Goal: Task Accomplishment & Management: Complete application form

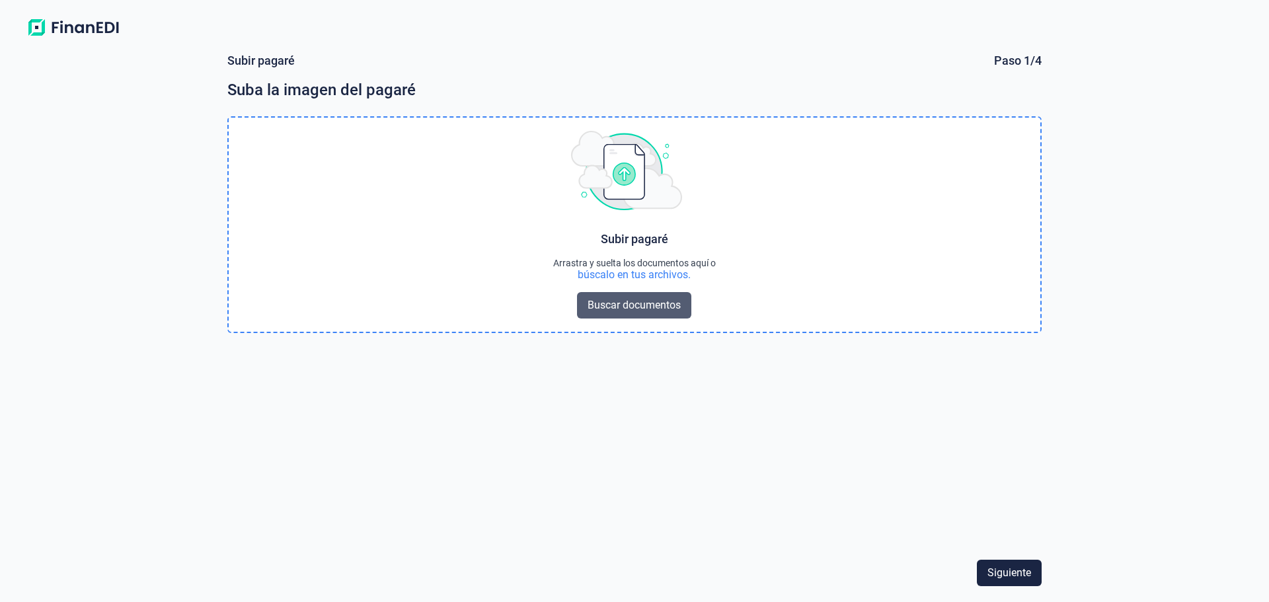
click at [595, 305] on span "Buscar documentos" at bounding box center [634, 305] width 93 height 16
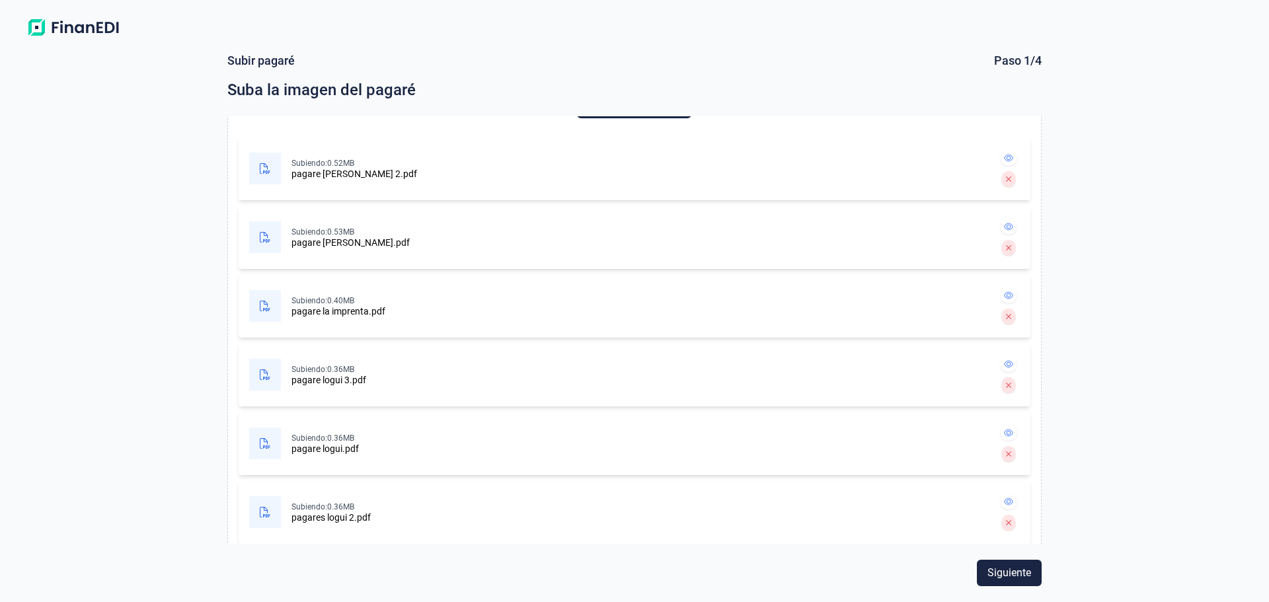
scroll to position [200, 0]
click at [999, 559] on div "Siguiente" at bounding box center [634, 573] width 825 height 37
click at [1001, 570] on span "Siguiente" at bounding box center [1010, 573] width 44 height 16
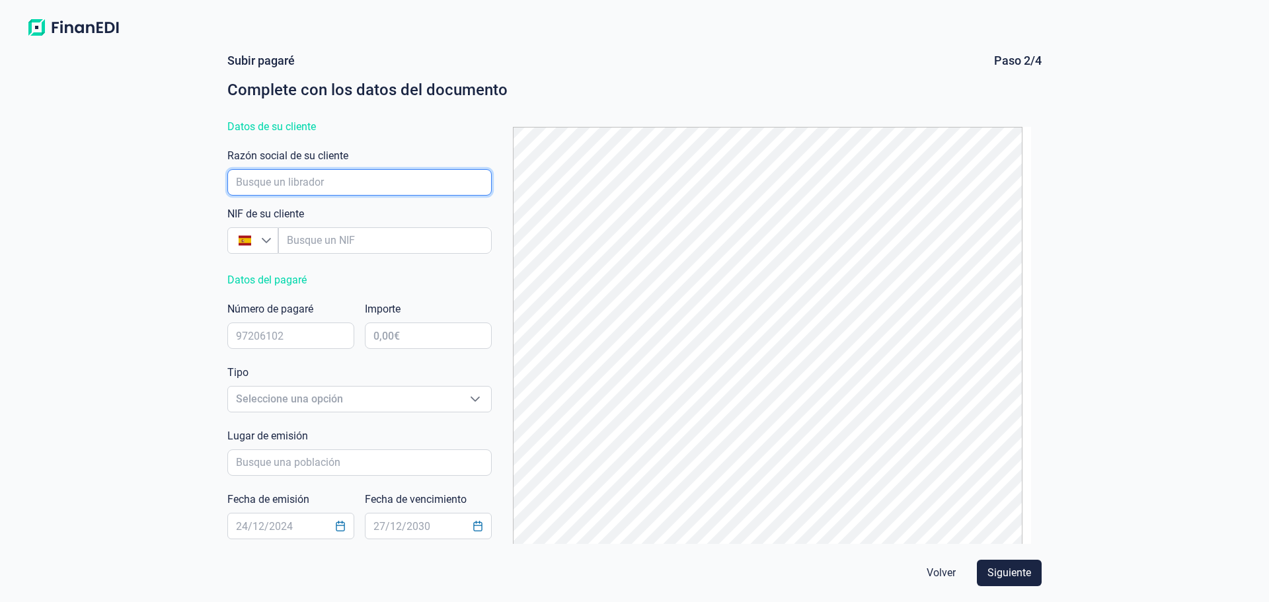
click at [251, 181] on input "empresaAutocomplete" at bounding box center [359, 182] width 264 height 26
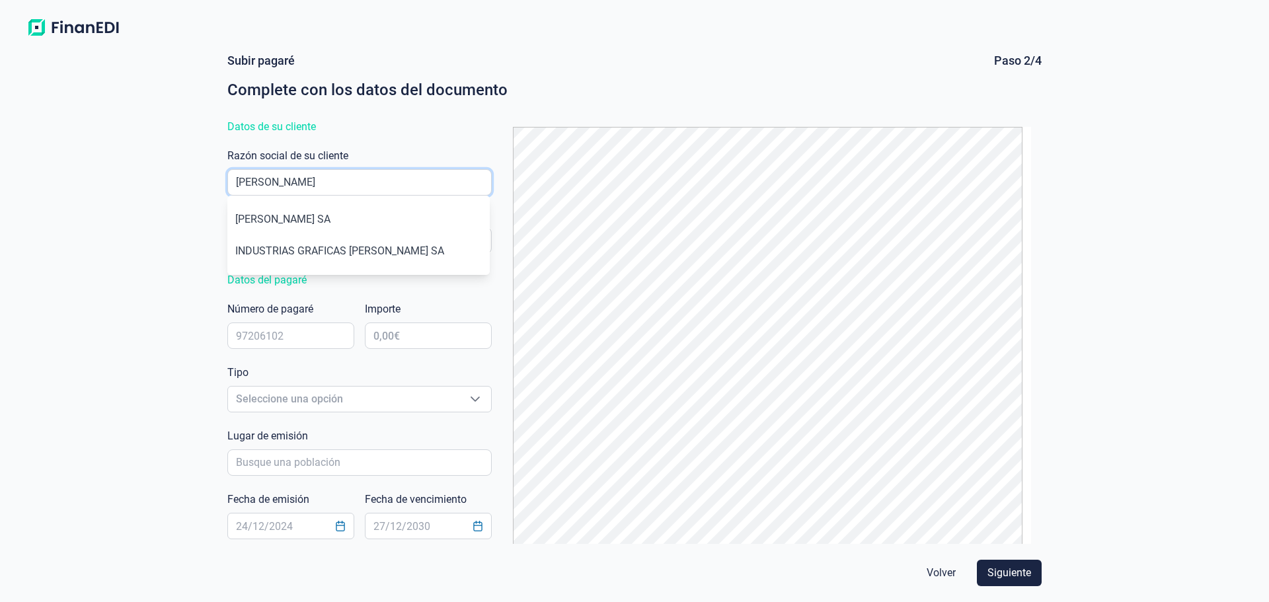
type input "[PERSON_NAME]"
click at [305, 218] on li "[PERSON_NAME] SA" at bounding box center [358, 220] width 262 height 32
type input "A73037293"
type input "[PERSON_NAME] SA"
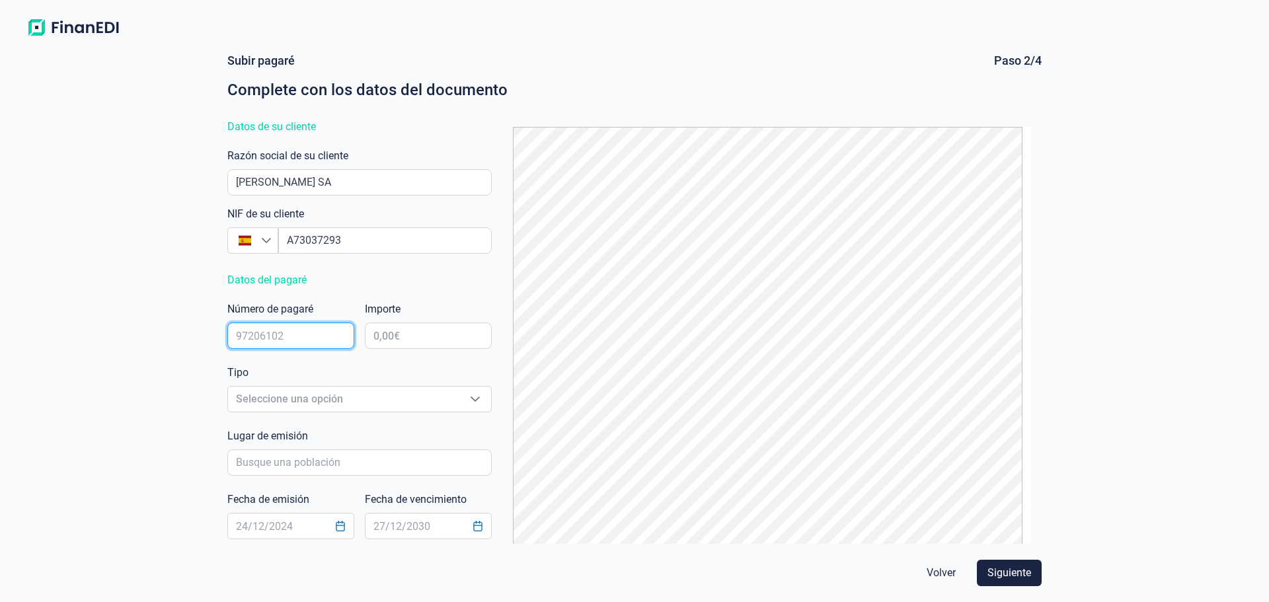
click at [273, 342] on input "text" at bounding box center [290, 336] width 127 height 26
click at [381, 322] on div "Importe" at bounding box center [428, 327] width 127 height 53
click at [409, 333] on input "text" at bounding box center [428, 336] width 127 height 26
type input "1.205,16 €"
click at [492, 284] on div "Subir pagaré Paso 2/4 Complete con los datos del documento Datos de su cliente …" at bounding box center [634, 298] width 825 height 491
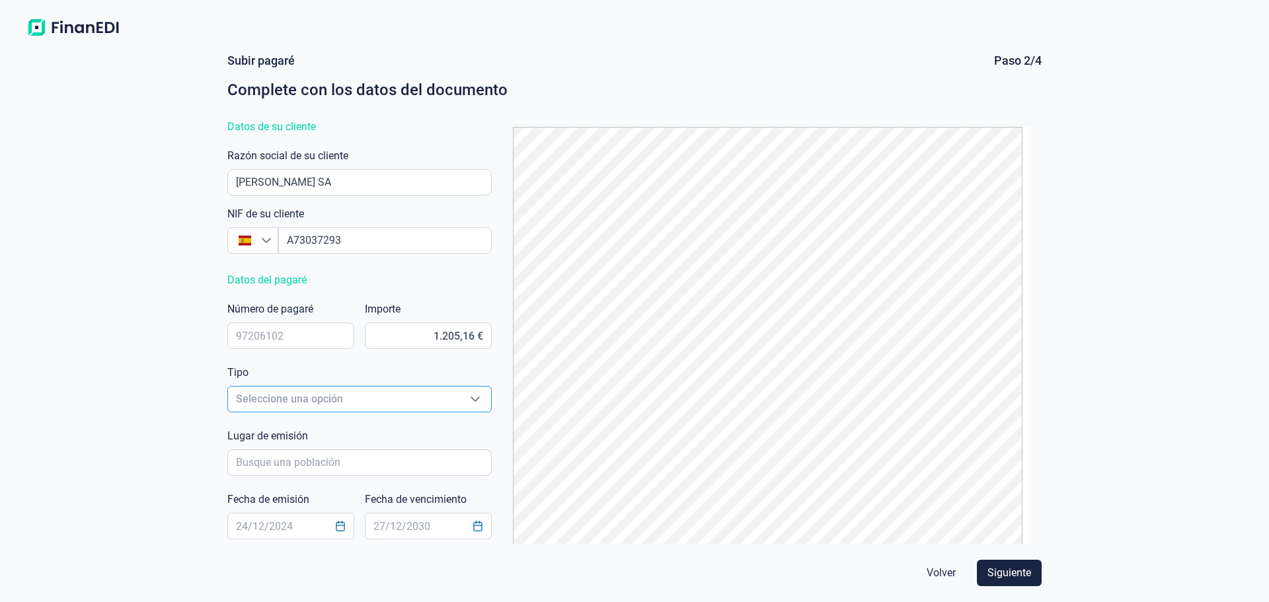
click at [383, 387] on span "Seleccione una opción" at bounding box center [343, 399] width 231 height 25
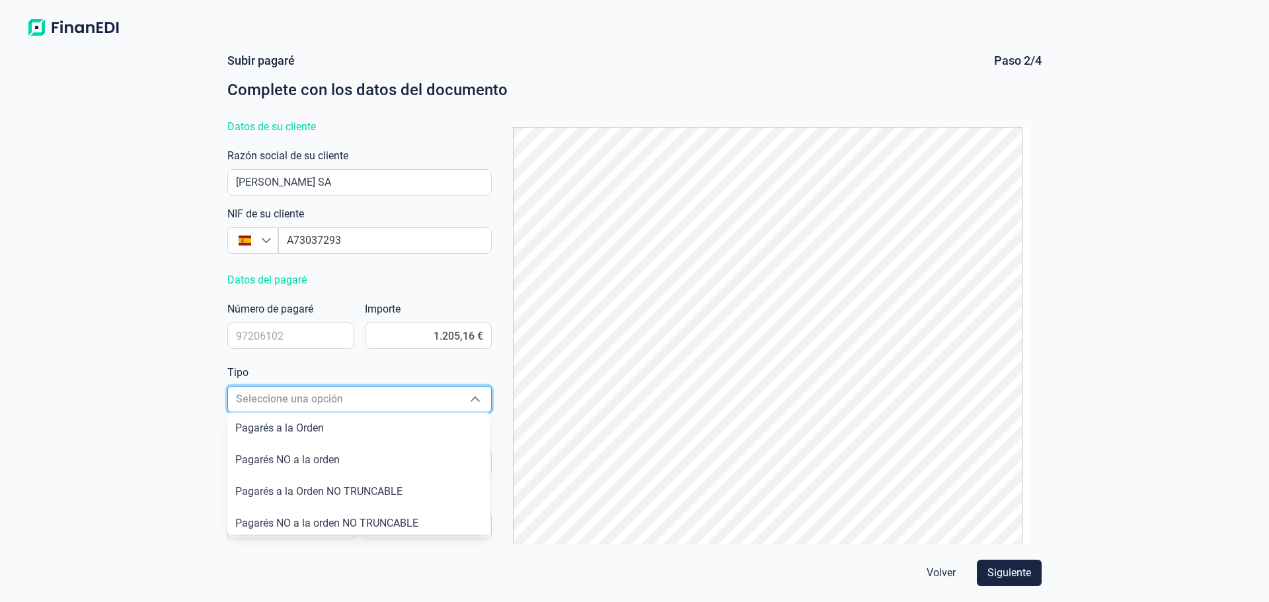
click at [382, 387] on span "Seleccione una opción" at bounding box center [343, 399] width 231 height 25
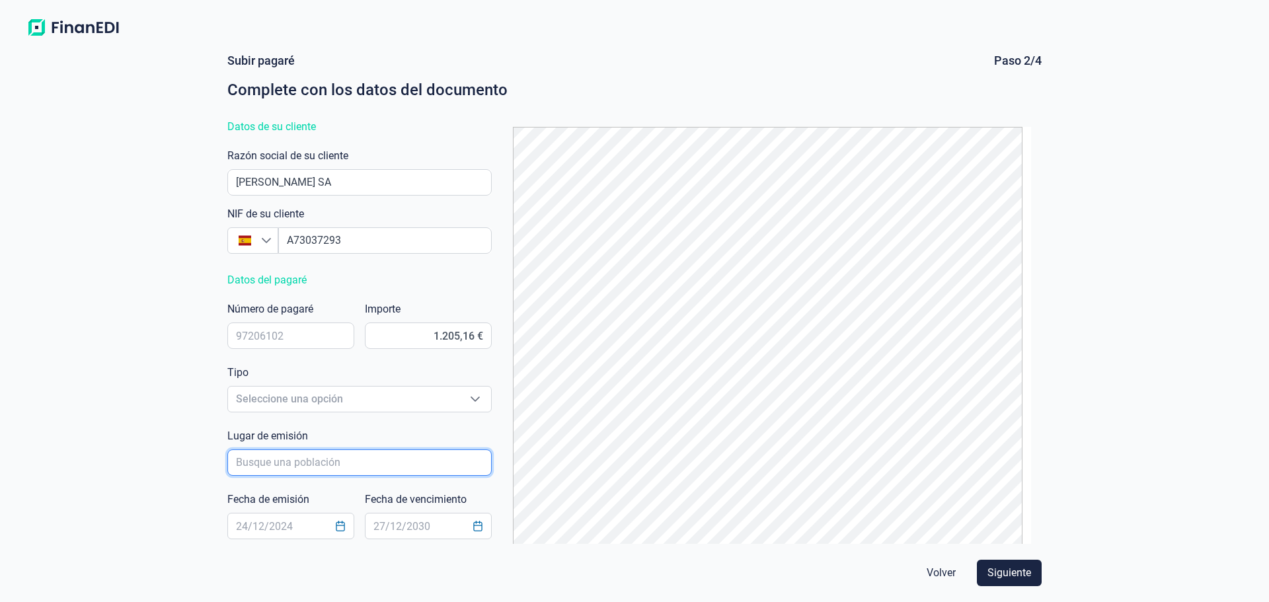
click at [248, 466] on input "poblacionAutocomplete" at bounding box center [359, 463] width 264 height 26
click at [405, 403] on span "Seleccione una opción" at bounding box center [343, 399] width 231 height 25
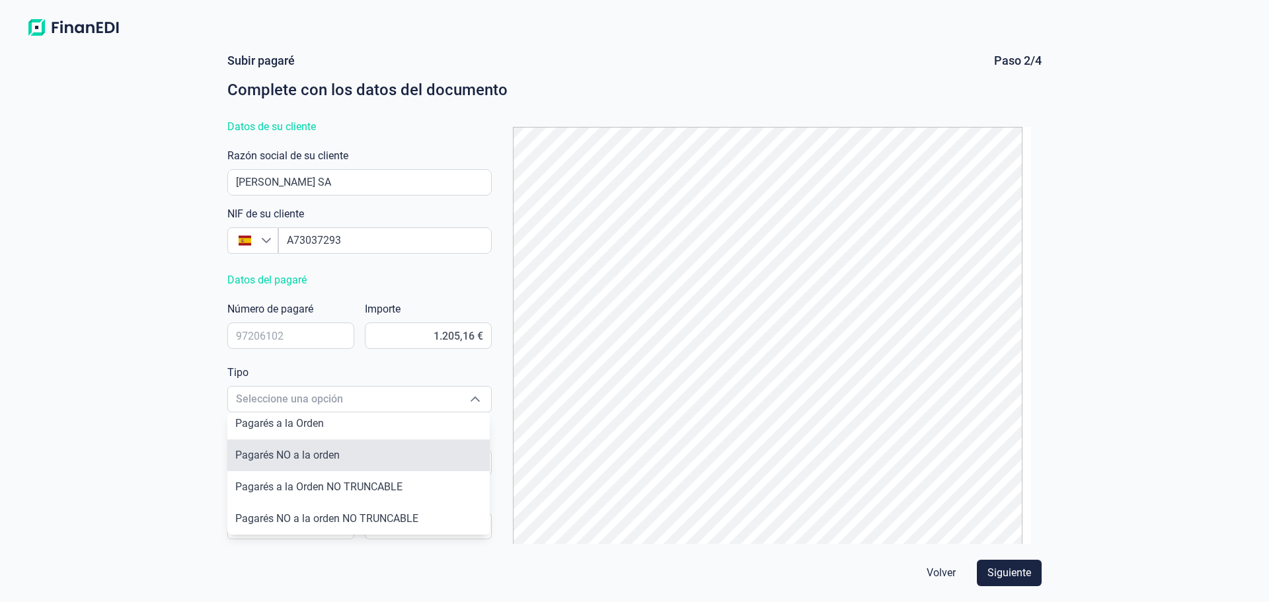
scroll to position [0, 0]
click at [125, 397] on div "Subir pagaré Paso 2/4 Complete con los datos del documento Datos de su cliente …" at bounding box center [634, 322] width 1269 height 560
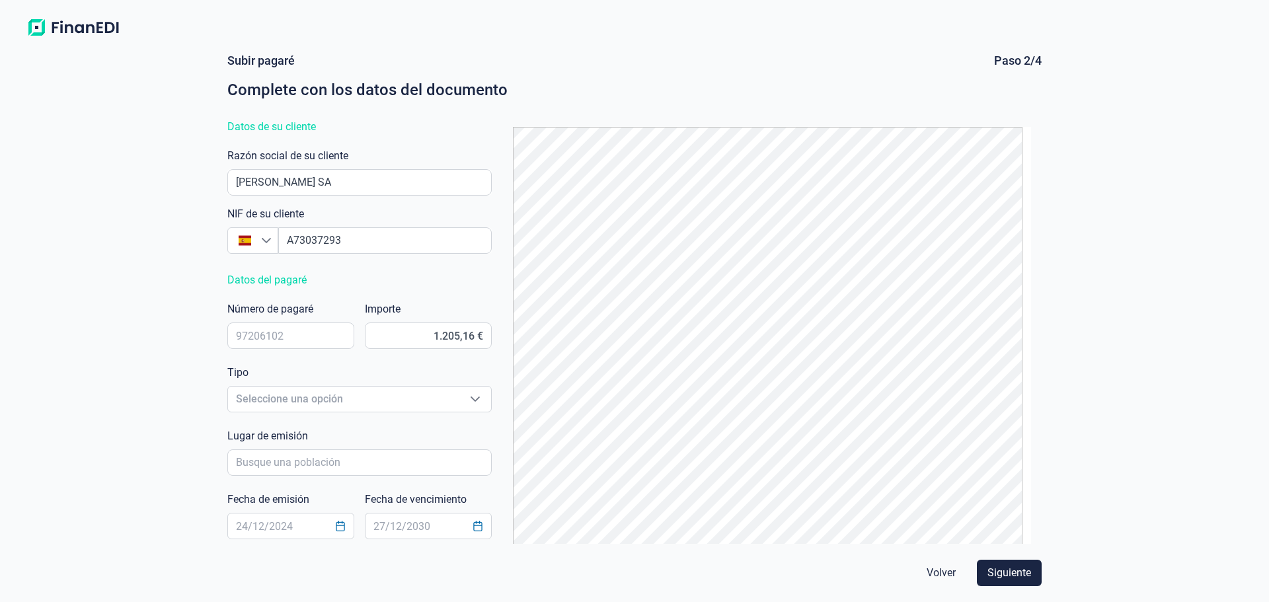
click at [409, 416] on div "Tipo Seleccione una opción Seleccione una opción" at bounding box center [359, 391] width 264 height 53
click at [434, 403] on span "Seleccione una opción" at bounding box center [343, 399] width 231 height 25
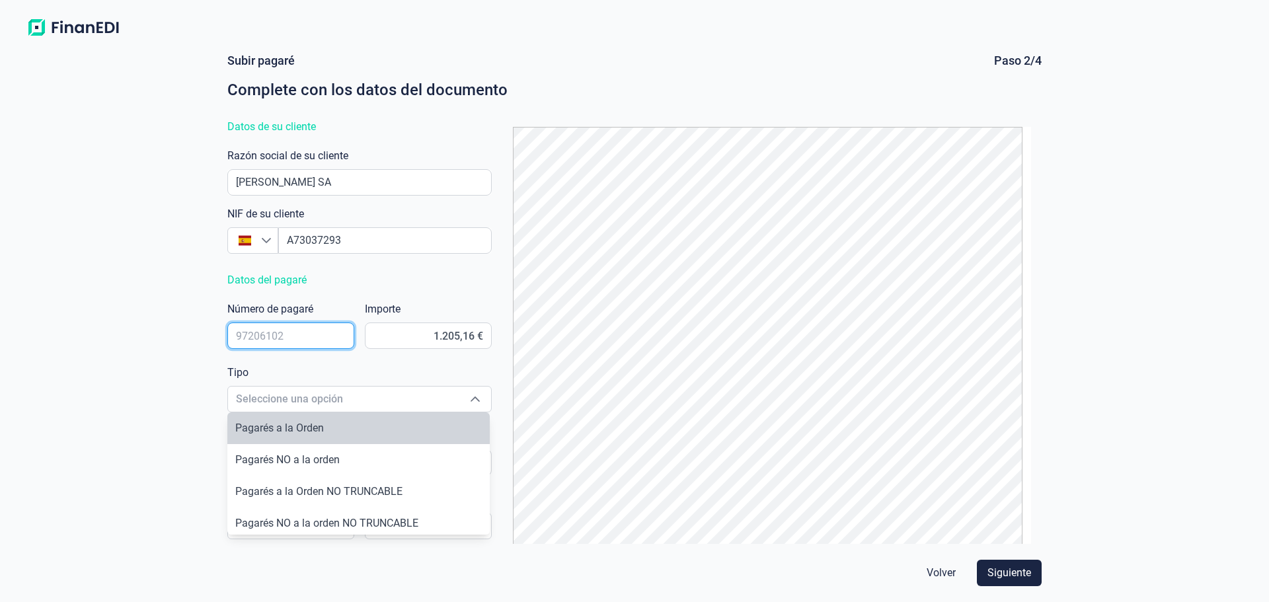
click at [262, 331] on input "text" at bounding box center [290, 336] width 127 height 26
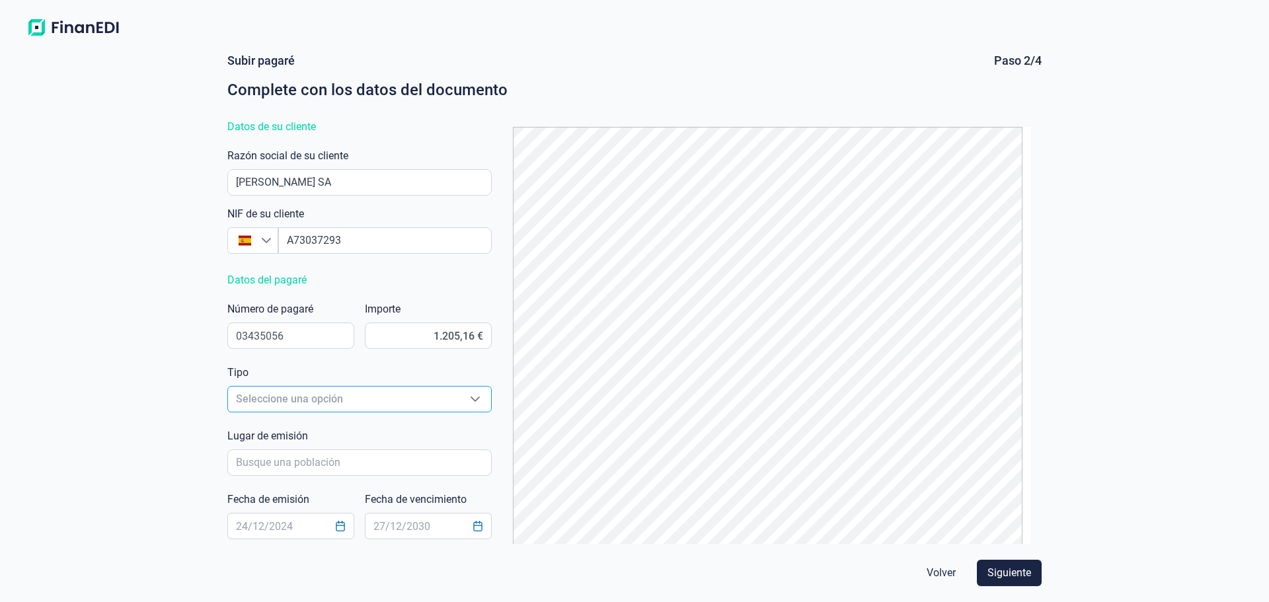
click at [290, 403] on span "Seleccione una opción" at bounding box center [343, 399] width 231 height 25
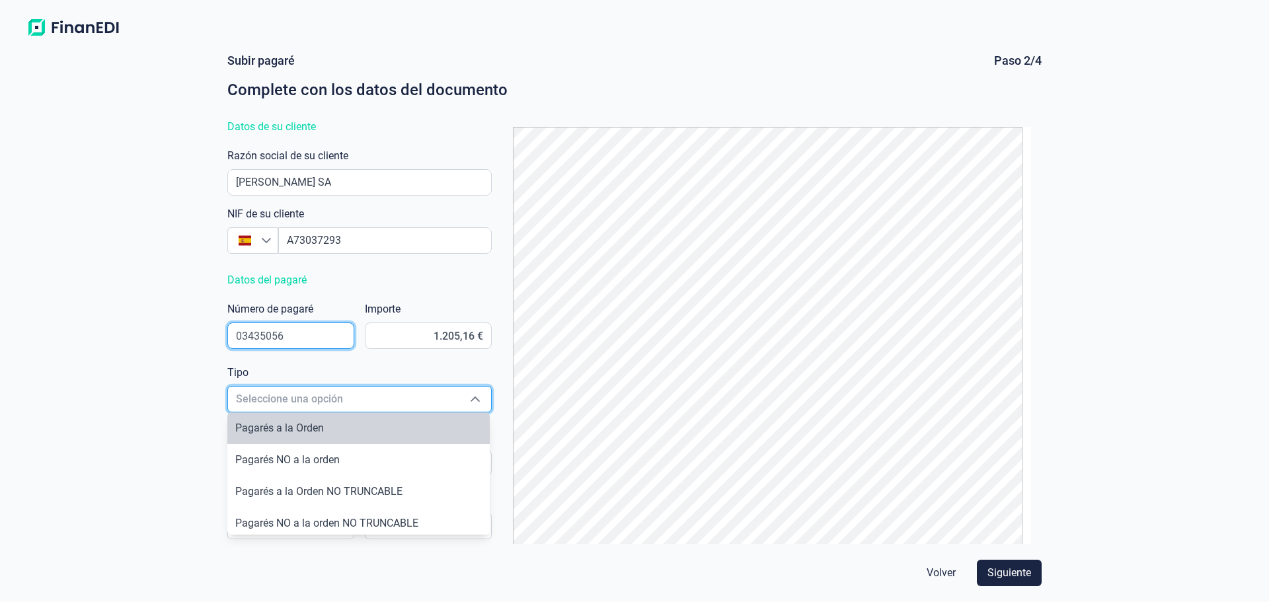
click at [302, 334] on input "03435056" at bounding box center [290, 336] width 127 height 26
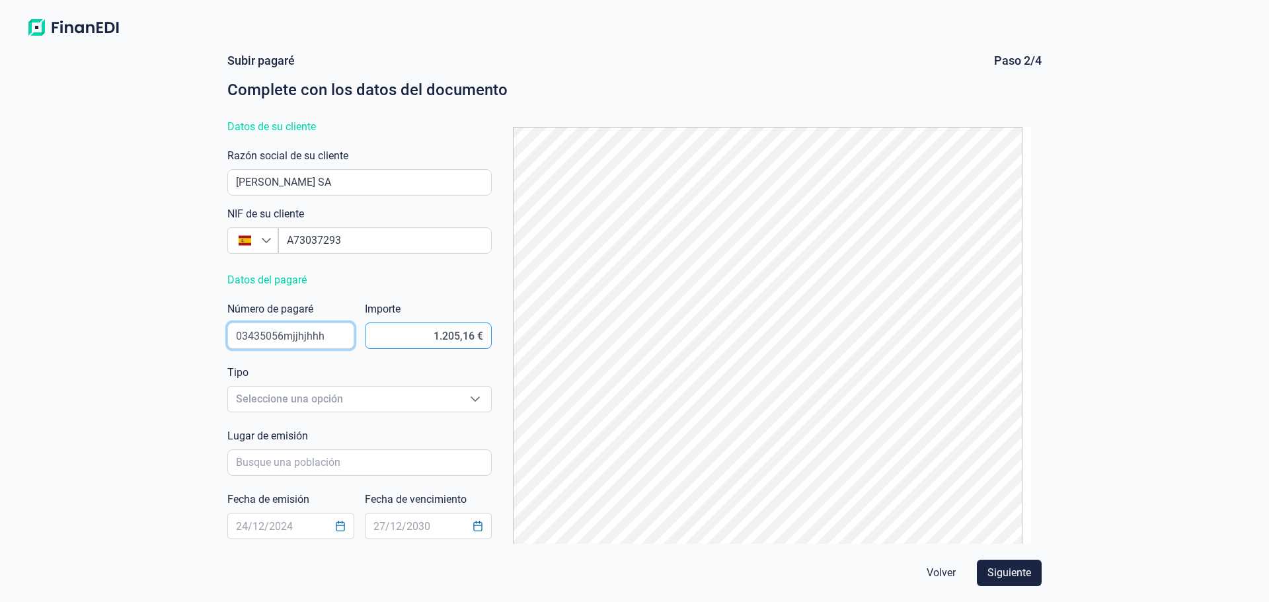
drag, startPoint x: 283, startPoint y: 336, endPoint x: 364, endPoint y: 337, distance: 80.6
click at [364, 337] on div "Subir pagaré Paso 2/4 Complete con los datos del documento Datos de su cliente …" at bounding box center [634, 298] width 825 height 491
type input "03435056"
click at [270, 401] on span "Seleccione una opción" at bounding box center [343, 399] width 231 height 25
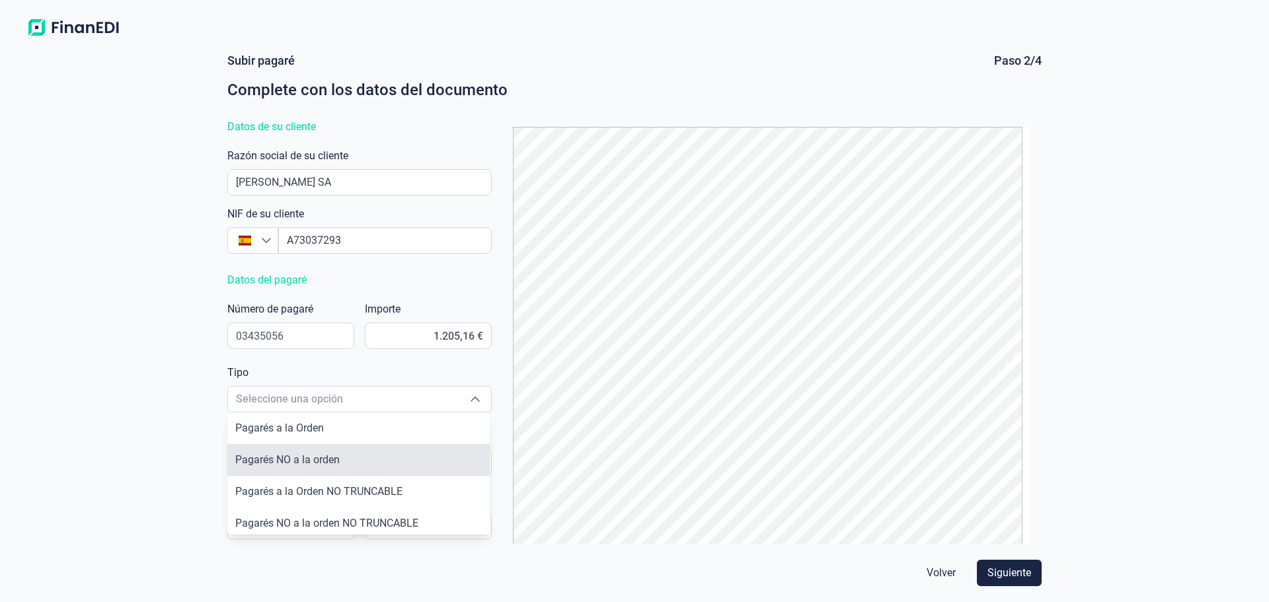
click at [292, 460] on span "Pagarés NO a la orden" at bounding box center [287, 459] width 104 height 13
type input "Pagarés NO a la orden"
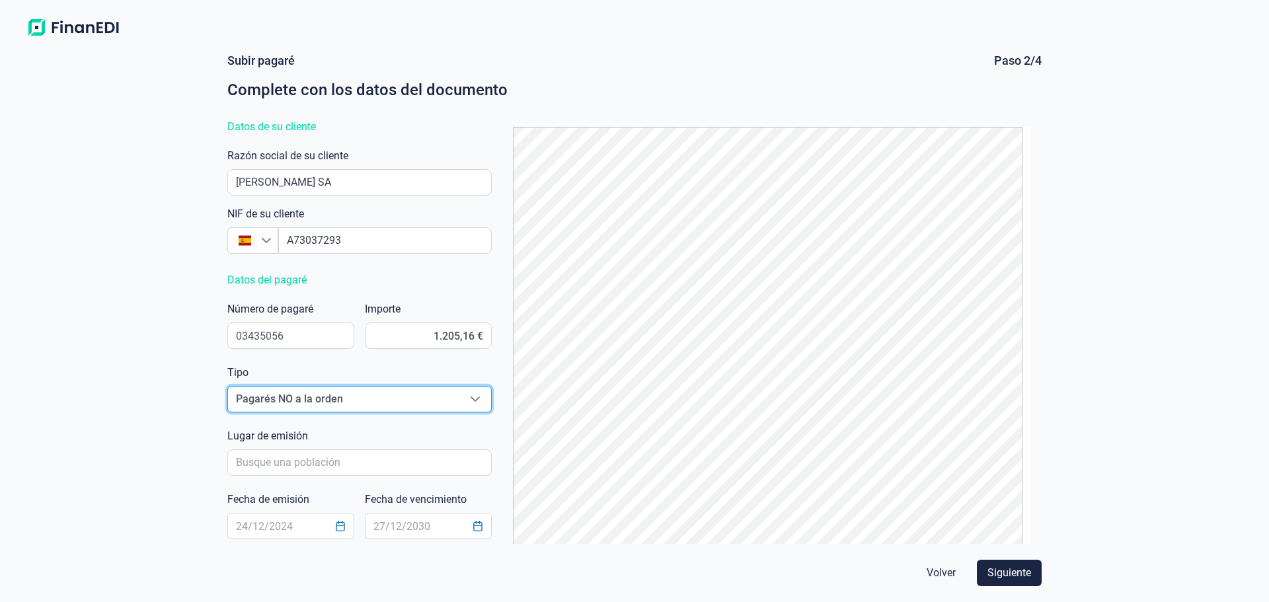
click at [301, 398] on span "Pagarés NO a la orden" at bounding box center [343, 399] width 231 height 25
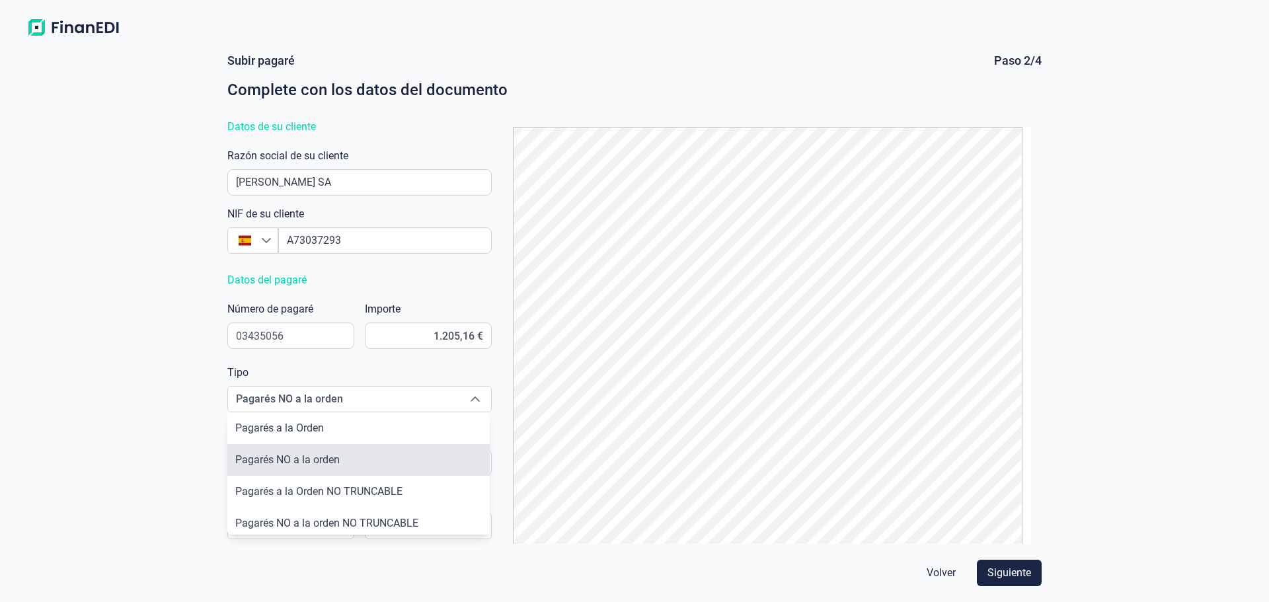
click at [333, 458] on span "Pagarés NO a la orden" at bounding box center [287, 459] width 104 height 13
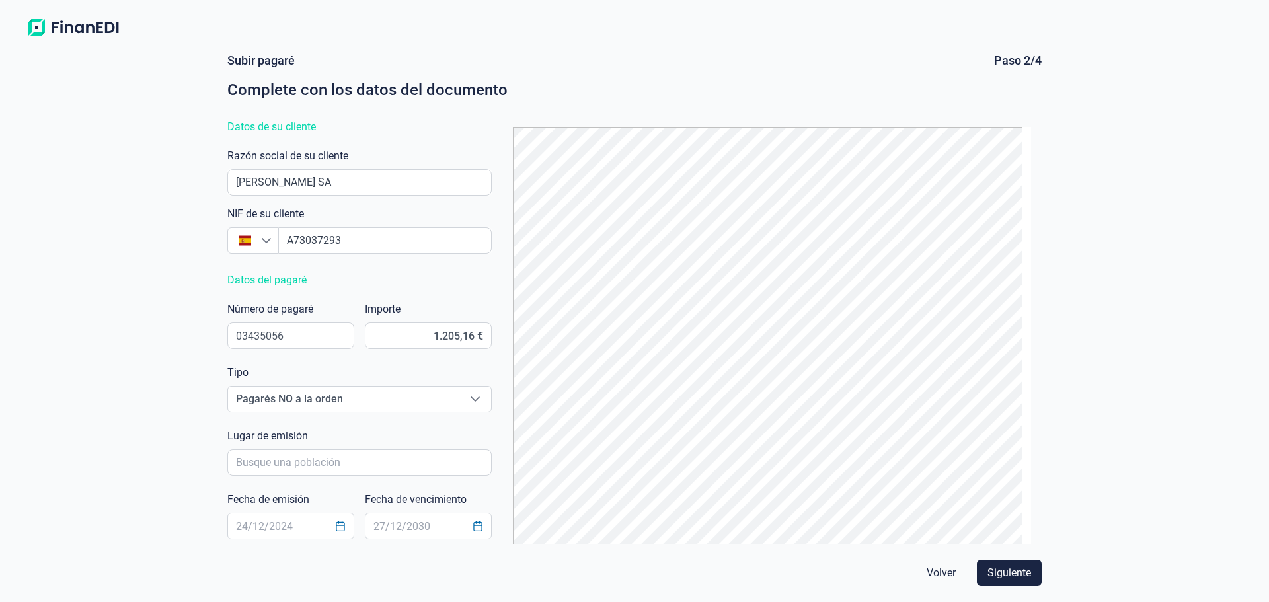
click at [202, 342] on div "Subir pagaré Paso 2/4 Complete con los datos del documento Datos de su cliente …" at bounding box center [634, 322] width 1269 height 560
click at [186, 389] on div "Subir pagaré Paso 2/4 Complete con los datos del documento Datos de su cliente …" at bounding box center [634, 322] width 1269 height 560
click at [299, 458] on input "poblacionAutocomplete" at bounding box center [359, 463] width 264 height 26
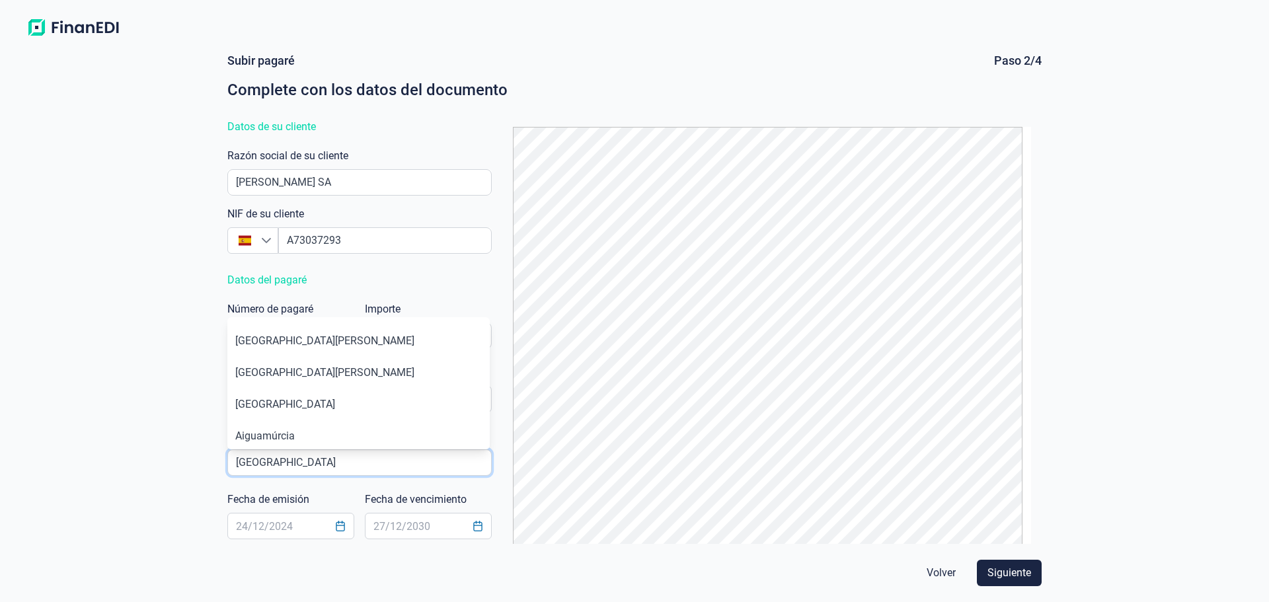
type input "[GEOGRAPHIC_DATA]"
click at [282, 530] on input "text" at bounding box center [290, 526] width 127 height 26
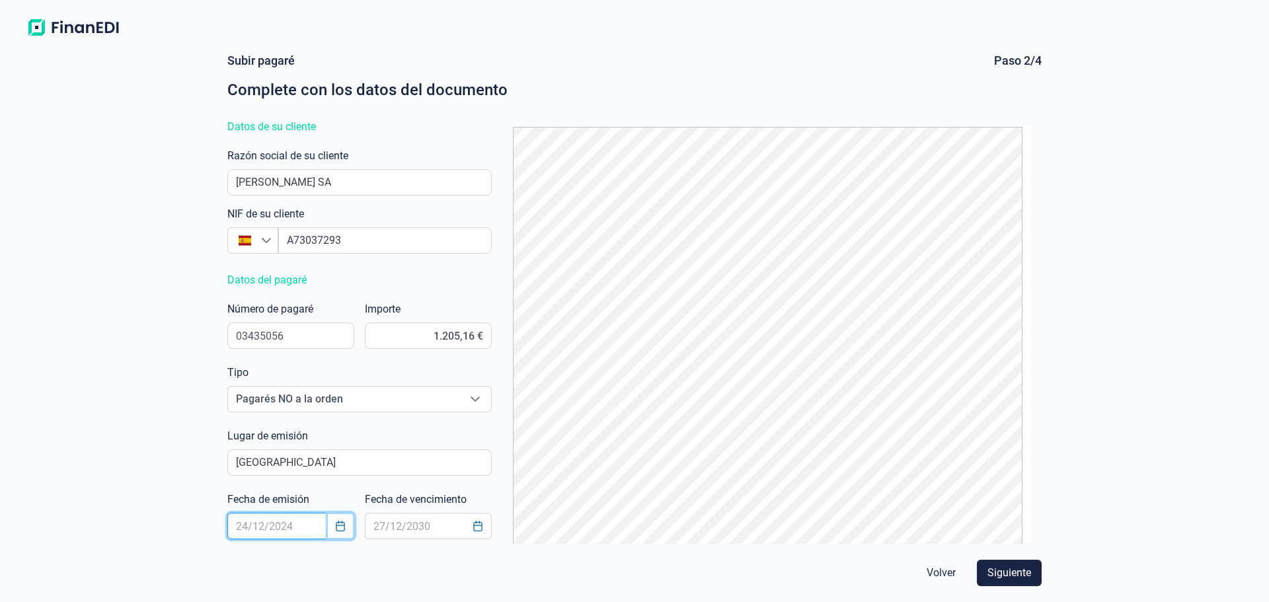
click at [338, 523] on icon "Choose Date" at bounding box center [340, 526] width 9 height 11
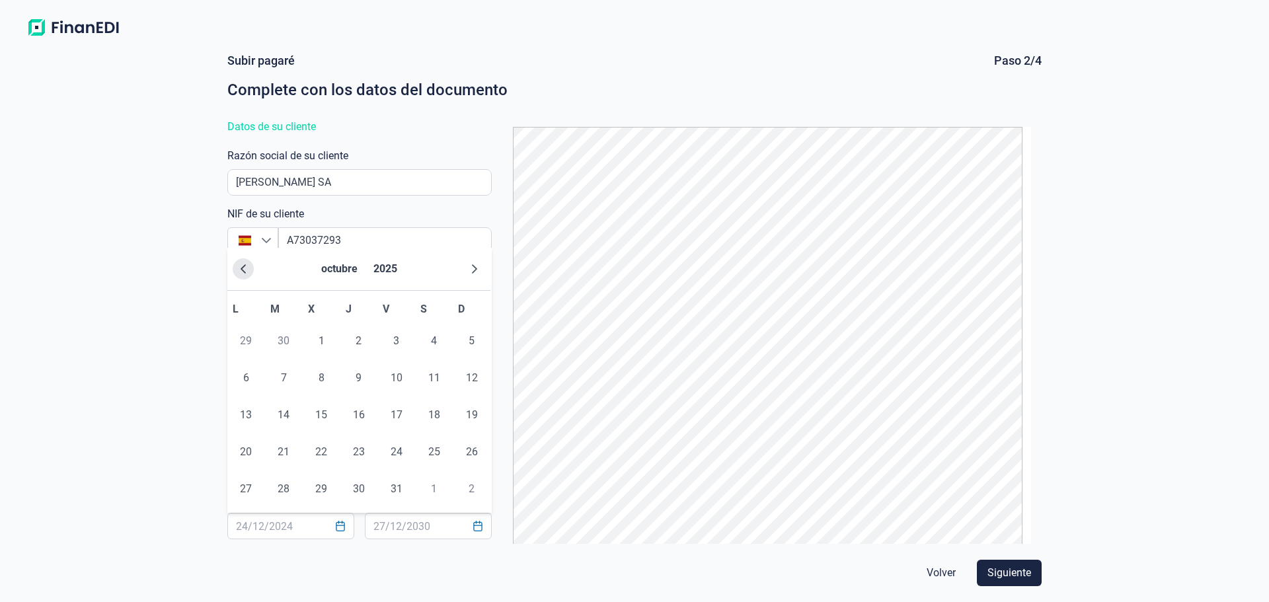
click at [243, 267] on icon "Previous Month" at bounding box center [243, 268] width 5 height 9
click at [288, 369] on span "9" at bounding box center [283, 378] width 26 height 26
type input "[DATE]"
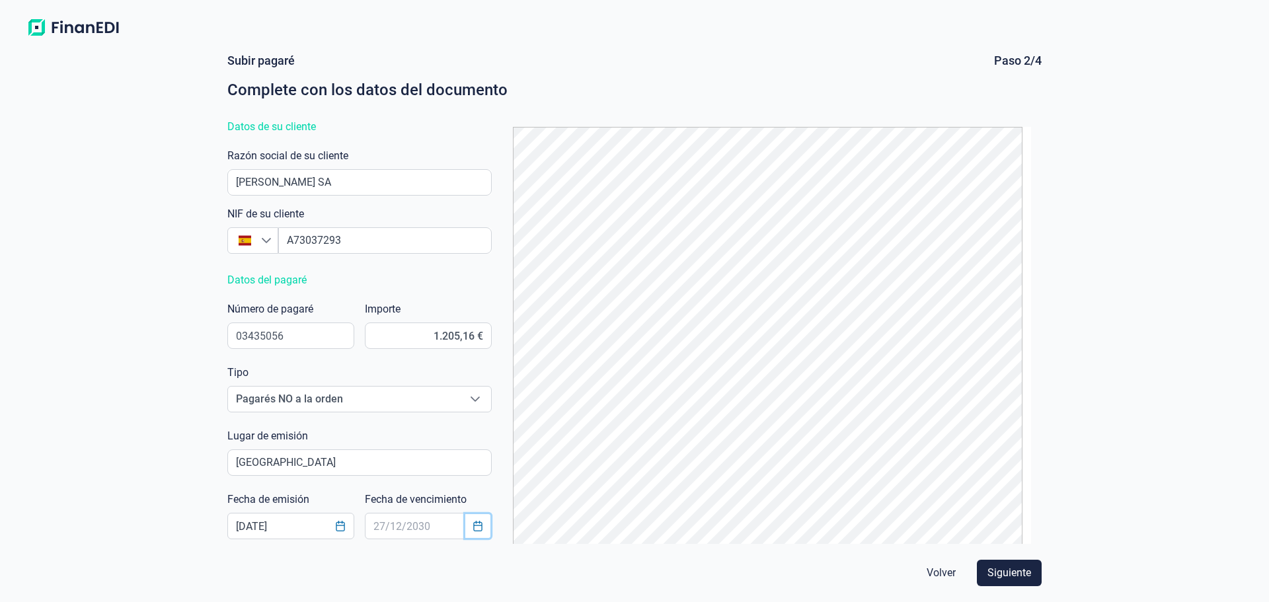
click at [465, 529] on button "Choose Date" at bounding box center [477, 526] width 25 height 24
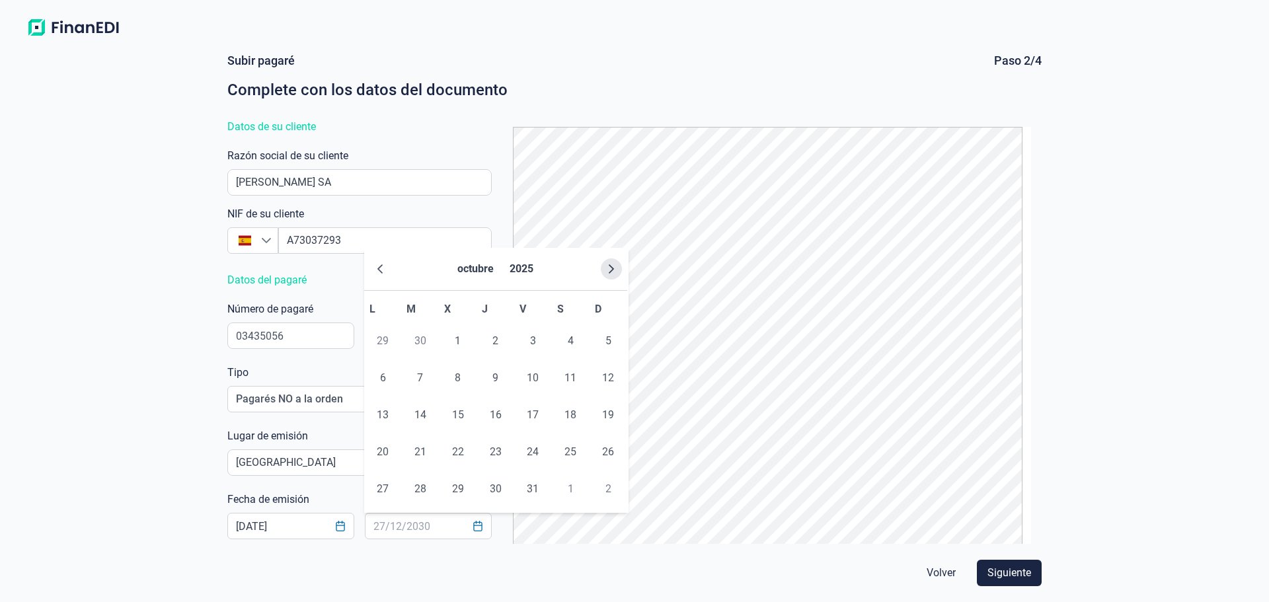
click at [604, 271] on button "Next Month" at bounding box center [611, 268] width 21 height 21
click at [385, 341] on span "1" at bounding box center [383, 341] width 26 height 26
type input "[DATE]"
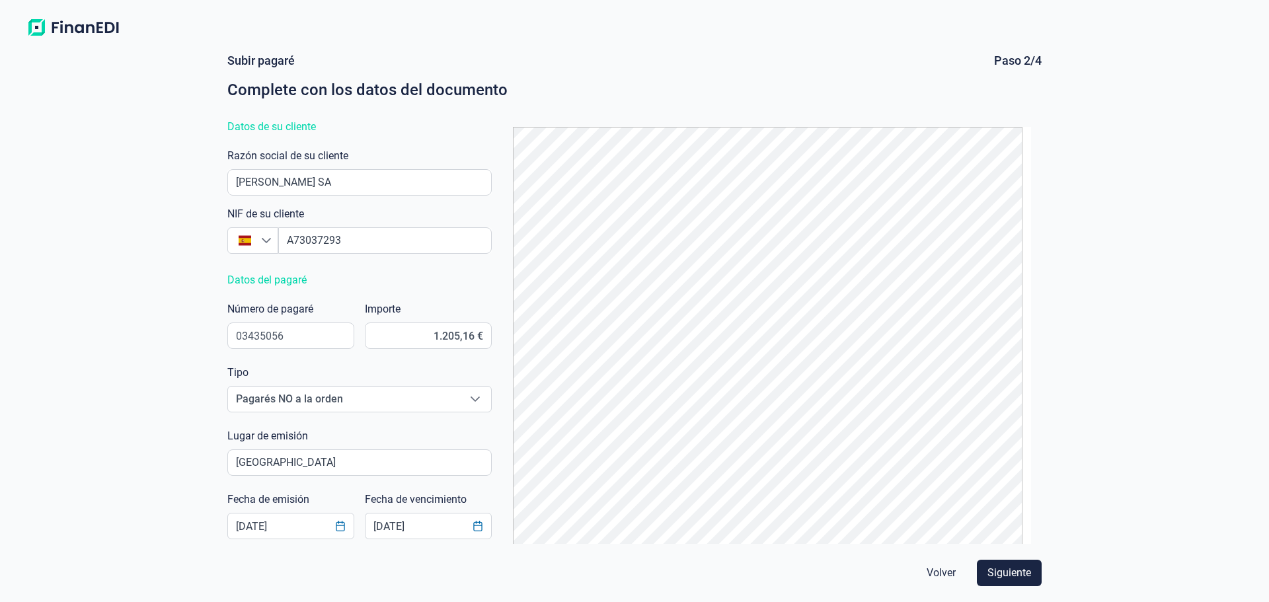
click at [178, 393] on div "Subir pagaré Paso 2/4 Complete con los datos del documento Datos de su cliente …" at bounding box center [634, 322] width 1269 height 560
click at [1007, 576] on span "Siguiente" at bounding box center [1010, 573] width 44 height 16
click at [321, 446] on div "Lugar de emisión El lugar de emisión es obligatorio" at bounding box center [359, 454] width 264 height 53
click at [283, 456] on input "poblacionAutocomplete" at bounding box center [359, 462] width 263 height 25
click at [239, 458] on input "poblacionAutocomplete" at bounding box center [359, 462] width 263 height 25
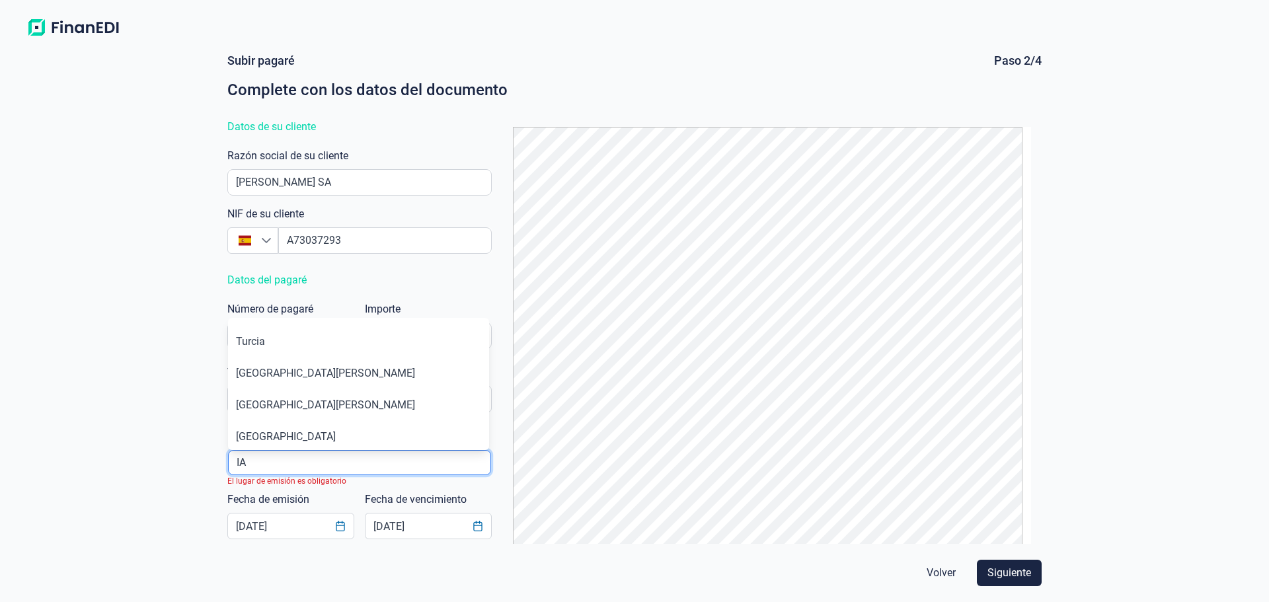
type input "A"
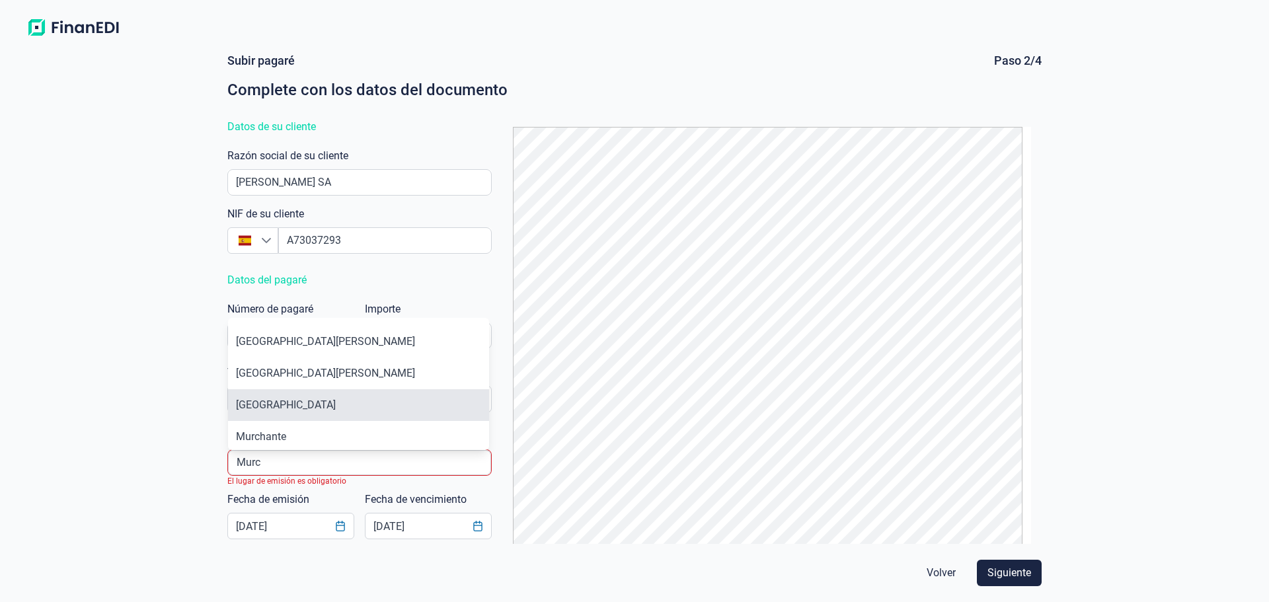
click at [295, 409] on li "[GEOGRAPHIC_DATA]" at bounding box center [358, 405] width 261 height 32
type input "[GEOGRAPHIC_DATA]"
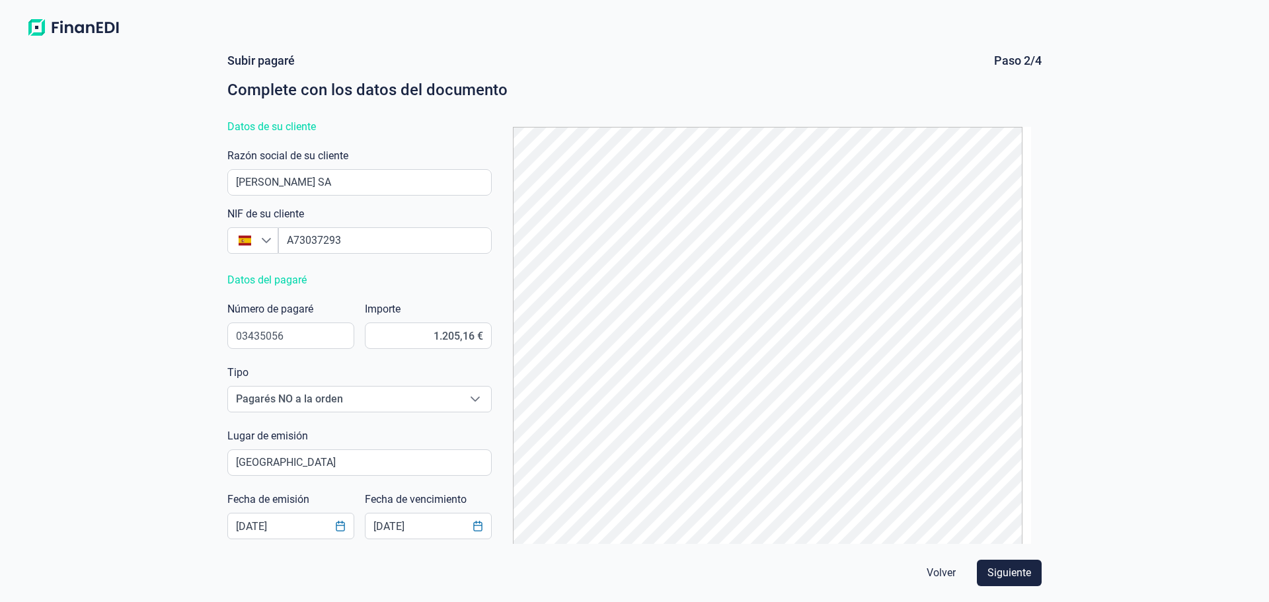
click at [200, 427] on div "Subir pagaré Paso 2/4 Complete con los datos del documento Datos de su cliente …" at bounding box center [634, 322] width 1269 height 560
click at [1026, 573] on span "Siguiente" at bounding box center [1010, 573] width 44 height 16
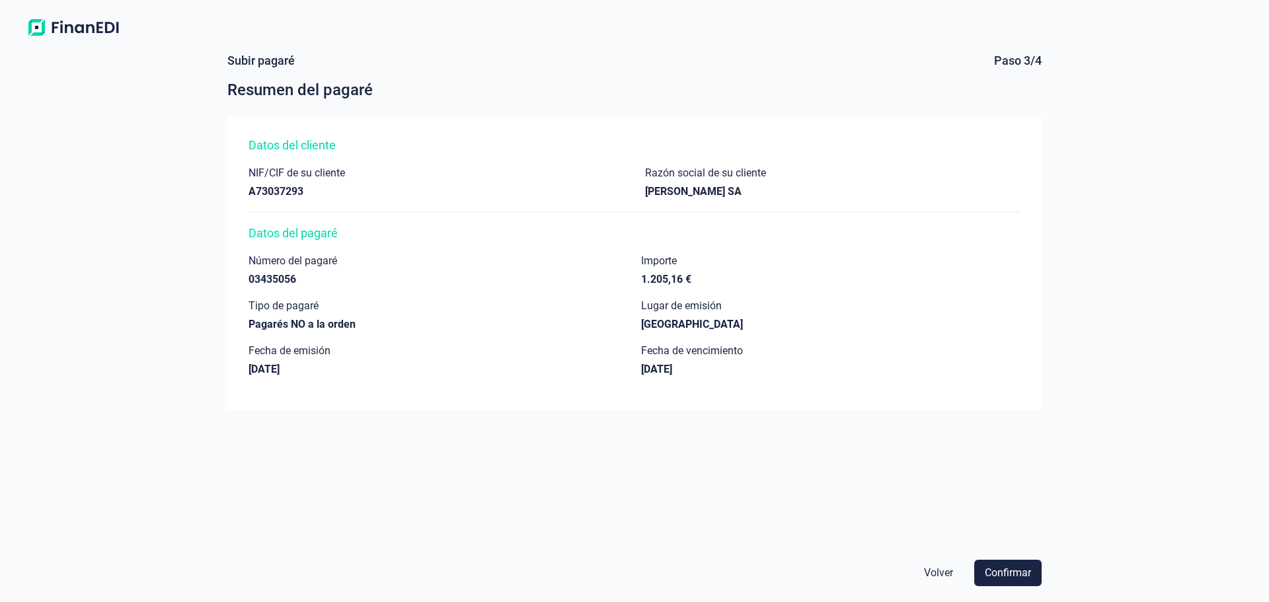
click at [1042, 579] on div "Volver Confirmar" at bounding box center [634, 573] width 825 height 37
click at [1027, 574] on span "Confirmar" at bounding box center [1008, 573] width 46 height 16
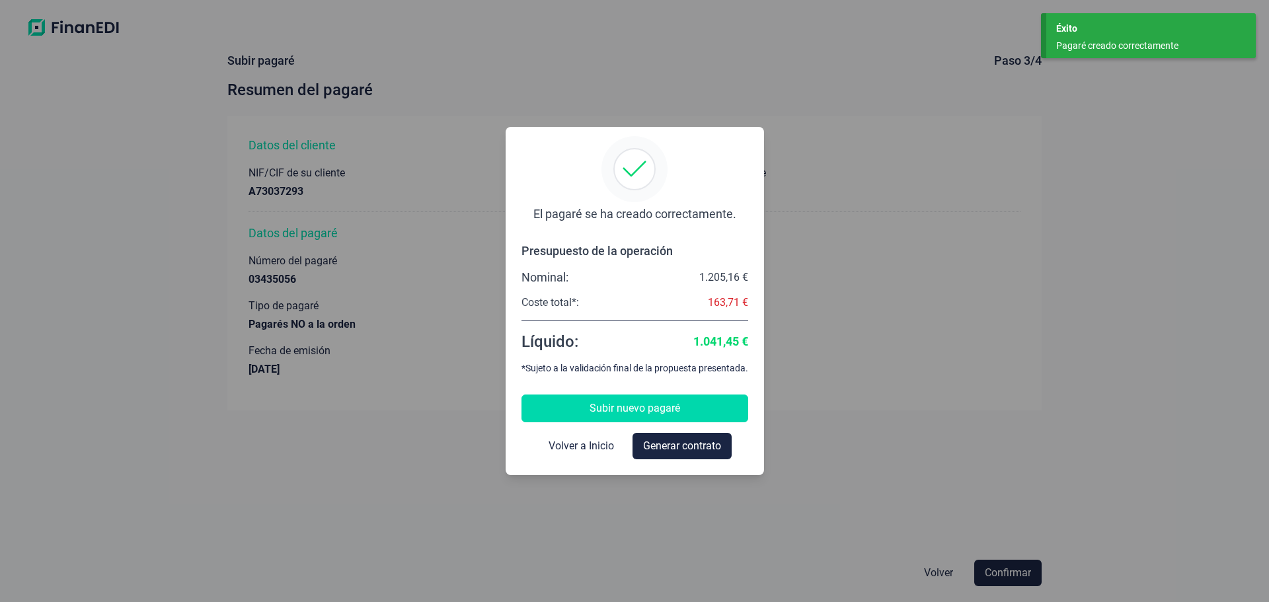
click at [593, 411] on span "Subir nuevo pagaré" at bounding box center [635, 409] width 91 height 16
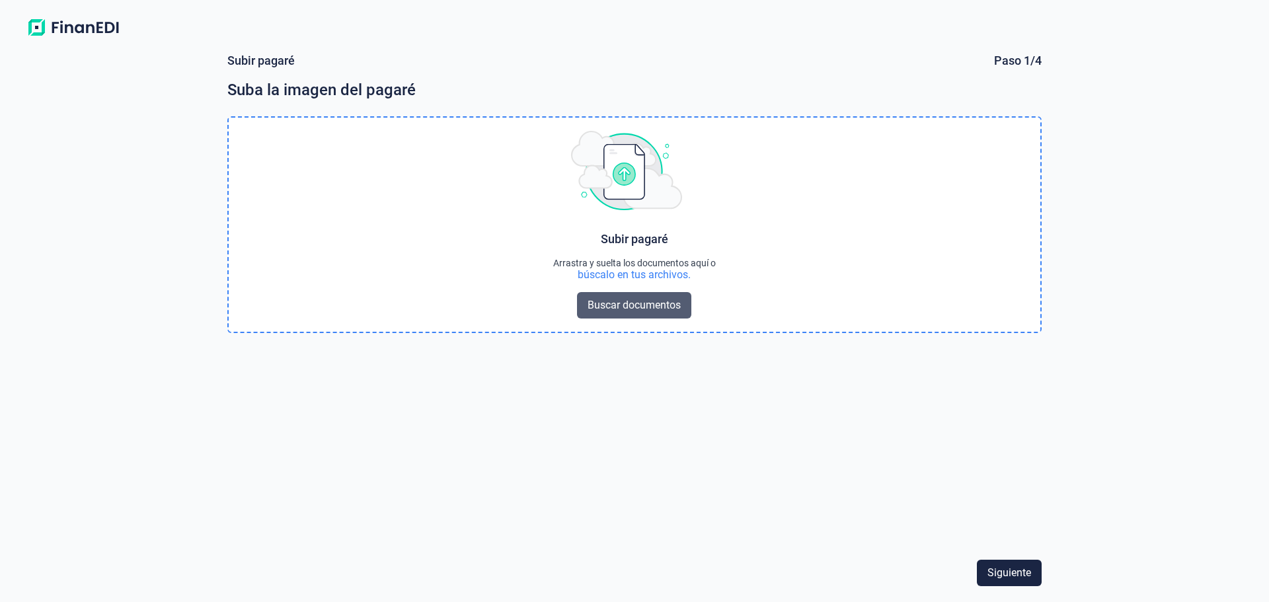
click at [629, 307] on span "Buscar documentos" at bounding box center [634, 305] width 93 height 16
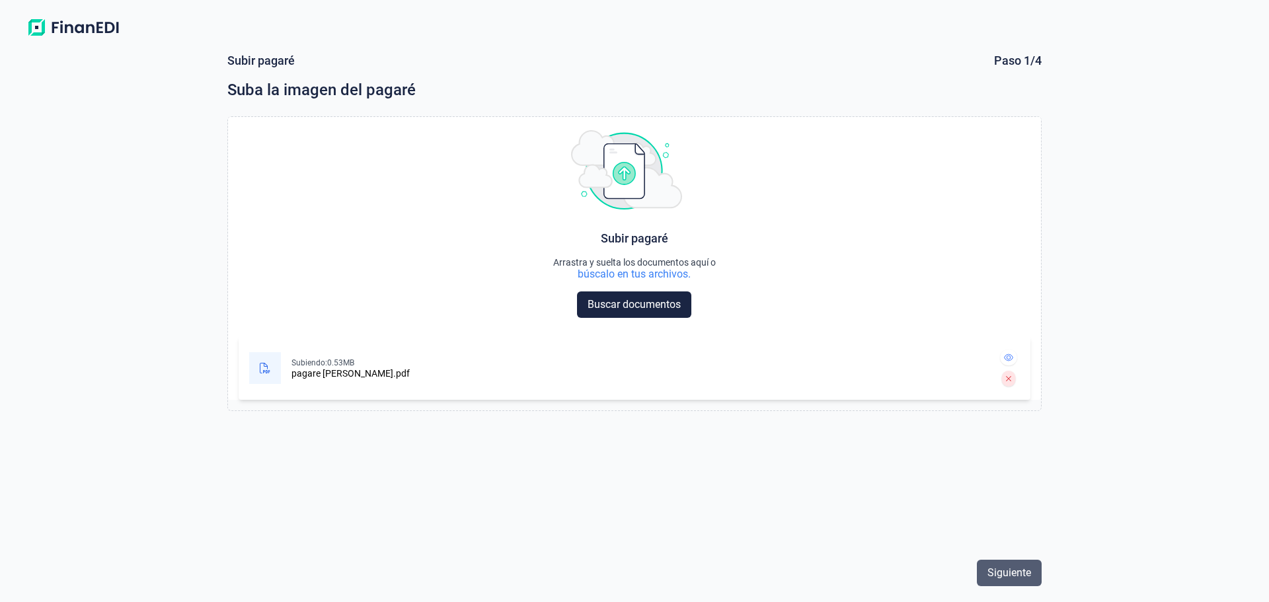
click at [1013, 574] on span "Siguiente" at bounding box center [1010, 573] width 44 height 16
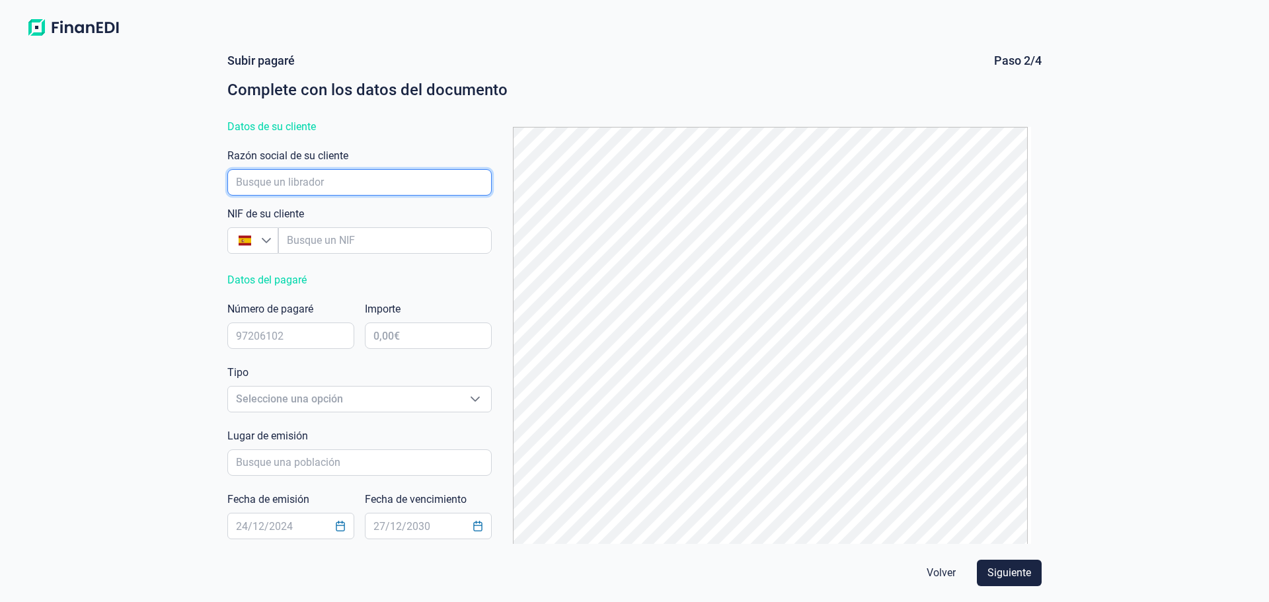
click at [292, 184] on input "empresaAutocomplete" at bounding box center [359, 182] width 264 height 26
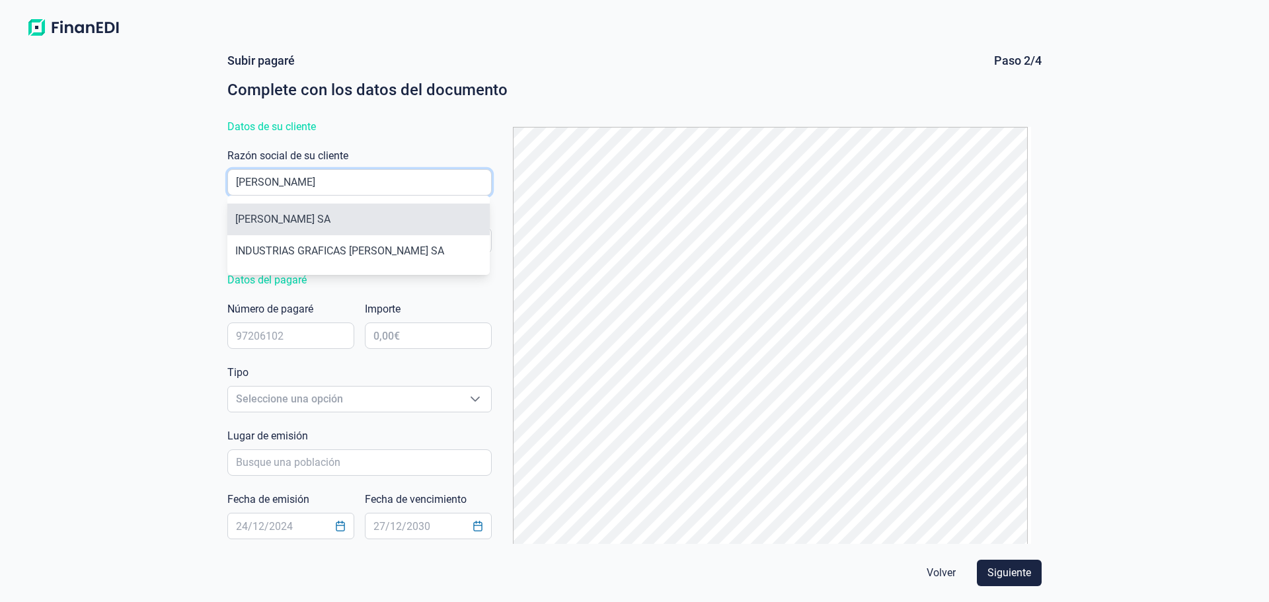
type input "[PERSON_NAME]"
click at [293, 206] on li "[PERSON_NAME] SA" at bounding box center [358, 220] width 262 height 32
type input "A73037293"
type input "[PERSON_NAME] SA"
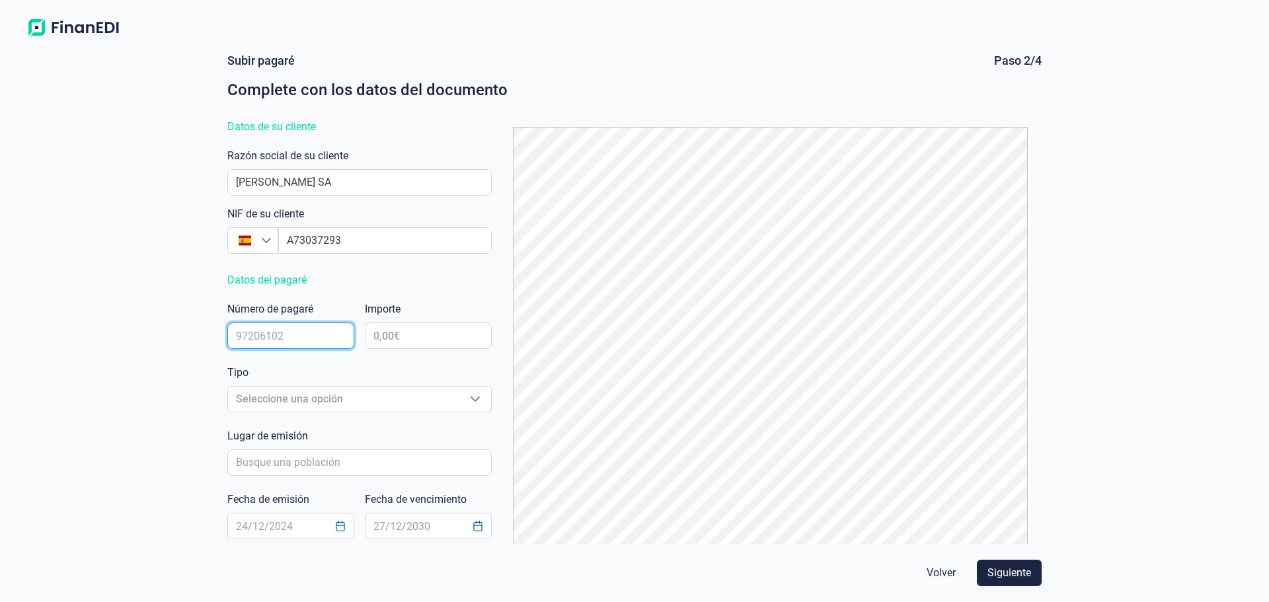
click at [254, 336] on input "text" at bounding box center [290, 336] width 127 height 26
type input "20009911"
click at [450, 332] on input "text" at bounding box center [428, 336] width 127 height 26
click at [425, 340] on input "text" at bounding box center [428, 336] width 127 height 26
type input "1.653,01 €"
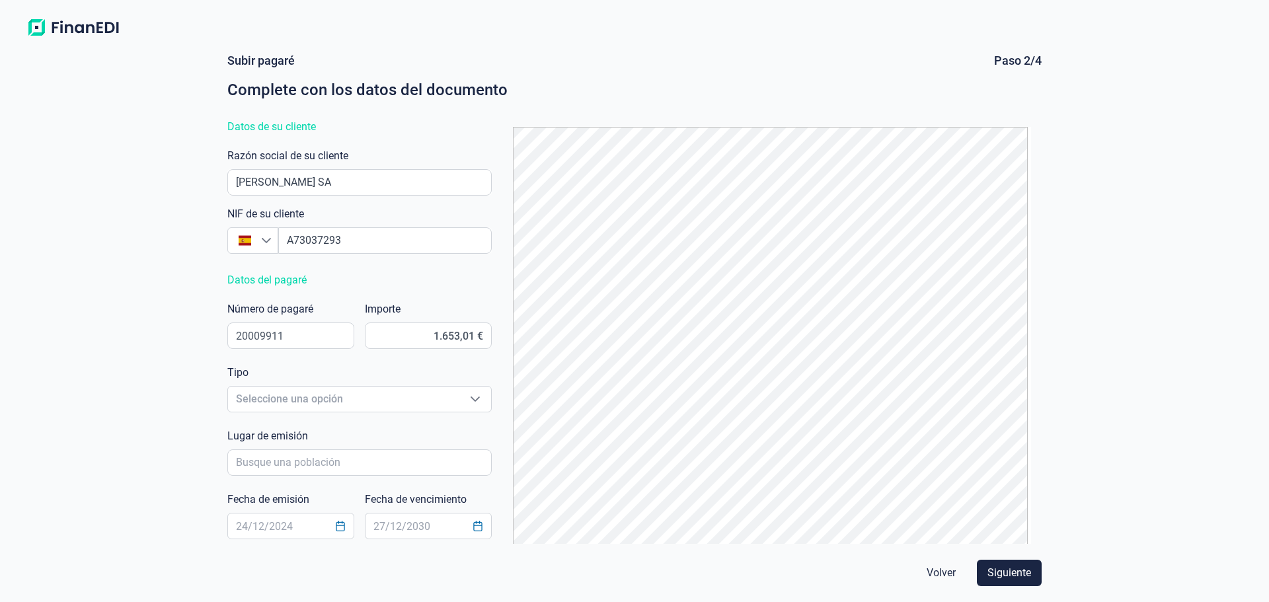
click at [448, 288] on div "Datos del pagaré" at bounding box center [359, 280] width 264 height 21
click at [260, 399] on span "Seleccione una opción" at bounding box center [343, 399] width 231 height 25
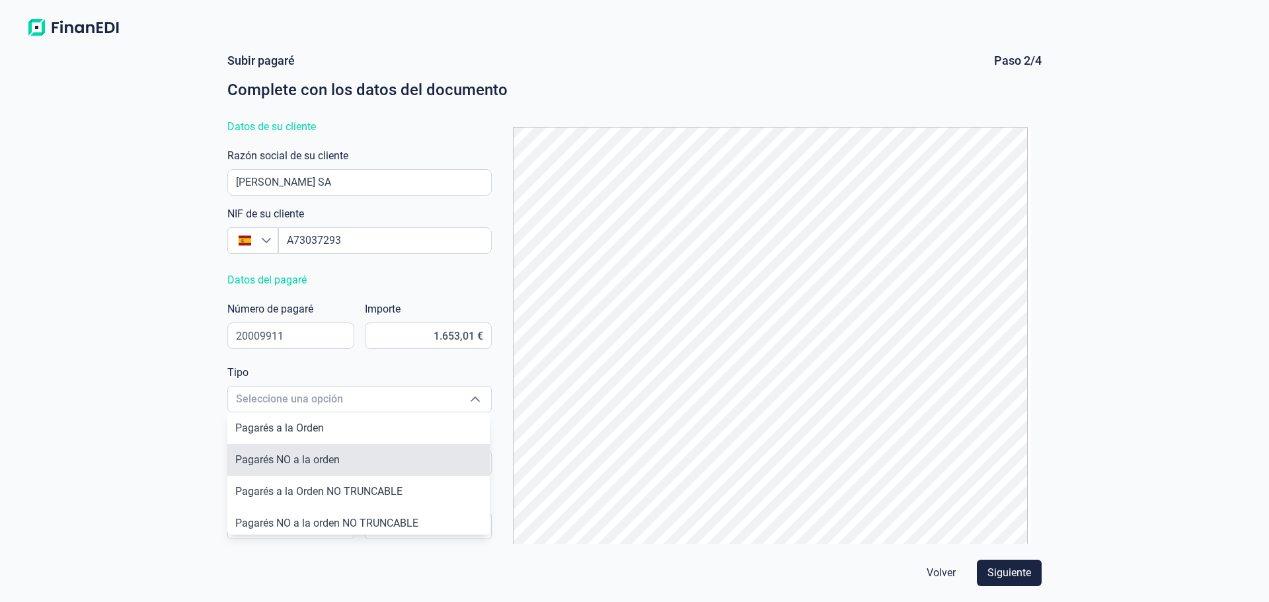
click at [321, 446] on li "Pagarés NO a la orden" at bounding box center [358, 460] width 262 height 32
type input "Pagarés NO a la orden"
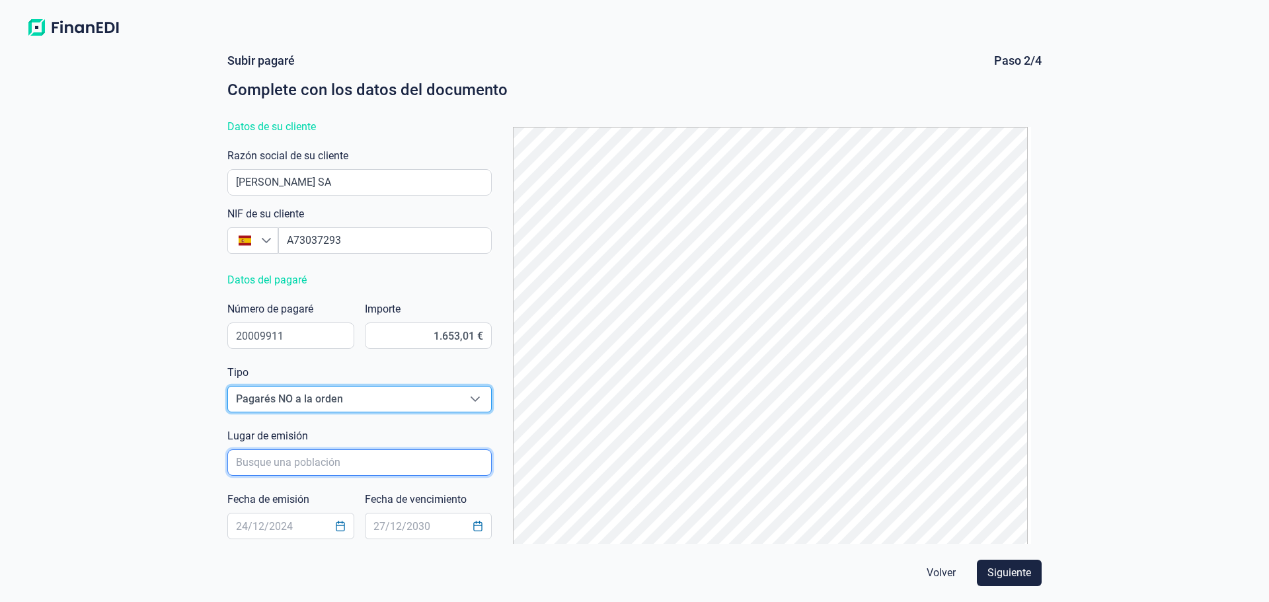
click at [261, 456] on input "poblacionAutocomplete" at bounding box center [359, 463] width 264 height 26
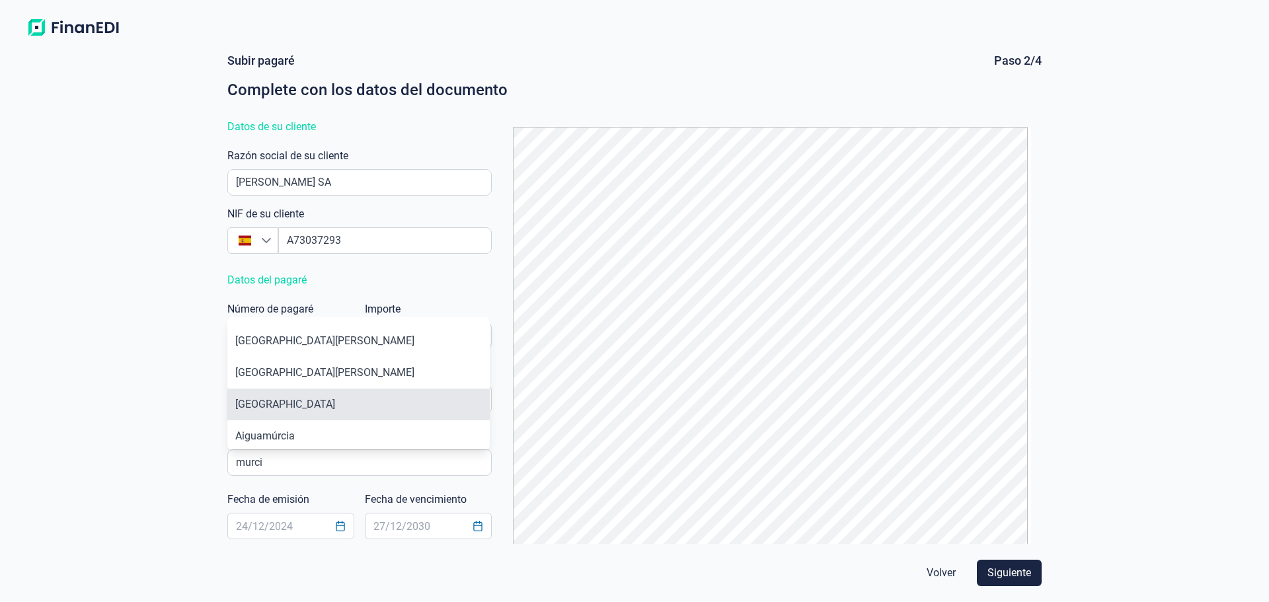
click at [279, 399] on li "[GEOGRAPHIC_DATA]" at bounding box center [358, 405] width 262 height 32
type input "[GEOGRAPHIC_DATA]"
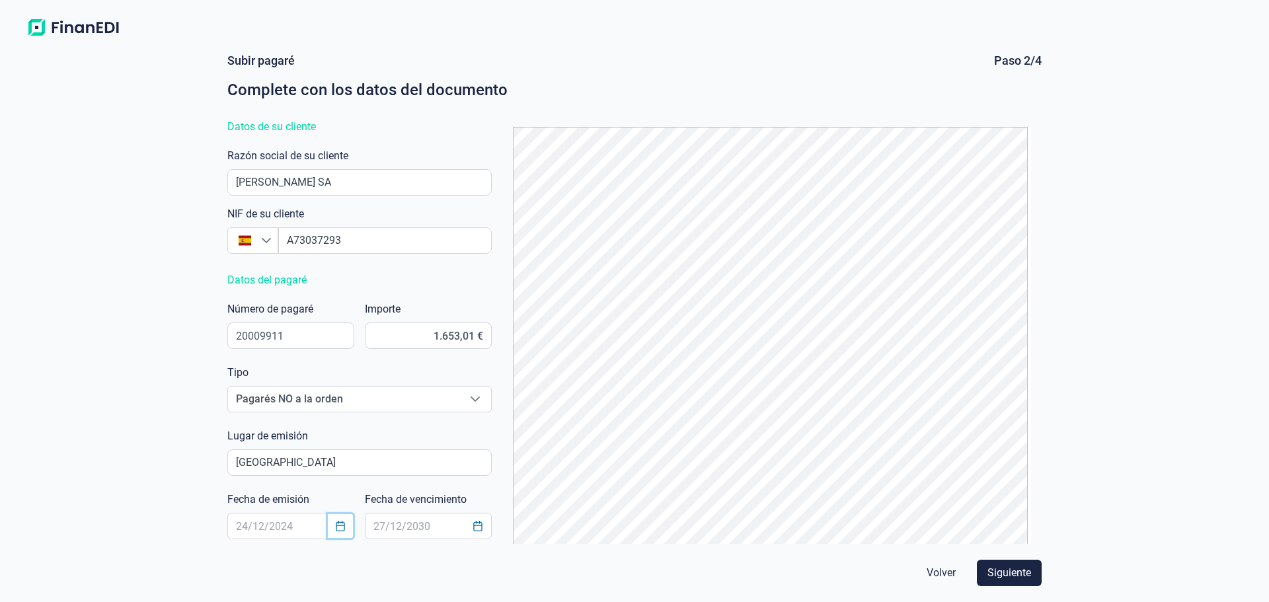
click at [331, 522] on button "Choose Date" at bounding box center [340, 526] width 25 height 24
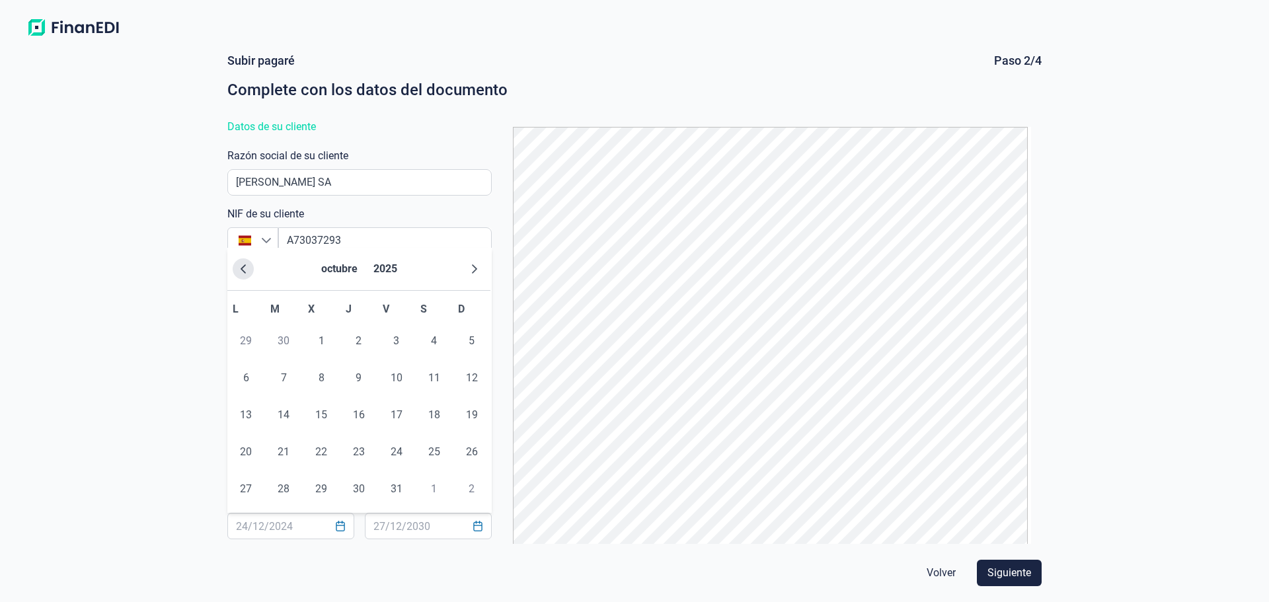
click at [241, 268] on icon "Previous Month" at bounding box center [243, 269] width 11 height 11
click at [285, 371] on span "9" at bounding box center [283, 378] width 26 height 26
type input "[DATE]"
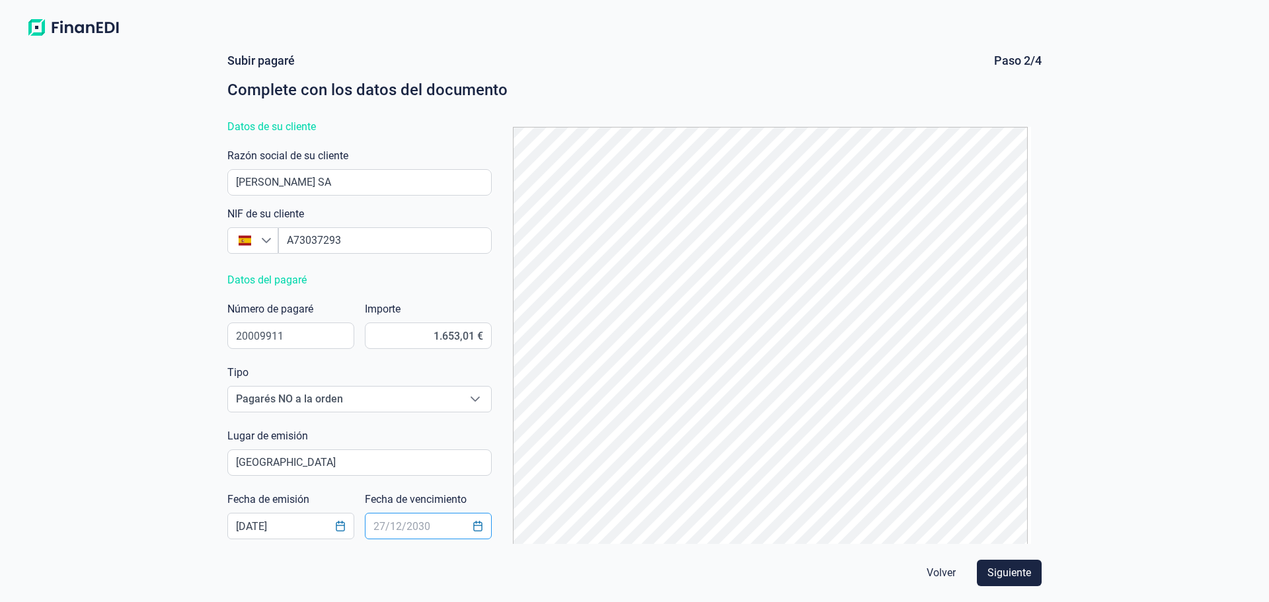
click at [432, 528] on input "text" at bounding box center [428, 526] width 127 height 26
click at [466, 524] on button "Choose Date" at bounding box center [477, 526] width 25 height 24
click at [614, 272] on icon "Next Month" at bounding box center [611, 269] width 11 height 11
click at [532, 343] on span "5" at bounding box center [533, 341] width 26 height 26
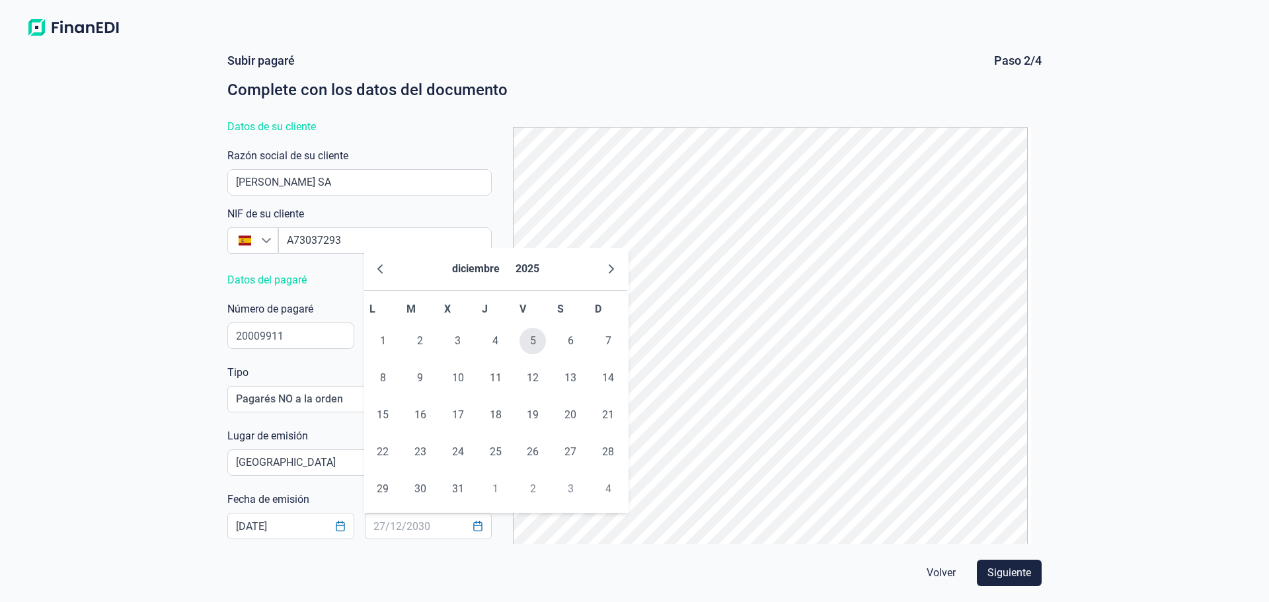
type input "[DATE]"
click at [195, 392] on div "Subir pagaré Paso 2/4 Complete con los datos del documento Datos de su cliente …" at bounding box center [634, 322] width 1269 height 560
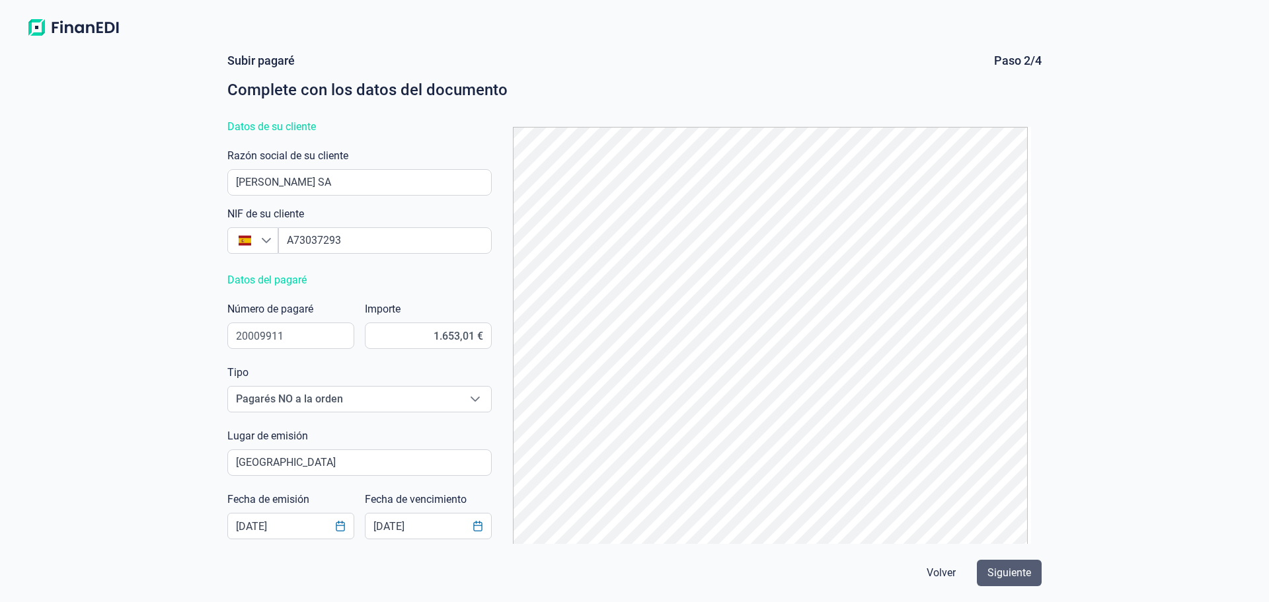
click at [1005, 565] on span "Siguiente" at bounding box center [1010, 573] width 44 height 16
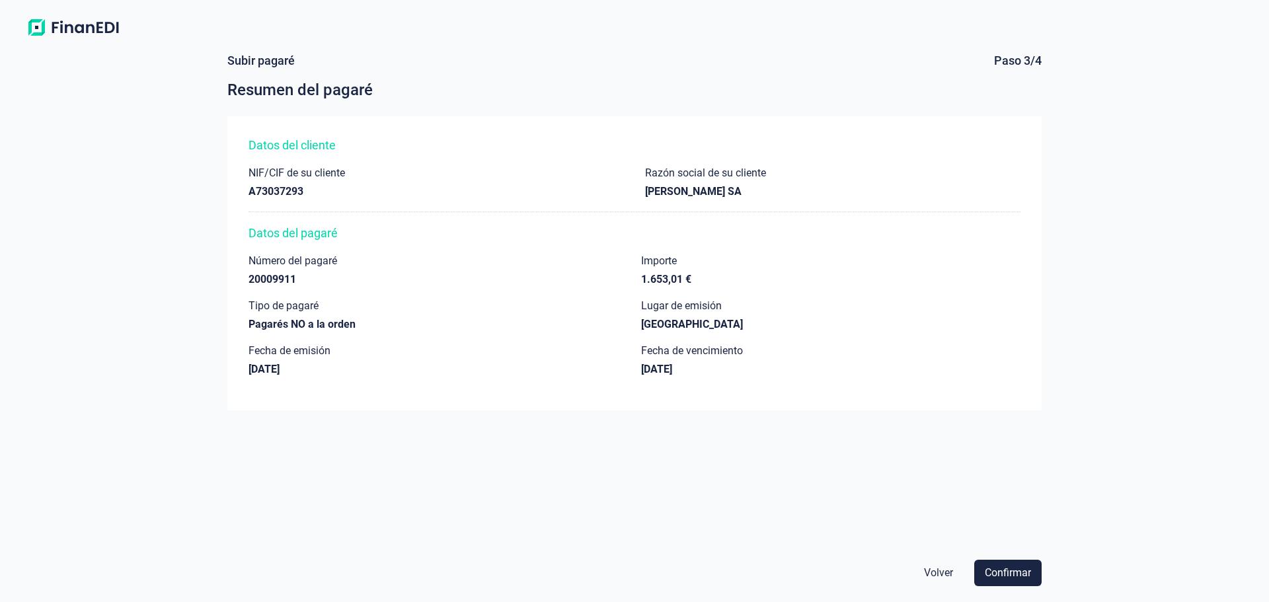
click at [1005, 565] on span "Confirmar" at bounding box center [1008, 573] width 46 height 16
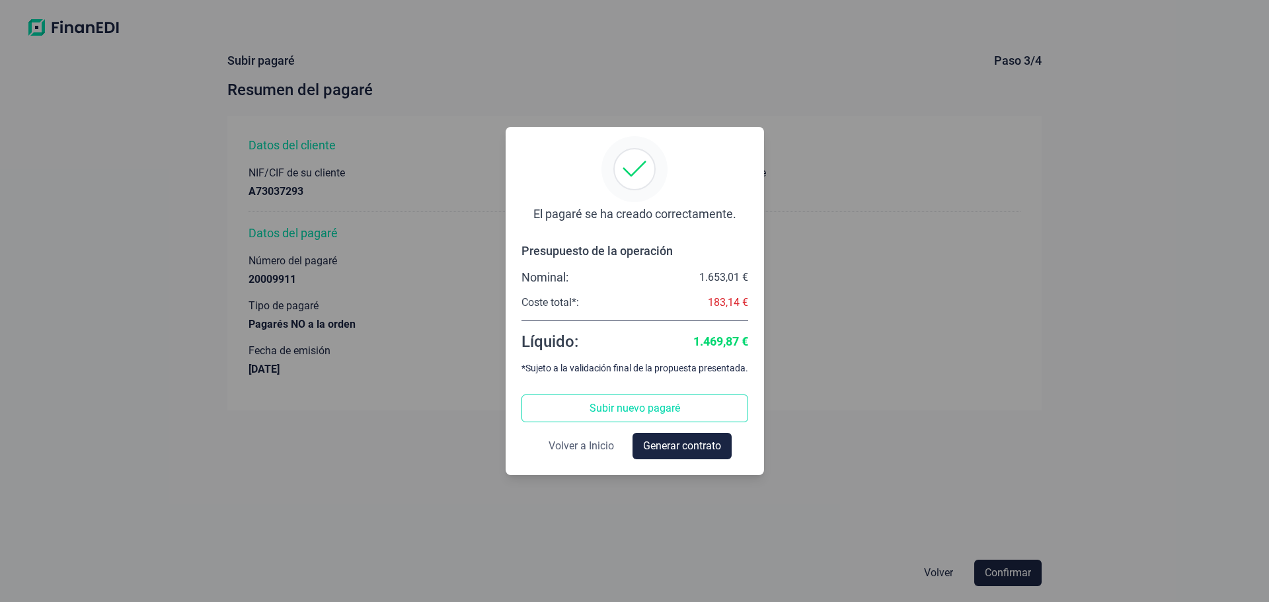
click at [574, 447] on span "Volver a Inicio" at bounding box center [581, 446] width 65 height 16
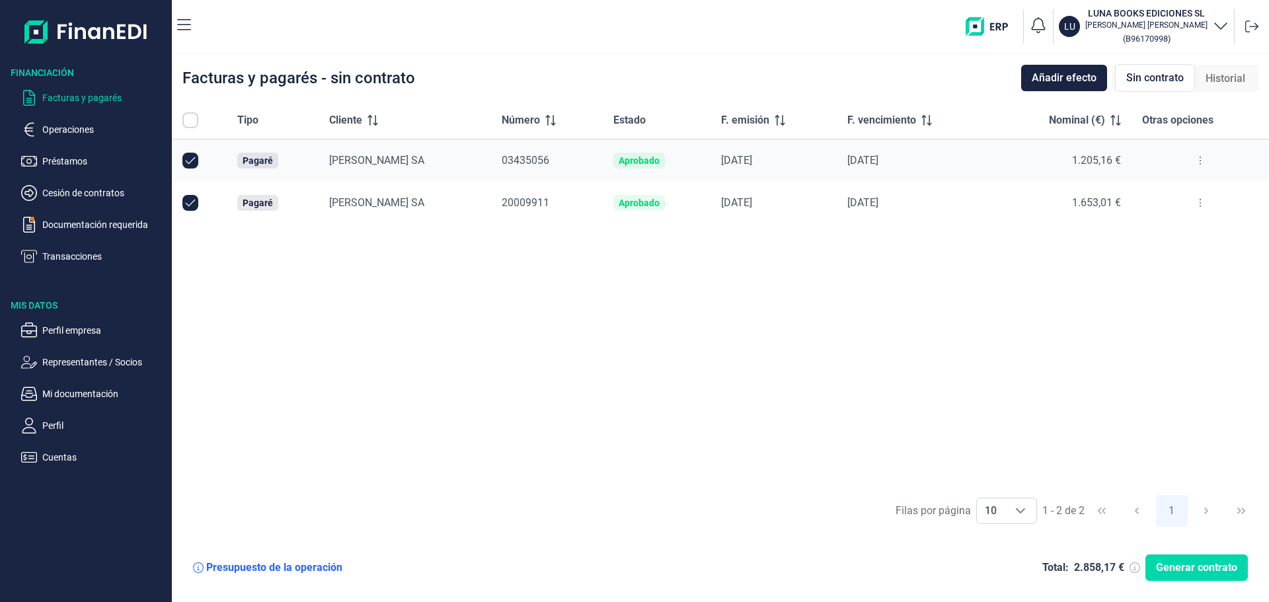
checkbox input "true"
click at [446, 328] on div "Tipo Cliente Número Estado F. emisión F. vencimiento Nominal (€) Otras opciones…" at bounding box center [720, 295] width 1097 height 386
click at [428, 314] on div "Tipo Cliente Número Estado F. emisión F. vencimiento Nominal (€) Otras opciones…" at bounding box center [720, 295] width 1097 height 386
click at [60, 98] on p "Facturas y pagarés" at bounding box center [104, 98] width 124 height 16
click at [1031, 73] on button "Añadir efecto" at bounding box center [1064, 78] width 86 height 26
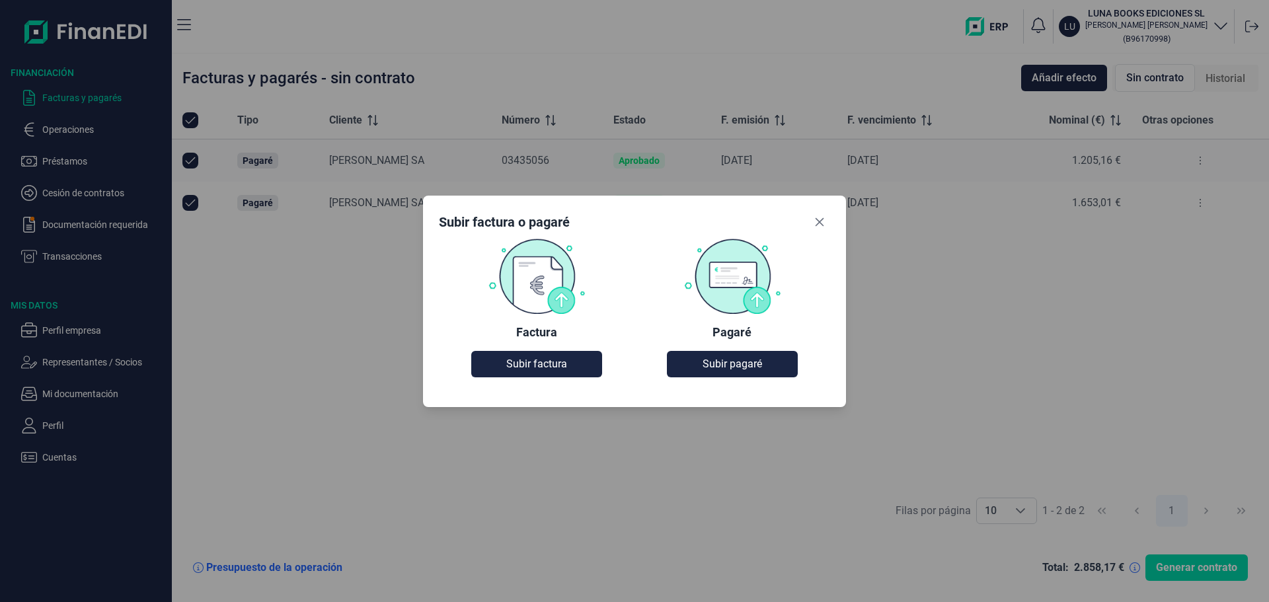
click at [715, 299] on img at bounding box center [733, 276] width 98 height 77
click at [731, 376] on button "Subir pagaré" at bounding box center [732, 364] width 130 height 26
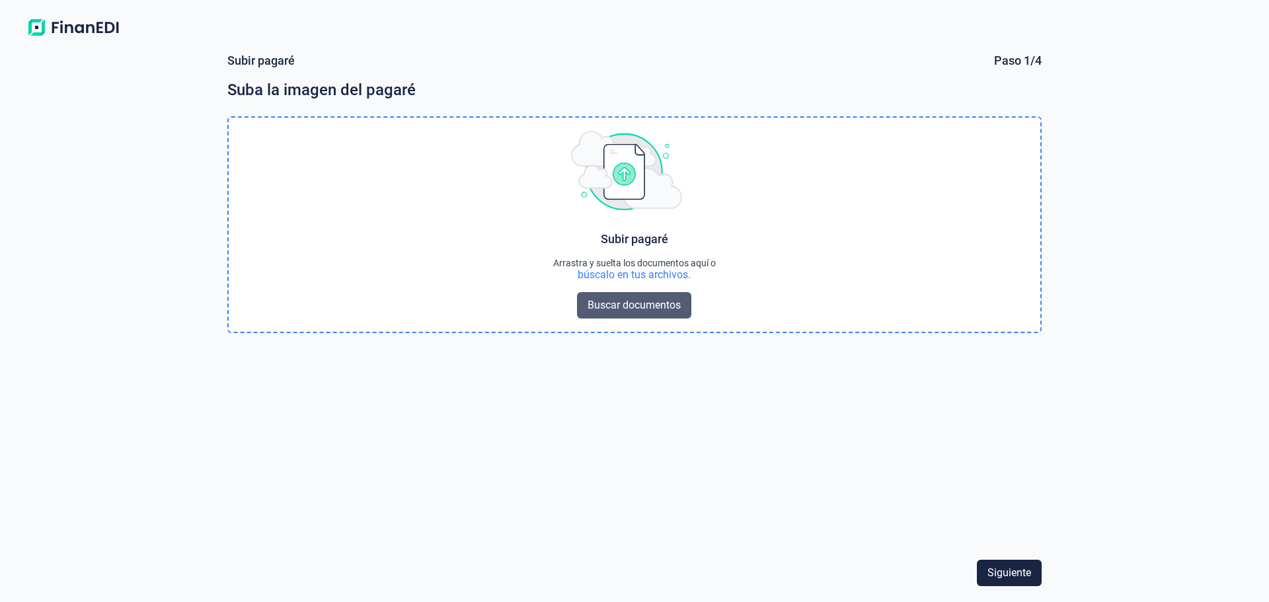
click at [651, 297] on span "Buscar documentos" at bounding box center [634, 305] width 93 height 16
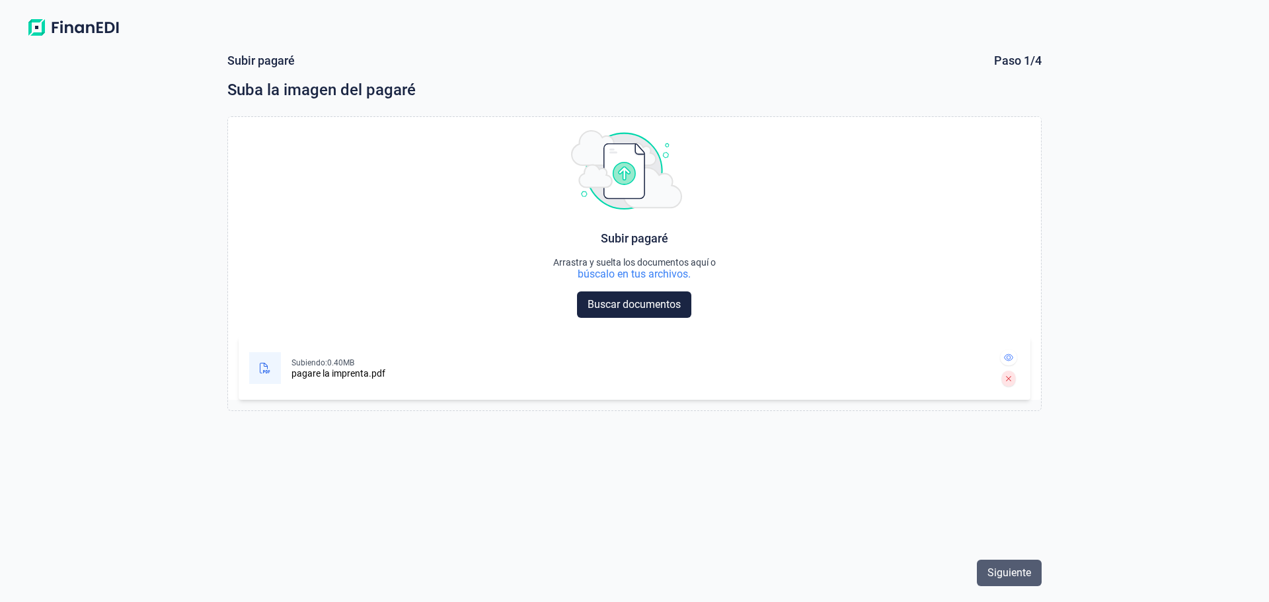
click at [1013, 576] on span "Siguiente" at bounding box center [1010, 573] width 44 height 16
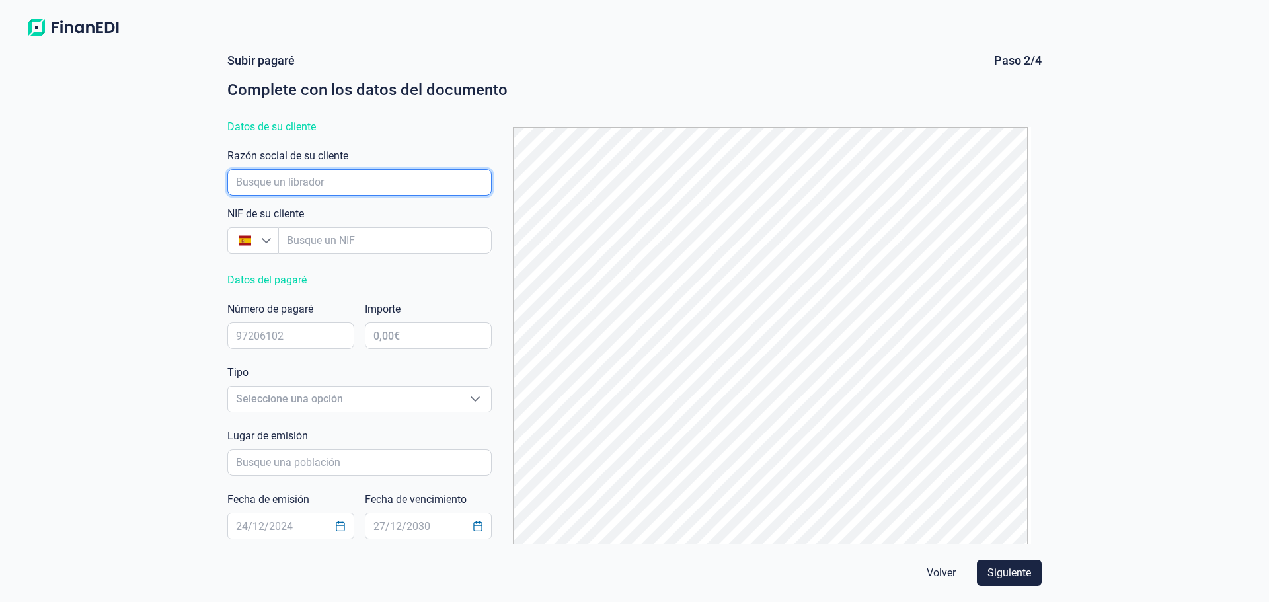
click at [248, 182] on input "empresaAutocomplete" at bounding box center [359, 182] width 264 height 26
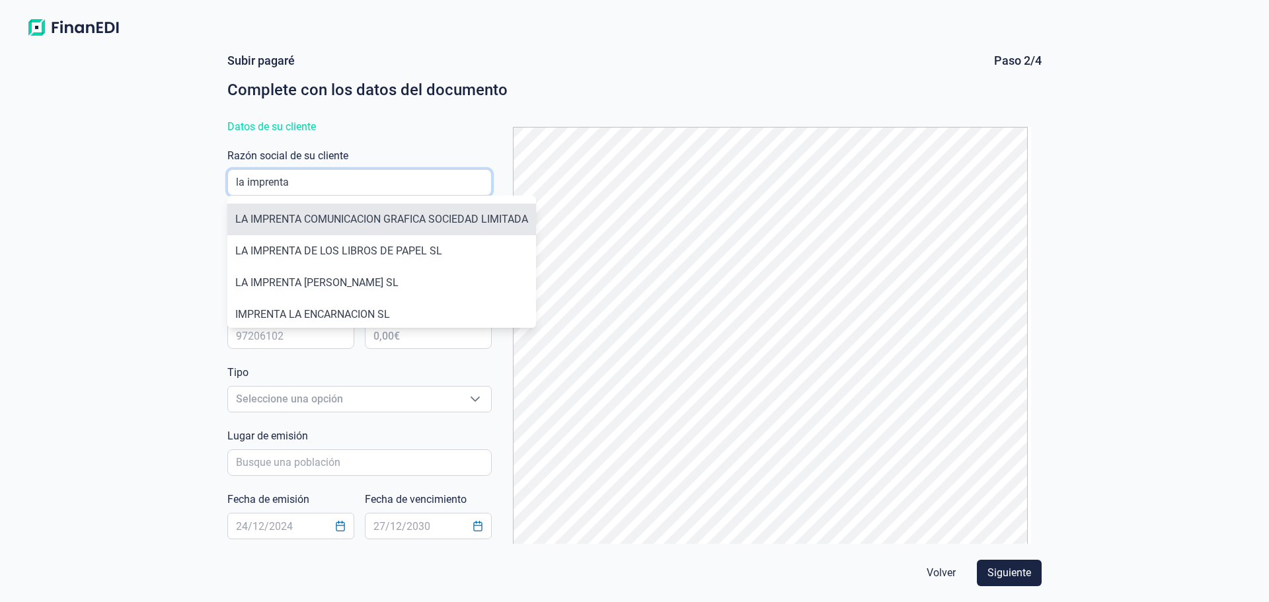
type input "la imprenta"
click at [301, 224] on li "LA IMPRENTA COMUNICACION GRAFICA SOCIEDAD LIMITADA" at bounding box center [381, 220] width 309 height 32
type input "B96734108"
type input "LA IMPRENTA COMUNICACION GRAFICA SOCIEDAD LIMITADA"
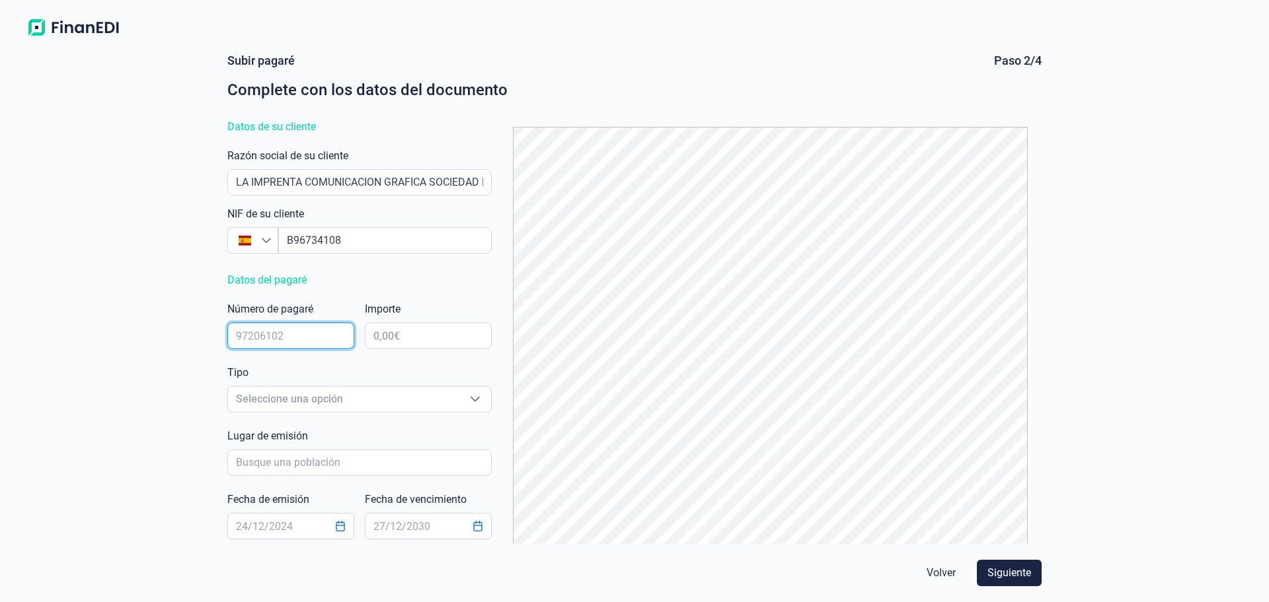
click at [313, 339] on input "text" at bounding box center [290, 336] width 127 height 26
type input "09701785"
click at [406, 332] on input "text" at bounding box center [428, 336] width 127 height 26
type input "4.347,72 €"
click at [264, 399] on span "Seleccione una opción" at bounding box center [343, 399] width 231 height 25
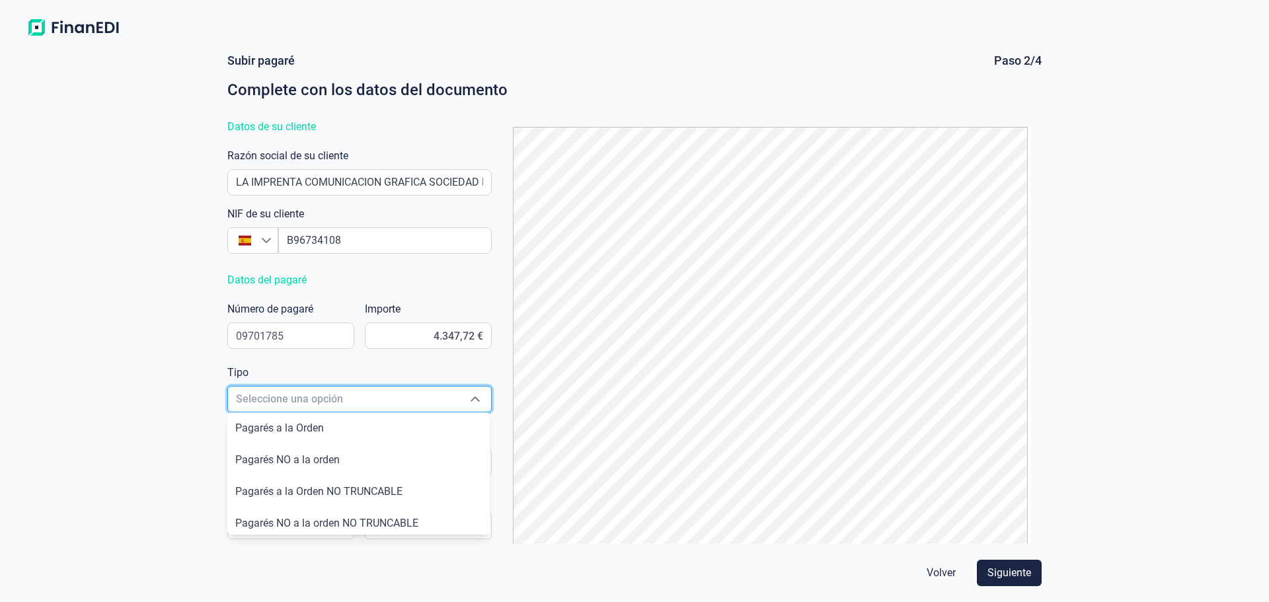
click at [264, 399] on span "Seleccione una opción" at bounding box center [343, 399] width 231 height 25
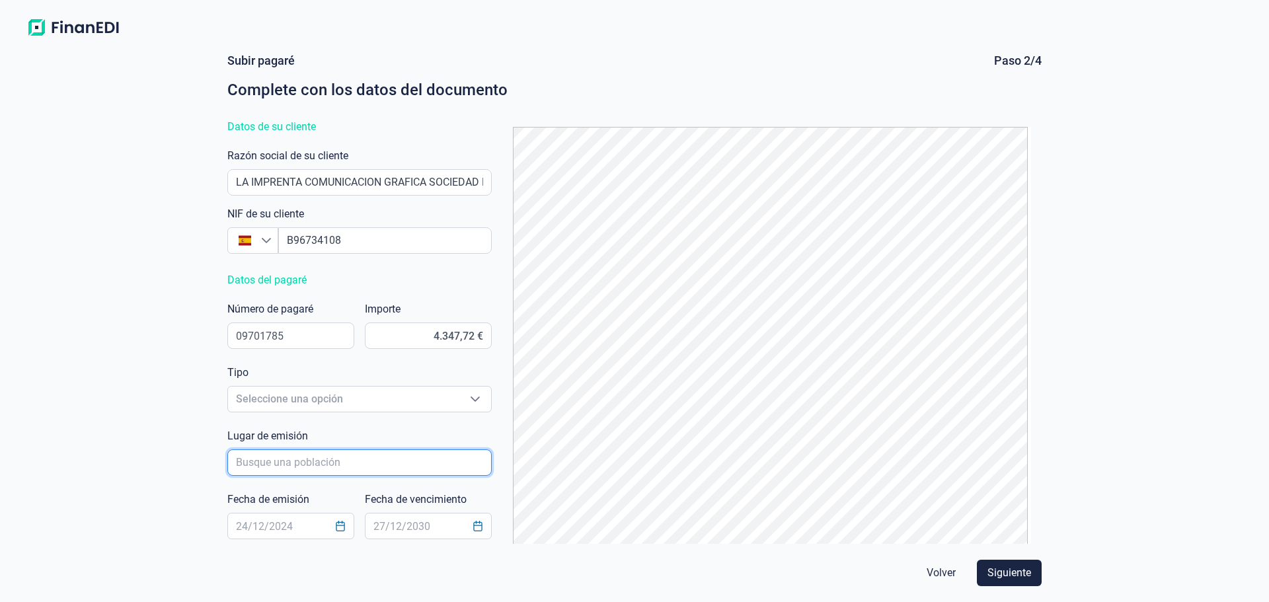
click at [266, 451] on input "poblacionAutocomplete" at bounding box center [359, 463] width 264 height 26
click at [270, 463] on input "poblacionAutocomplete" at bounding box center [359, 463] width 264 height 26
drag, startPoint x: 332, startPoint y: 461, endPoint x: 217, endPoint y: 459, distance: 114.4
click at [217, 459] on form "Subir pagaré Paso 2/4 Complete con los datos del documento Datos de su cliente …" at bounding box center [635, 322] width 846 height 560
type input "f"
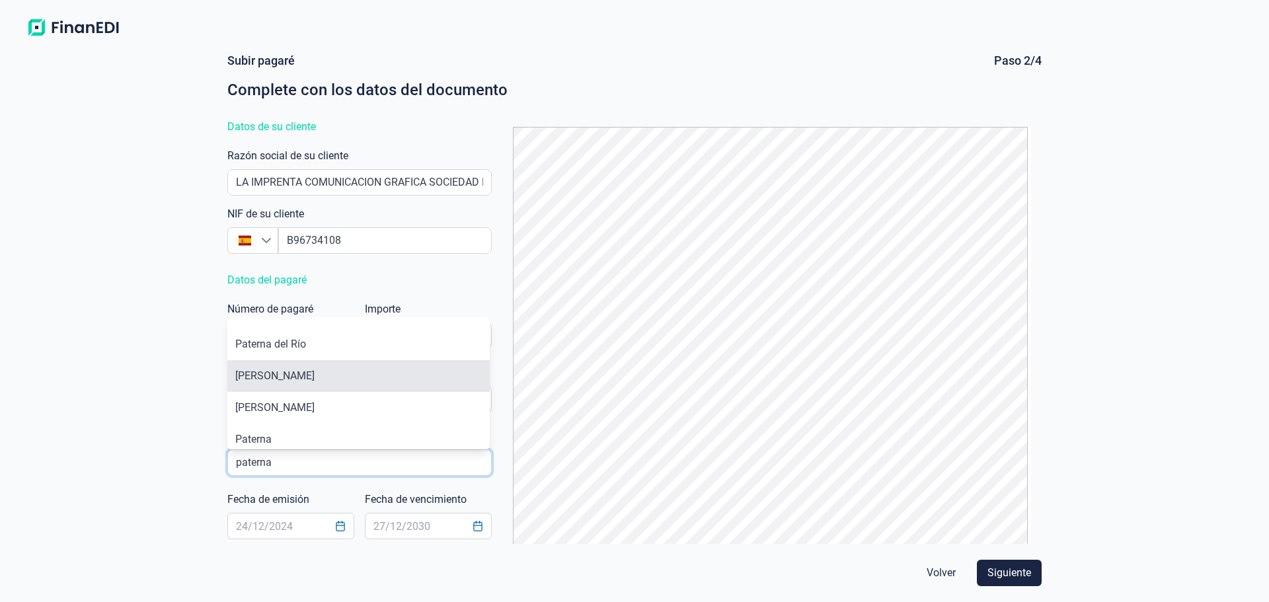
scroll to position [42, 0]
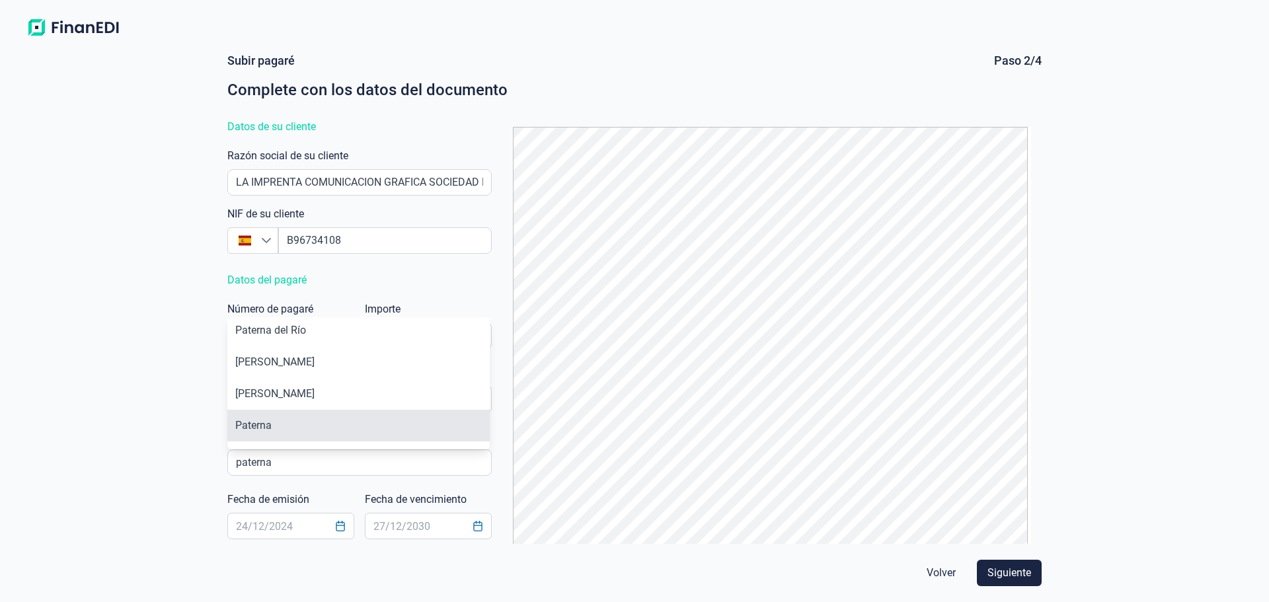
click at [320, 420] on li "Paterna" at bounding box center [358, 426] width 262 height 32
type input "Paterna"
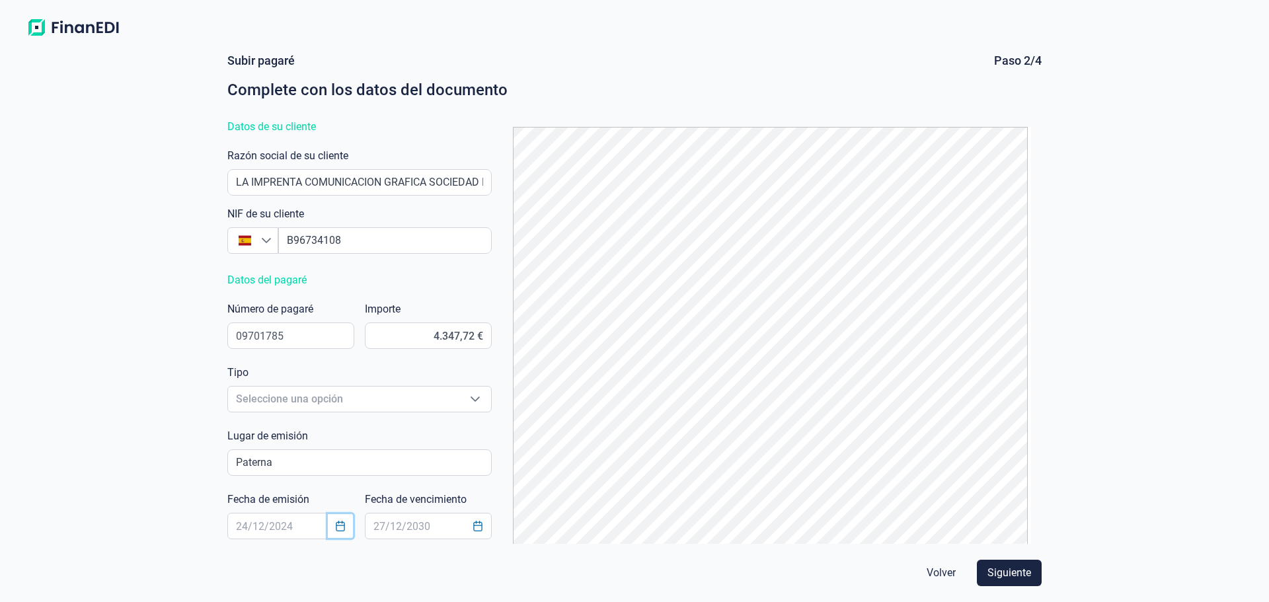
click at [344, 529] on icon "Choose Date" at bounding box center [340, 526] width 11 height 11
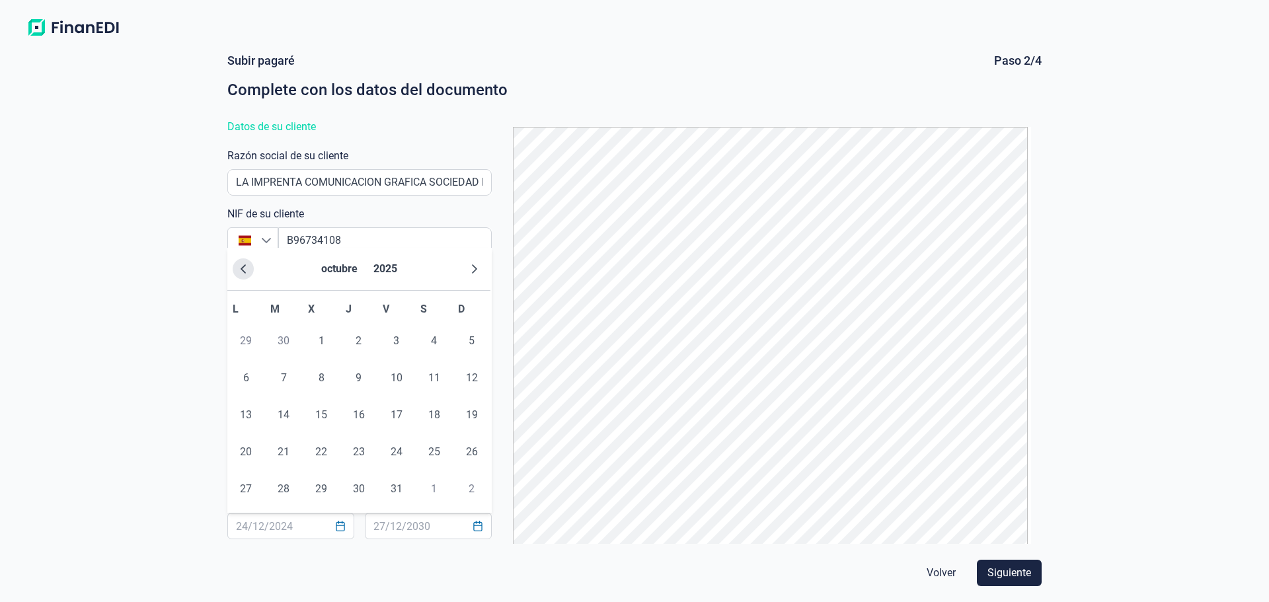
click at [243, 274] on icon "Previous Month" at bounding box center [243, 269] width 11 height 11
click at [290, 484] on span "30" at bounding box center [283, 489] width 26 height 26
type input "[DATE]"
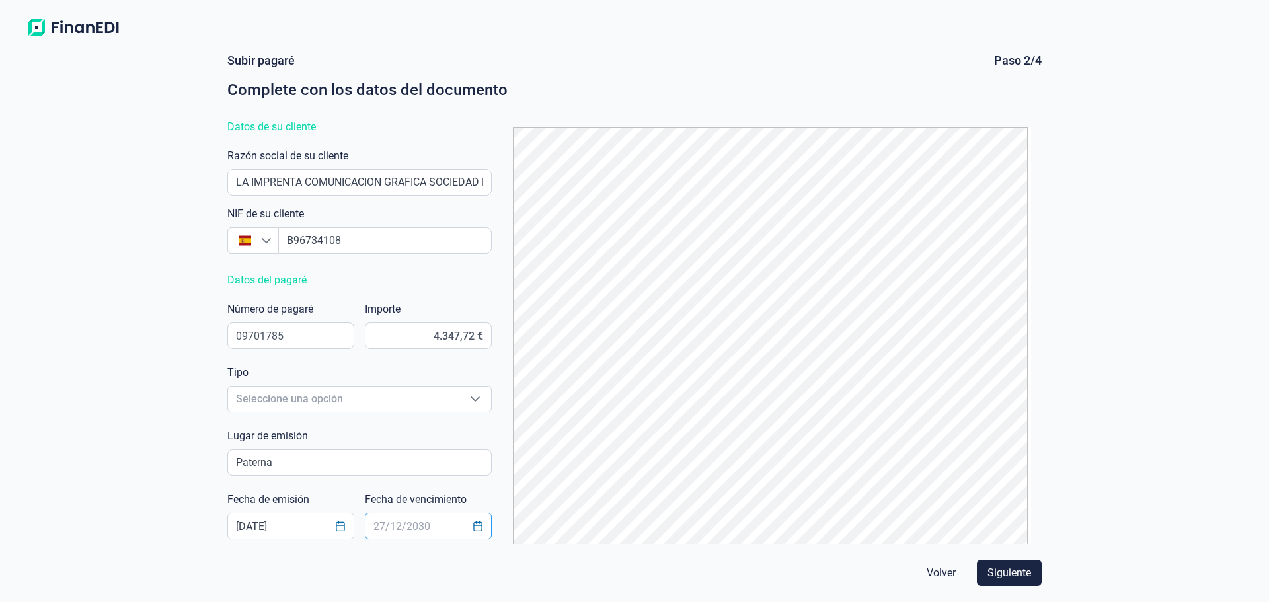
click at [401, 523] on input "text" at bounding box center [428, 526] width 127 height 26
click at [473, 529] on icon "Choose Date" at bounding box center [477, 526] width 9 height 11
click at [572, 451] on span "25" at bounding box center [570, 452] width 26 height 26
click at [483, 522] on button "Choose Date" at bounding box center [477, 526] width 25 height 24
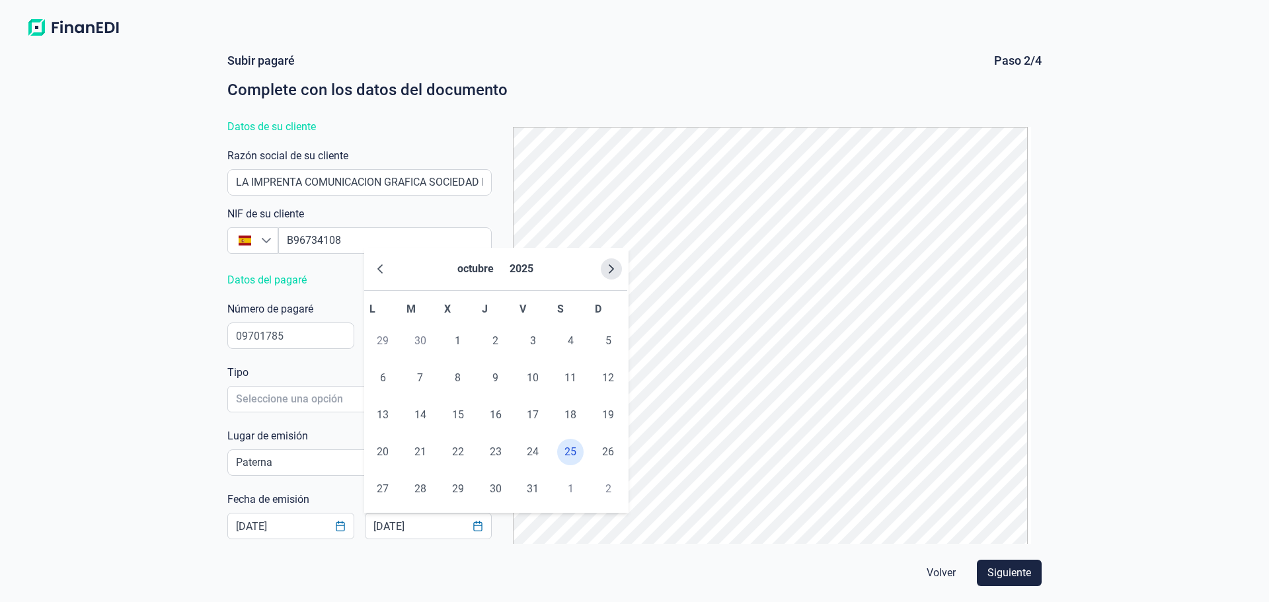
click at [613, 265] on icon "Next Month" at bounding box center [611, 269] width 11 height 11
click at [613, 272] on icon "Next Month" at bounding box center [611, 269] width 11 height 11
click at [498, 462] on span "25" at bounding box center [496, 452] width 26 height 26
type input "[DATE]"
click at [155, 461] on div "Subir pagaré Paso 2/4 Complete con los datos del documento Datos de su cliente …" at bounding box center [634, 322] width 1269 height 560
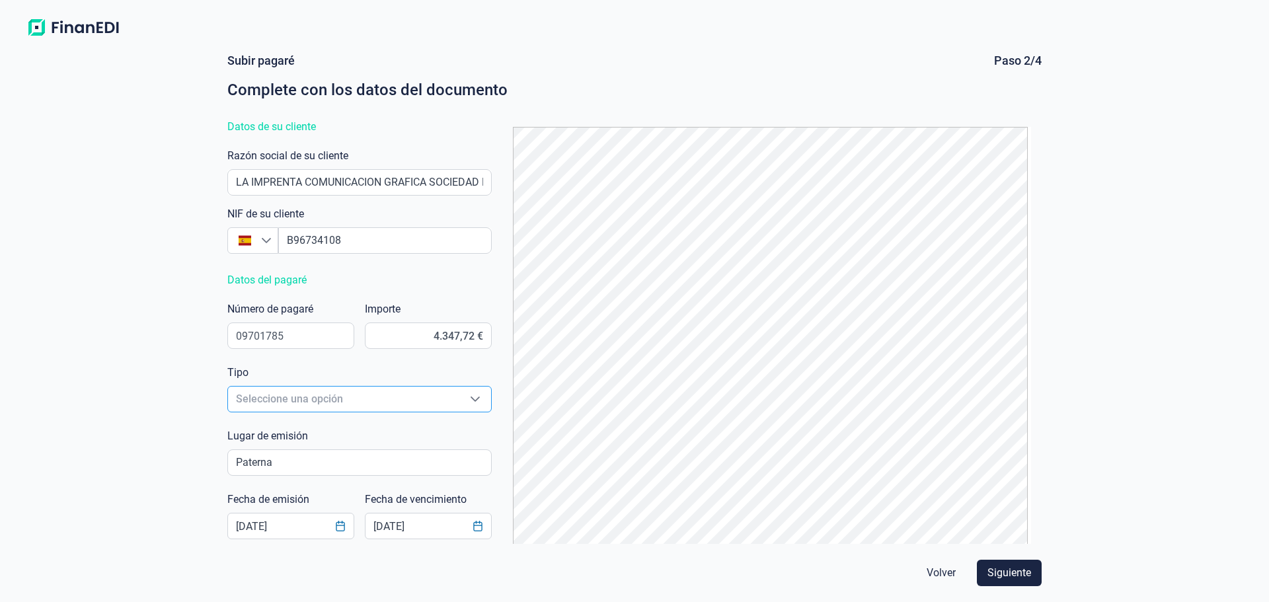
click at [273, 395] on span "Seleccione una opción" at bounding box center [343, 399] width 231 height 25
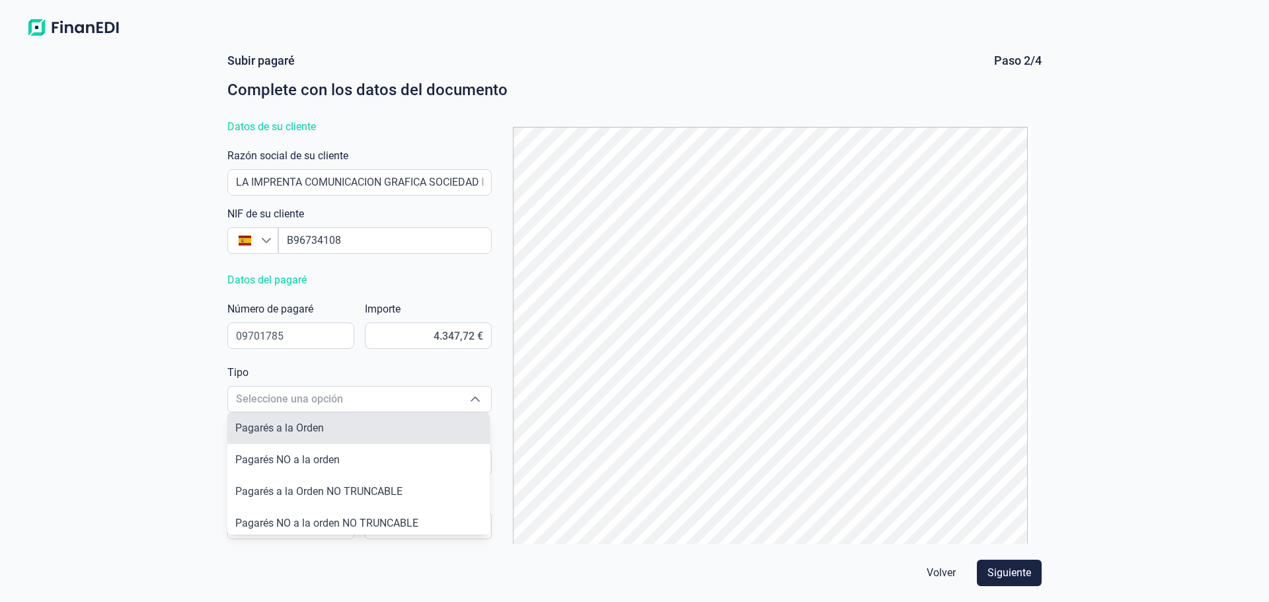
click at [275, 433] on span "Pagarés a la Orden" at bounding box center [279, 428] width 89 height 13
type input "Pagarés a la Orden"
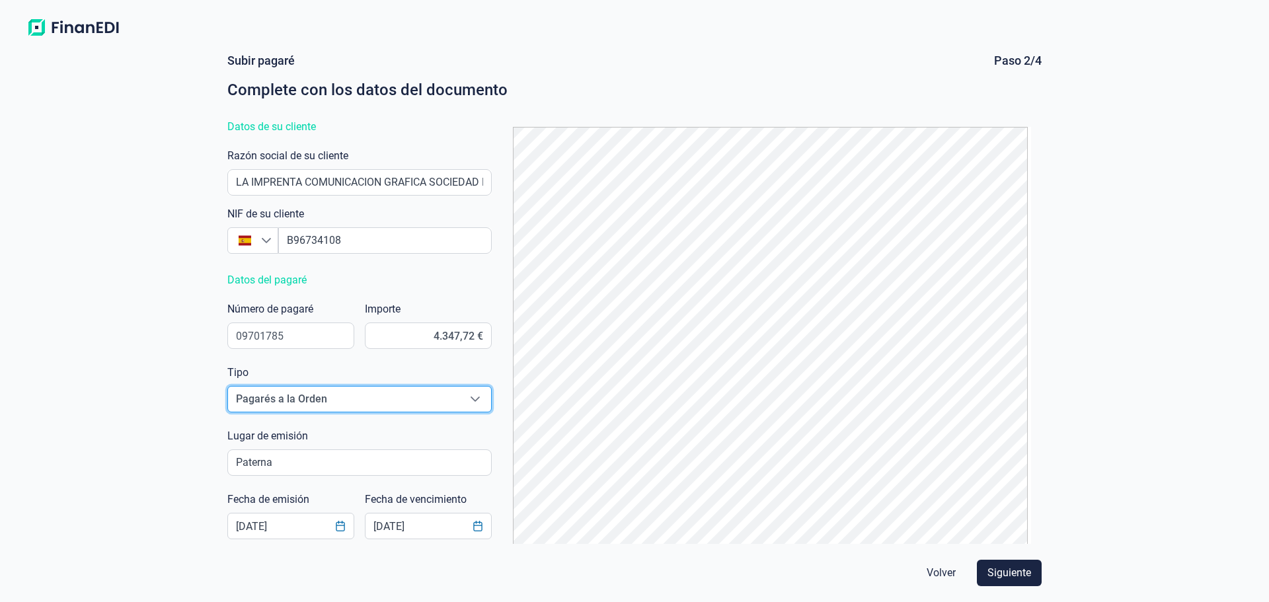
click at [97, 387] on div "Subir pagaré Paso 2/4 Complete con los datos del documento Datos de su cliente …" at bounding box center [634, 322] width 1269 height 560
click at [1032, 570] on button "Siguiente" at bounding box center [1009, 573] width 65 height 26
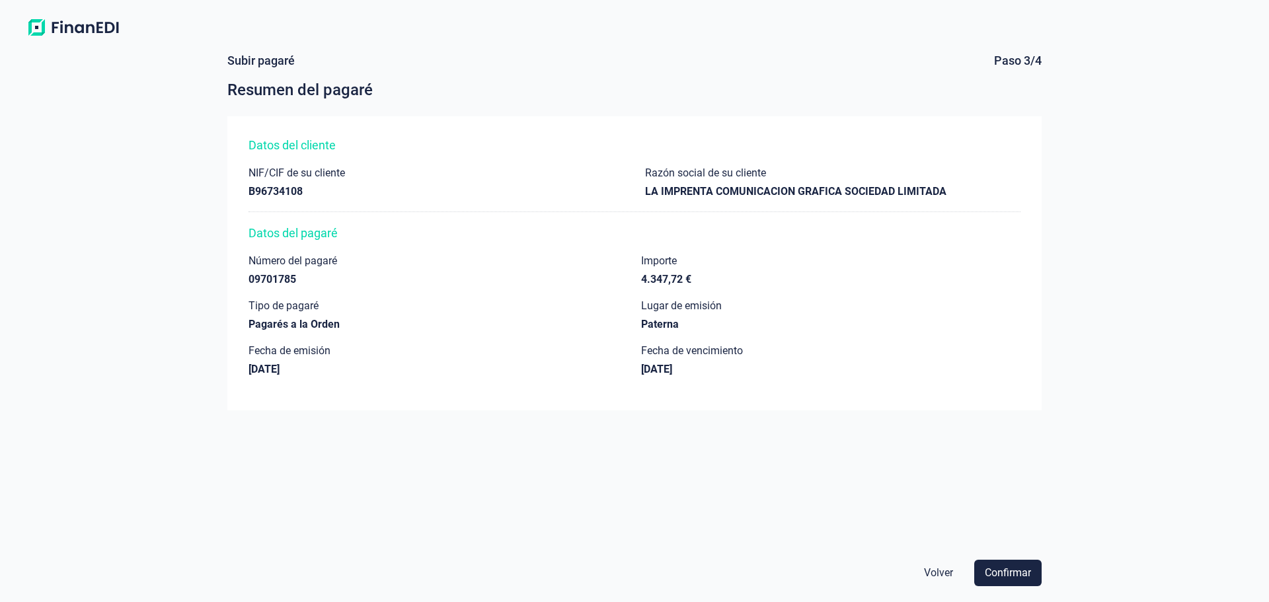
click at [1036, 572] on button "Confirmar" at bounding box center [1007, 573] width 67 height 26
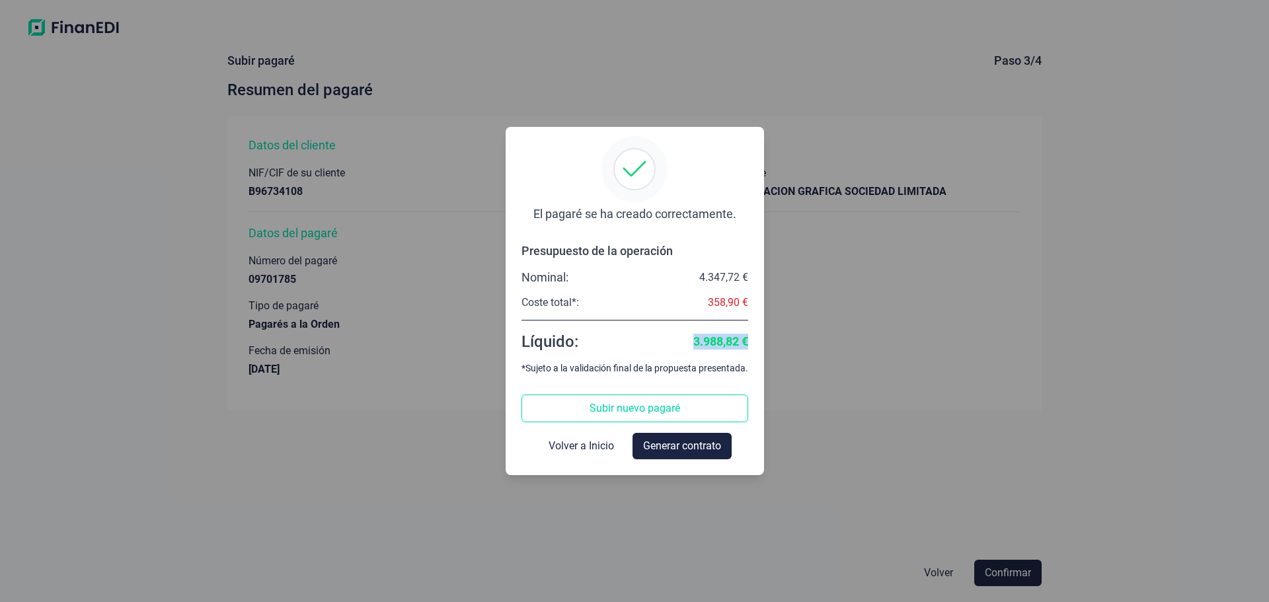
drag, startPoint x: 694, startPoint y: 340, endPoint x: 751, endPoint y: 338, distance: 56.9
click at [751, 338] on div "El pagaré se ha creado correctamente. Presupuesto de la operación Nominal: 4.34…" at bounding box center [635, 301] width 258 height 348
click at [740, 368] on div "*Sujeto a la validación final de la propuesta presentada." at bounding box center [635, 368] width 227 height 11
click at [563, 443] on span "Volver a Inicio" at bounding box center [581, 446] width 65 height 16
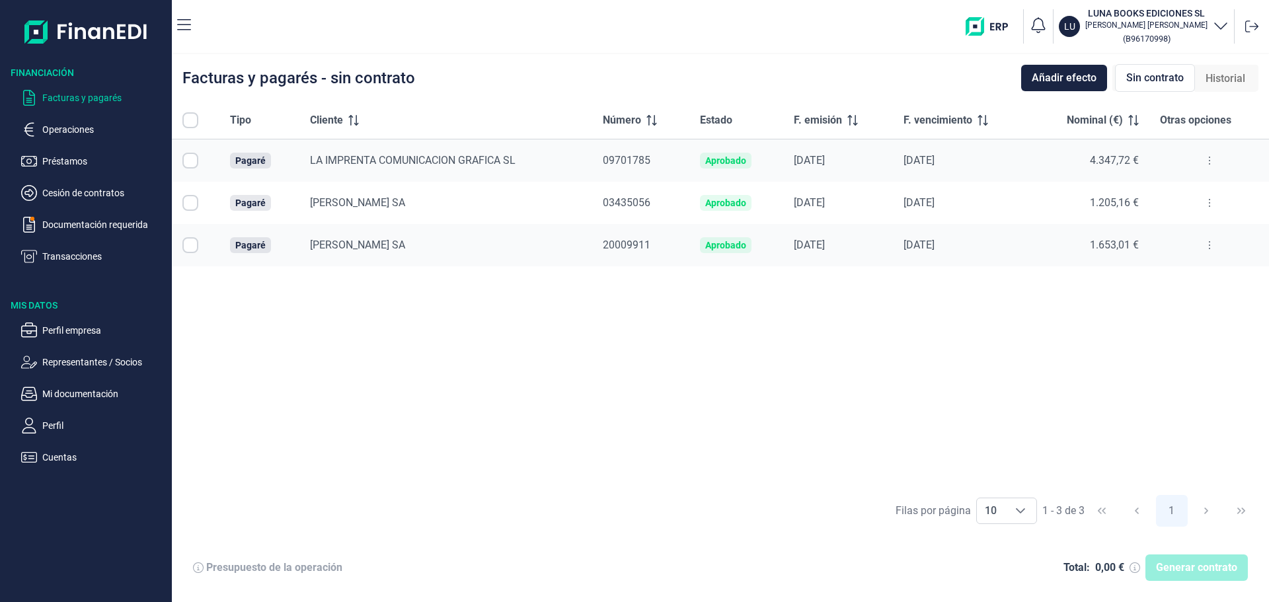
checkbox input "true"
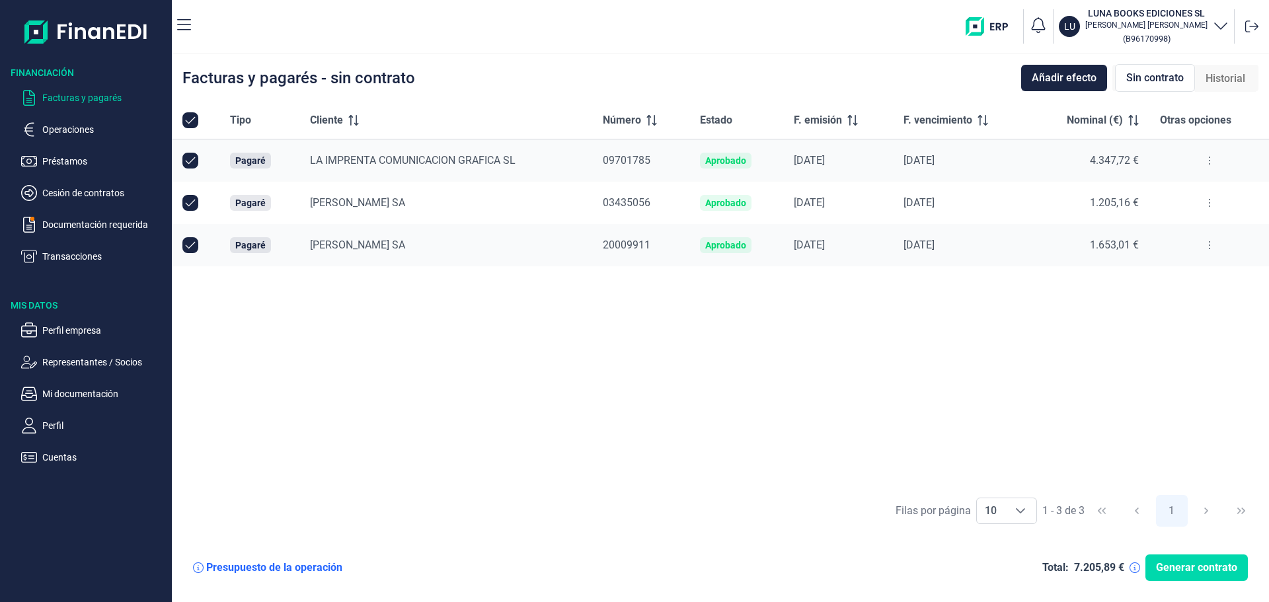
click at [620, 198] on span "03435056" at bounding box center [627, 202] width 48 height 13
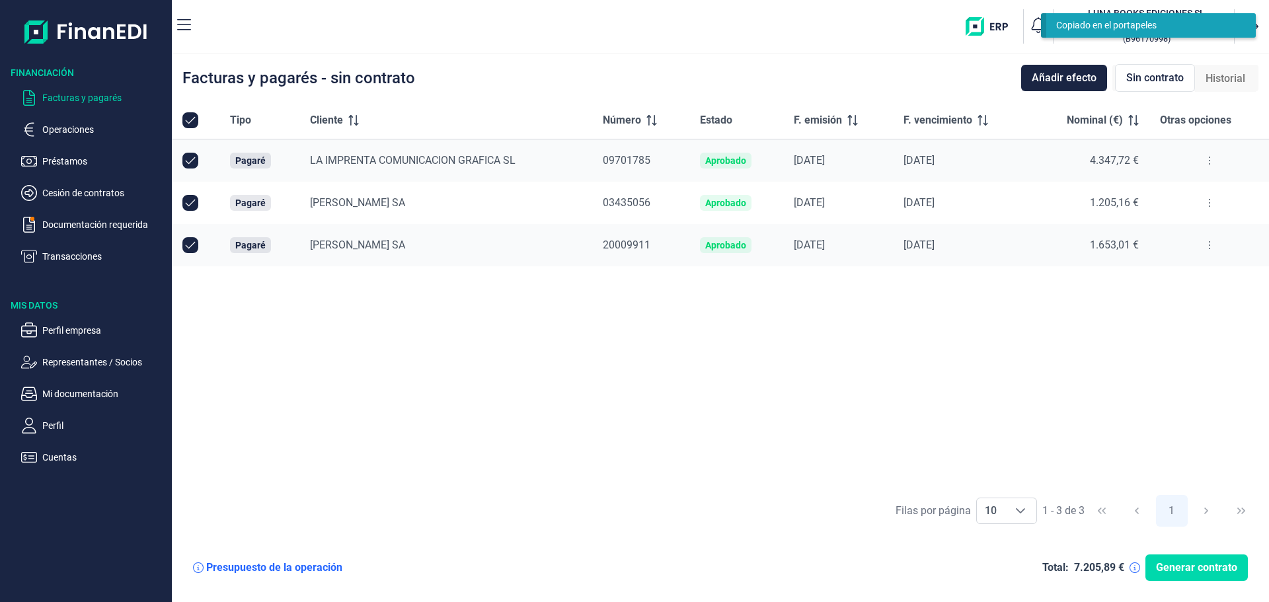
click at [383, 202] on span "[PERSON_NAME] SA" at bounding box center [357, 202] width 95 height 13
click at [1199, 204] on button at bounding box center [1210, 202] width 24 height 21
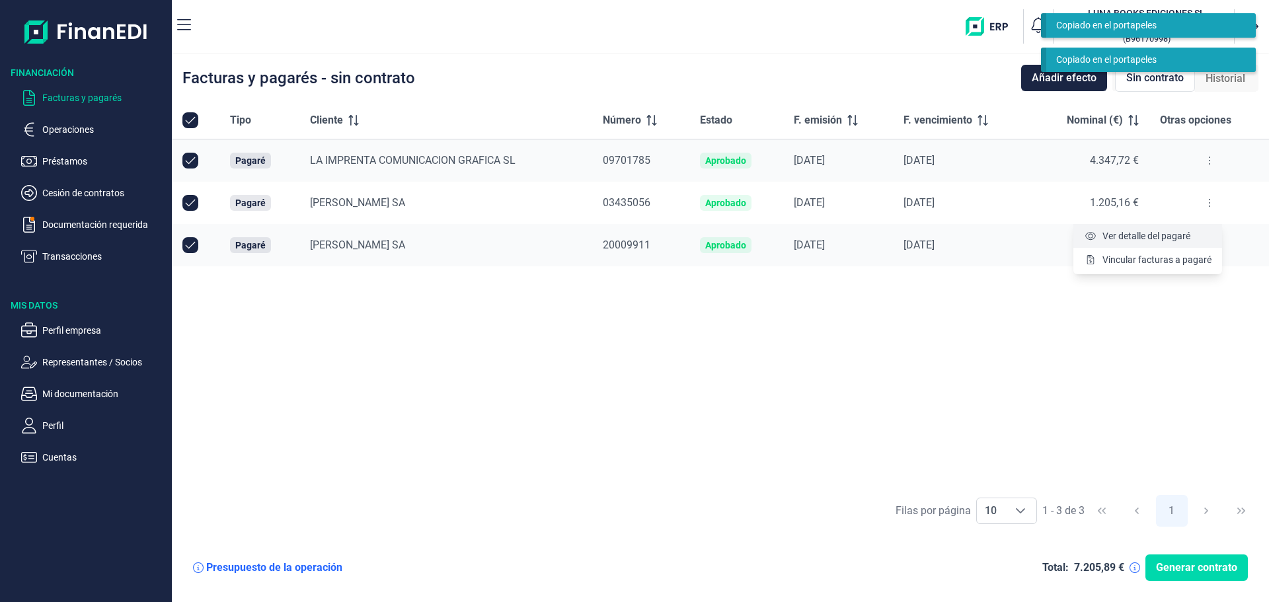
click at [1185, 236] on span "Ver detalle del pagaré" at bounding box center [1147, 235] width 88 height 13
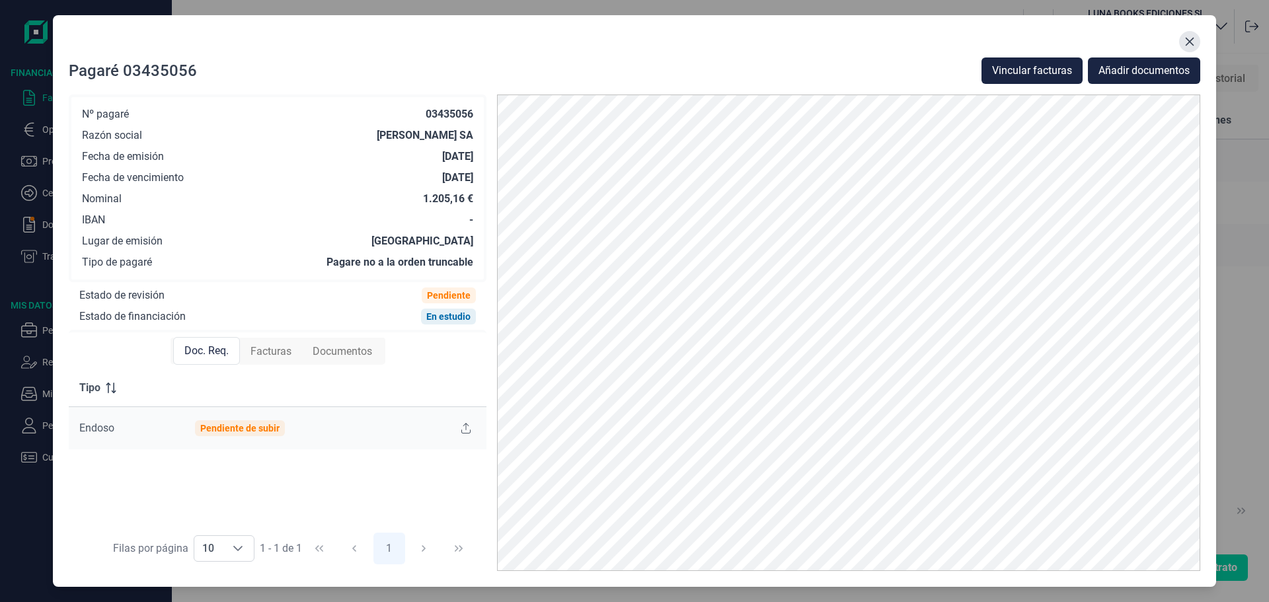
click at [1194, 38] on icon "Close" at bounding box center [1190, 41] width 9 height 9
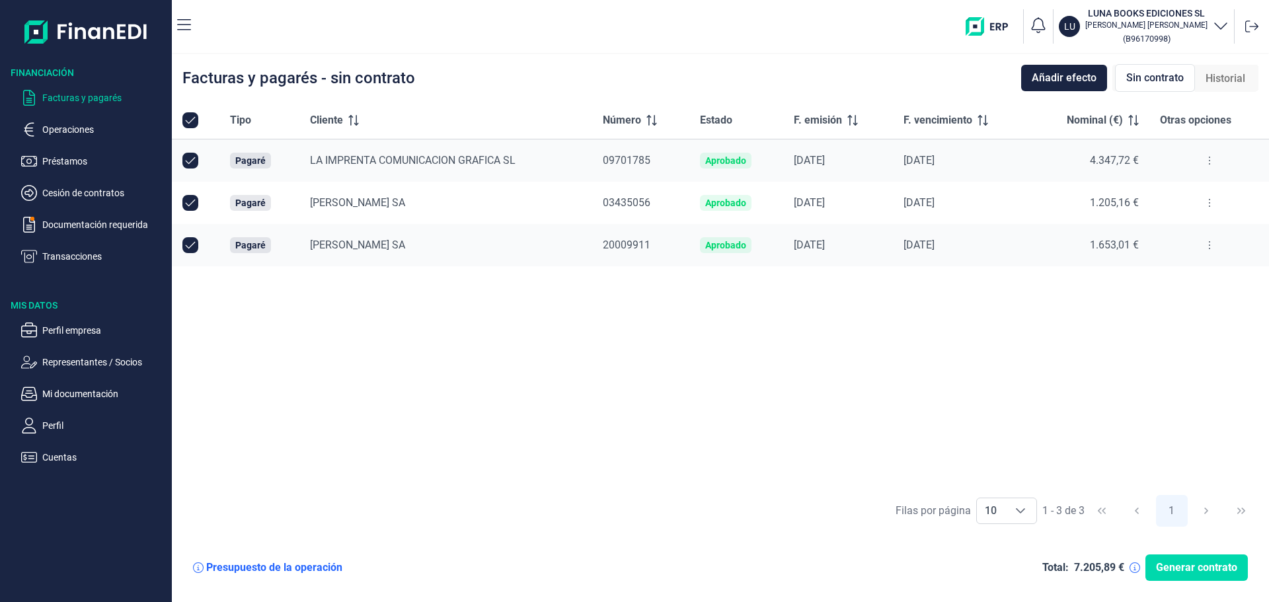
click at [1212, 156] on button at bounding box center [1210, 160] width 24 height 21
click at [1179, 183] on li "Ver detalle del pagaré" at bounding box center [1148, 194] width 149 height 24
click at [1142, 188] on span "Ver detalle del pagaré" at bounding box center [1147, 193] width 88 height 13
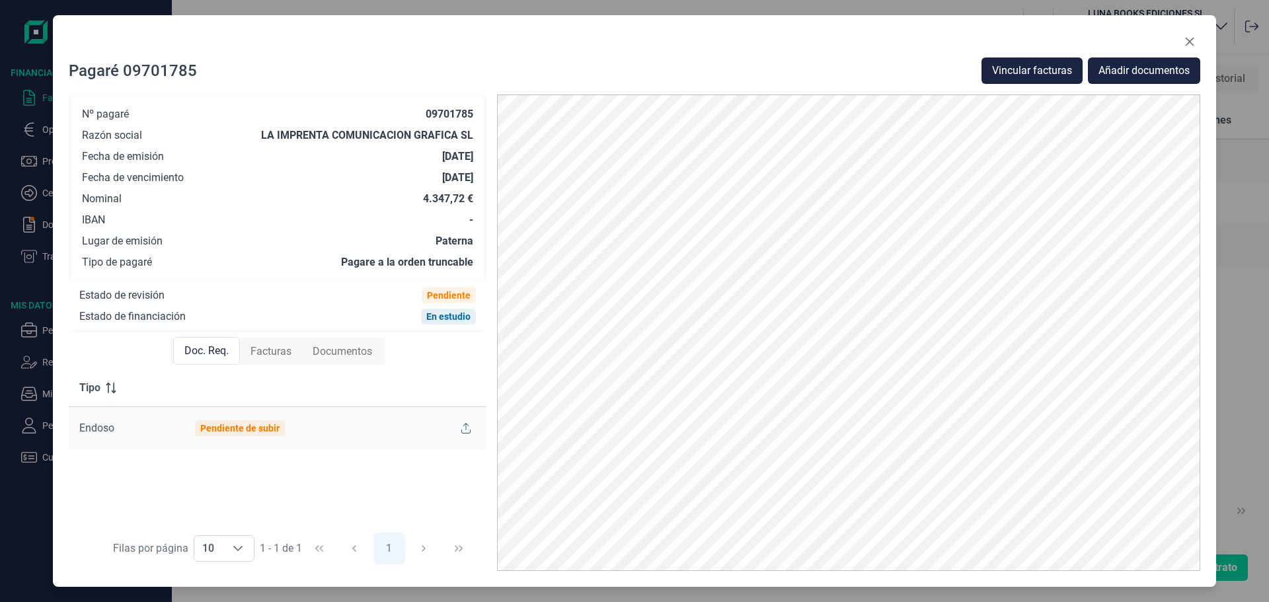
click at [342, 360] on div "Documentos" at bounding box center [342, 351] width 81 height 26
click at [258, 354] on span "Facturas" at bounding box center [269, 352] width 41 height 16
click at [180, 355] on div "Doc. Req." at bounding box center [205, 351] width 65 height 26
click at [1197, 42] on button "Close" at bounding box center [1189, 41] width 21 height 21
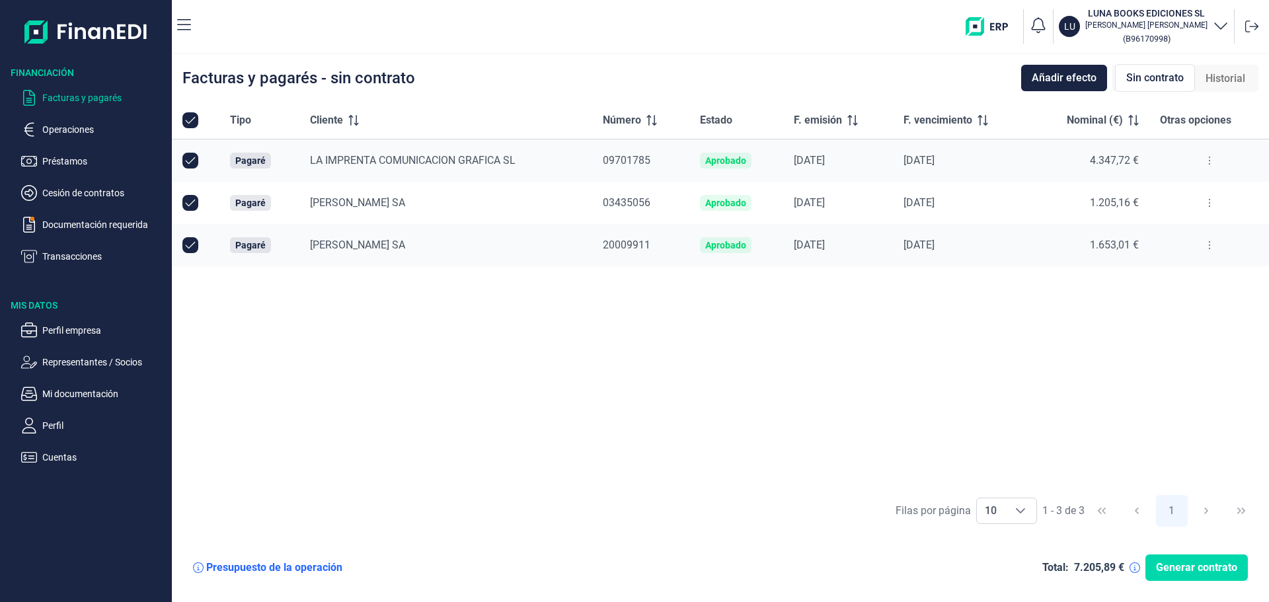
click at [435, 316] on div "Tipo Cliente Número Estado F. emisión F. vencimiento Nominal (€) Otras opciones…" at bounding box center [720, 295] width 1097 height 386
click at [823, 370] on div "Tipo Cliente Número Estado F. emisión F. vencimiento Nominal (€) Otras opciones…" at bounding box center [720, 295] width 1097 height 386
click at [639, 389] on div "Tipo Cliente Número Estado F. emisión F. vencimiento Nominal (€) Otras opciones…" at bounding box center [720, 295] width 1097 height 386
click at [1045, 81] on span "Añadir efecto" at bounding box center [1064, 78] width 65 height 16
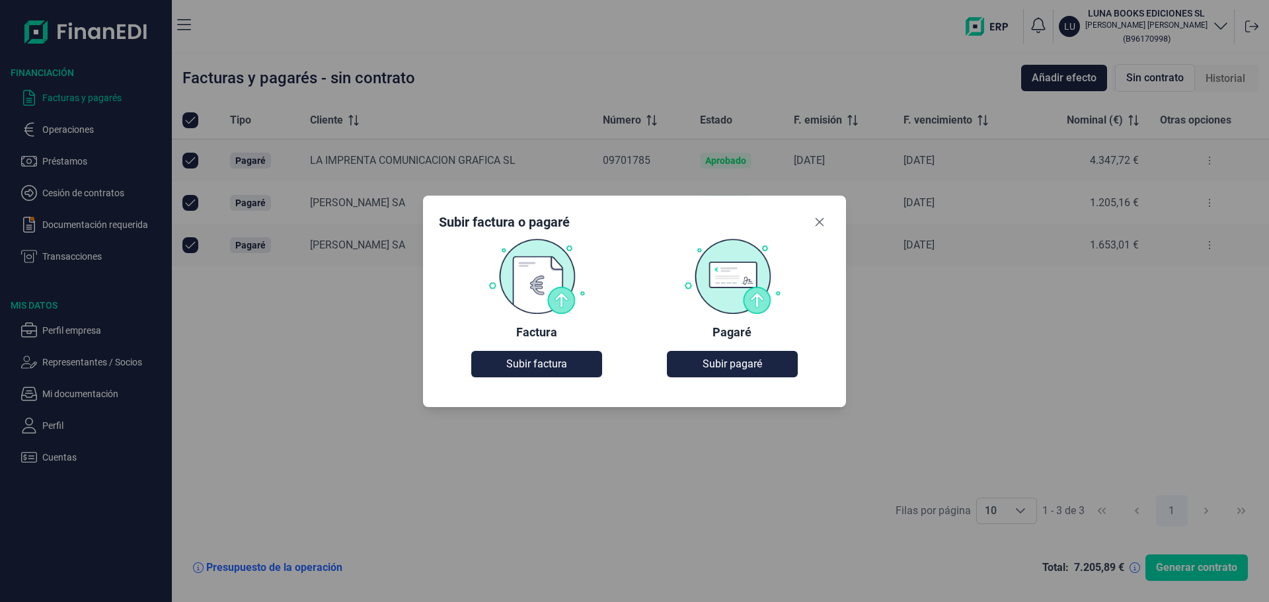
click at [752, 281] on img at bounding box center [733, 276] width 98 height 77
click at [740, 356] on button "Subir pagaré" at bounding box center [732, 364] width 130 height 26
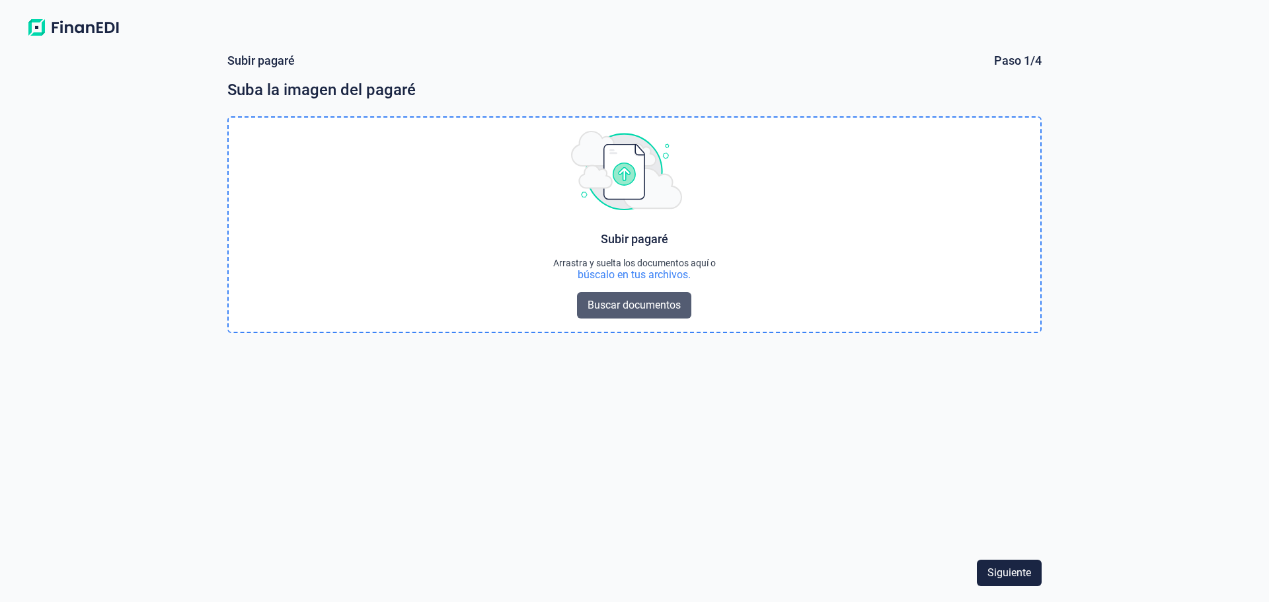
click at [616, 306] on span "Buscar documentos" at bounding box center [634, 305] width 93 height 16
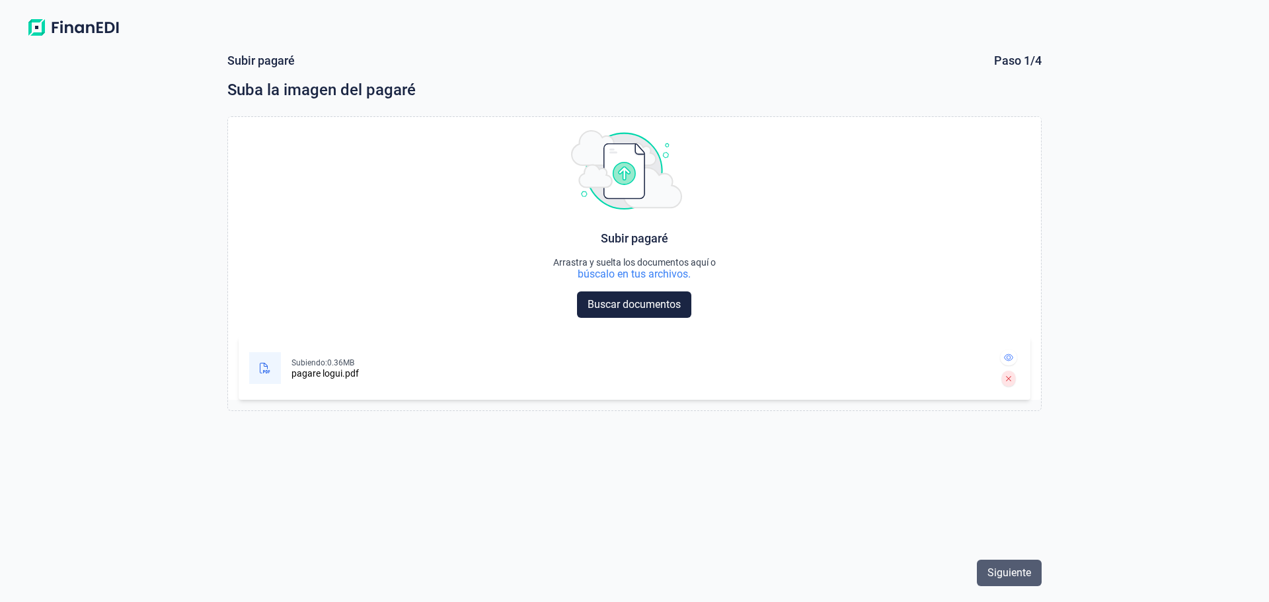
click at [1011, 572] on span "Siguiente" at bounding box center [1010, 573] width 44 height 16
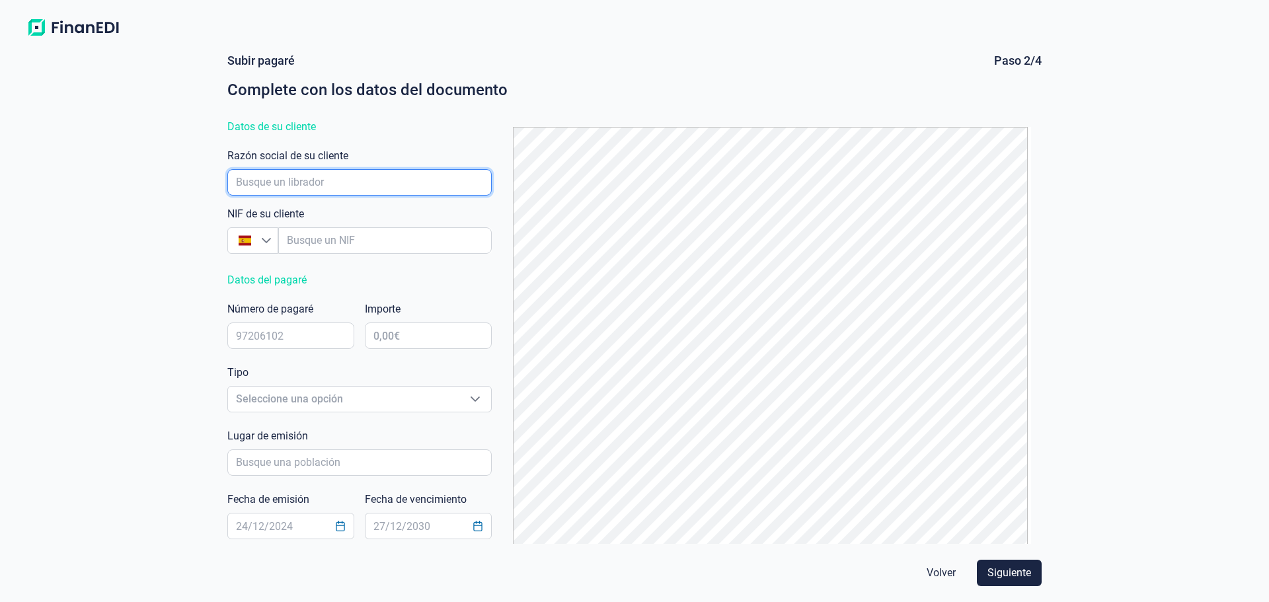
click at [356, 187] on input "empresaAutocomplete" at bounding box center [359, 182] width 264 height 26
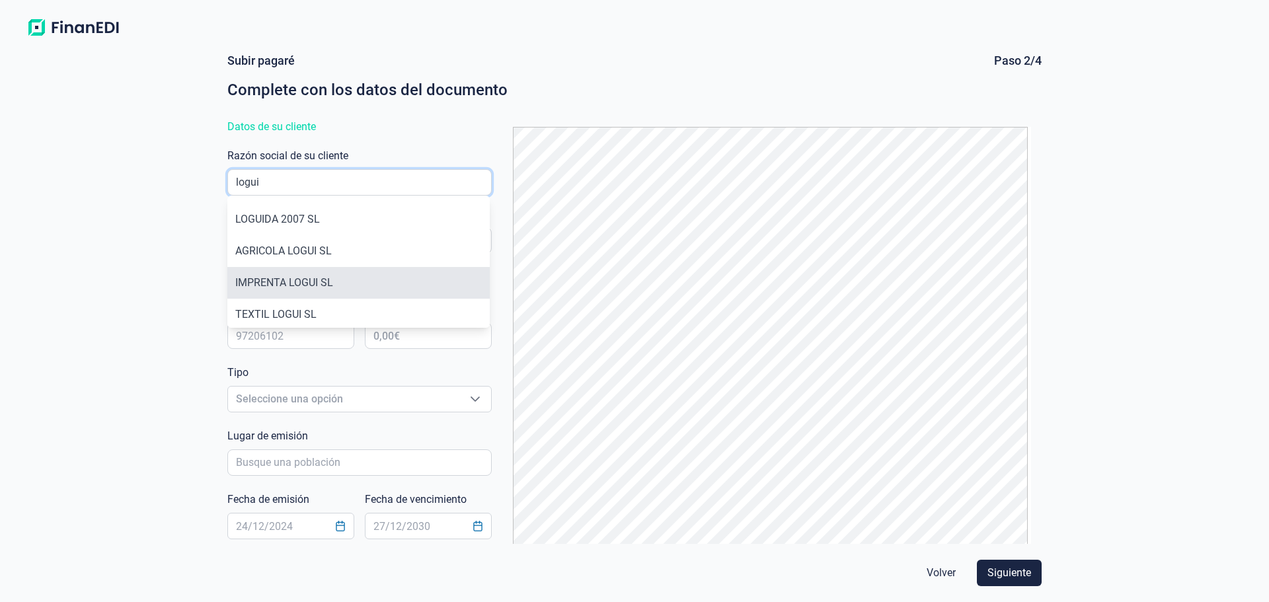
type input "logui"
click at [321, 276] on li "IMPRENTA LOGUI SL" at bounding box center [358, 283] width 262 height 32
type input "B12267084"
type input "IMPRENTA LOGUI SL"
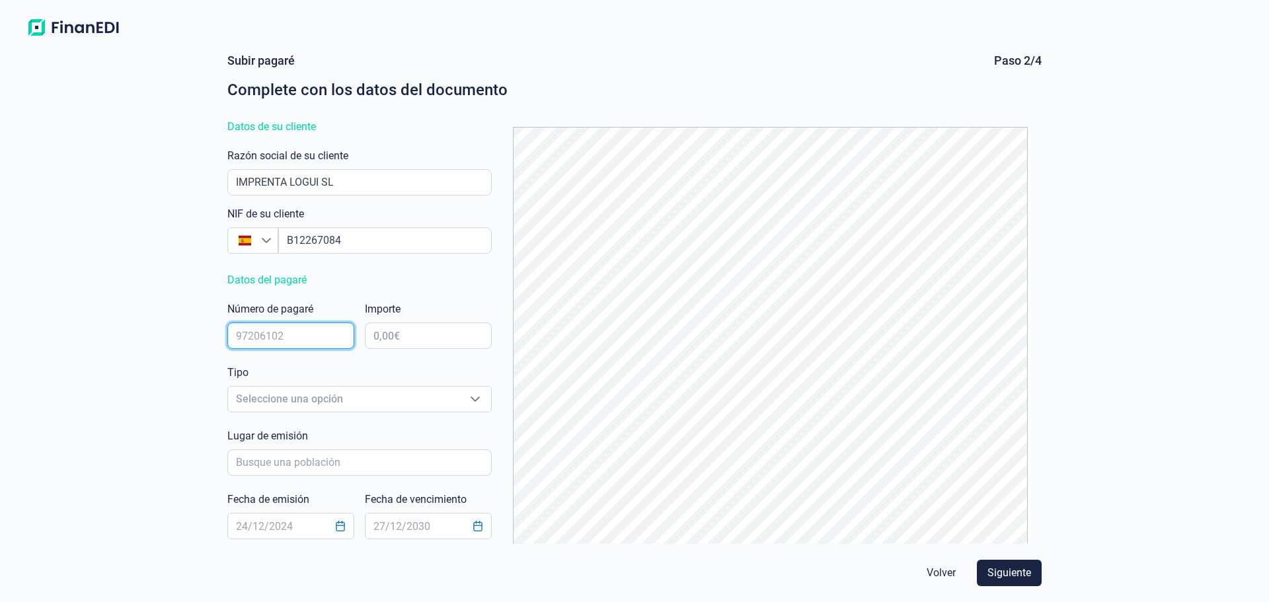
click at [282, 342] on input "text" at bounding box center [290, 336] width 127 height 26
type input "69249675"
click at [380, 336] on input "text" at bounding box center [428, 336] width 127 height 26
click at [433, 334] on input "text" at bounding box center [428, 336] width 127 height 26
click at [436, 329] on input "11.160,73 €" at bounding box center [428, 336] width 127 height 26
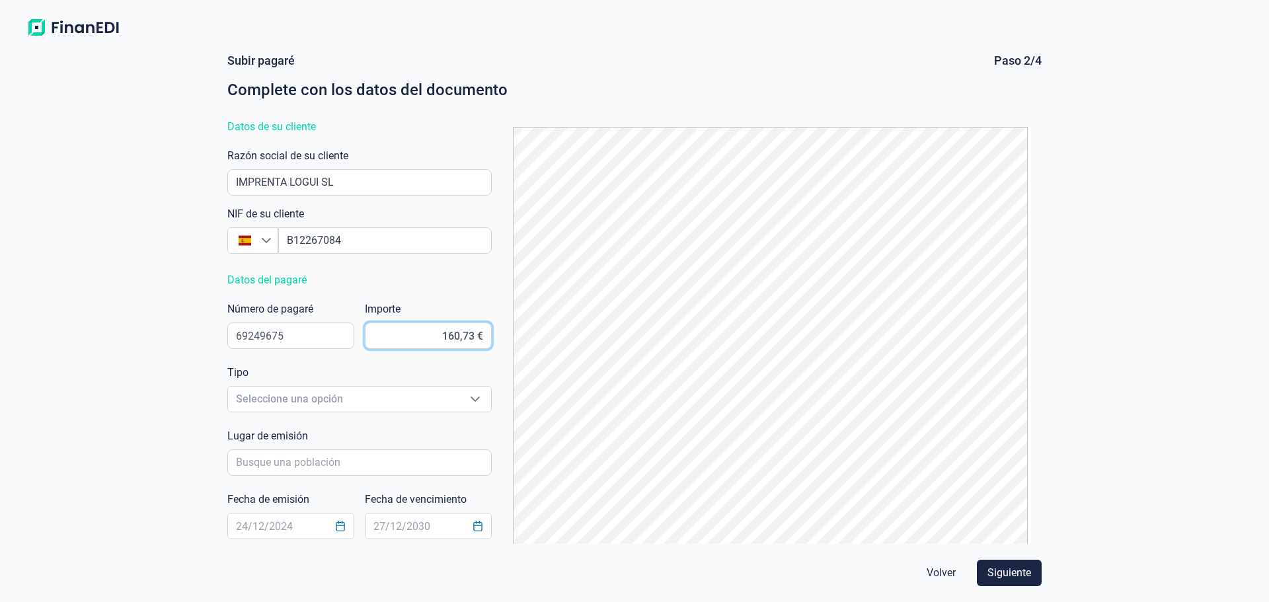
type input "1.660,73 €"
click at [413, 366] on div "Tipo Seleccione una opción Seleccione una opción" at bounding box center [359, 391] width 264 height 53
click at [286, 407] on span "Seleccione una opción" at bounding box center [343, 399] width 231 height 25
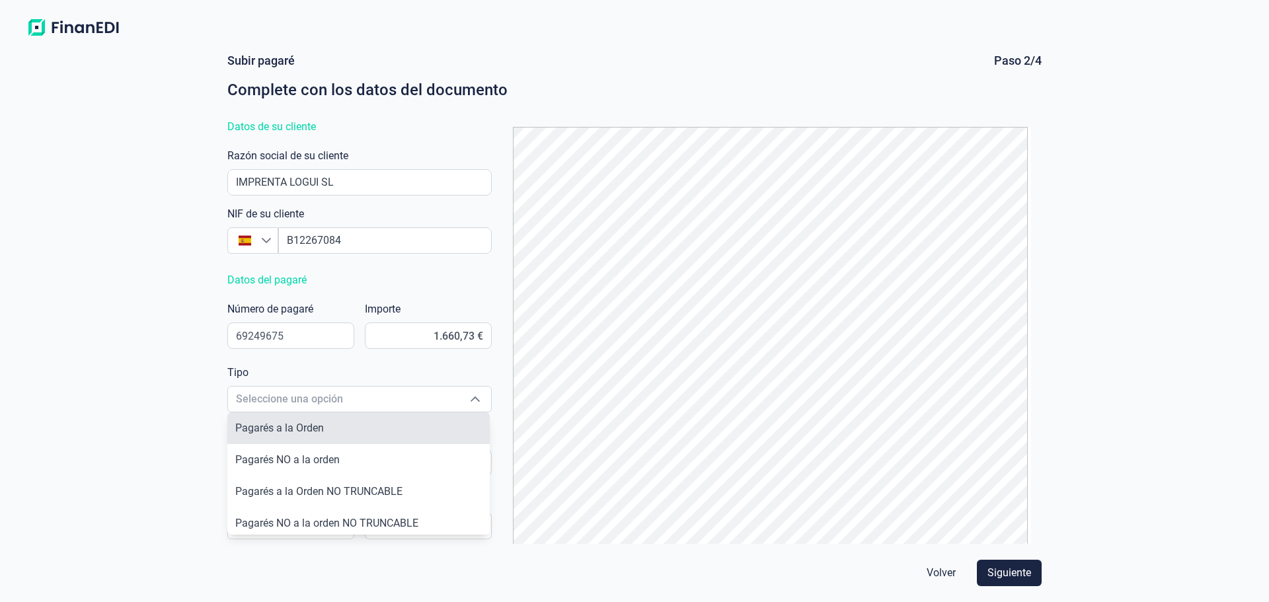
click at [290, 426] on span "Pagarés a la Orden" at bounding box center [279, 428] width 89 height 13
type input "Pagarés a la Orden"
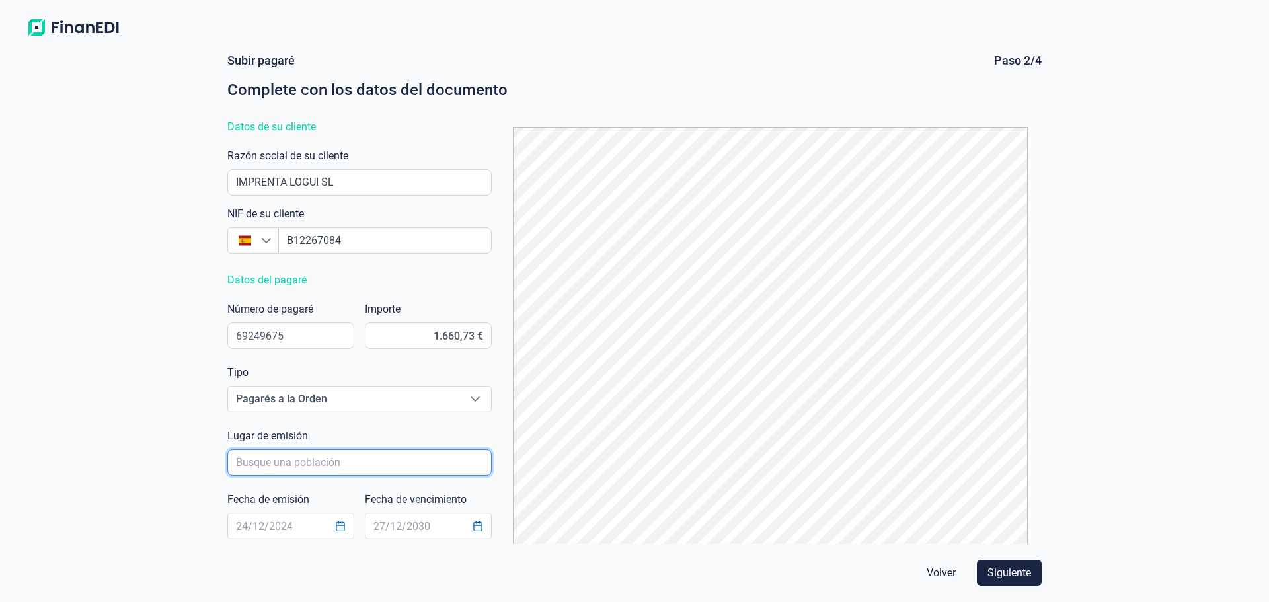
click at [258, 462] on input "poblacionAutocomplete" at bounding box center [359, 463] width 264 height 26
type input "c"
click at [311, 466] on input "poblacionAutocomplete" at bounding box center [359, 463] width 264 height 26
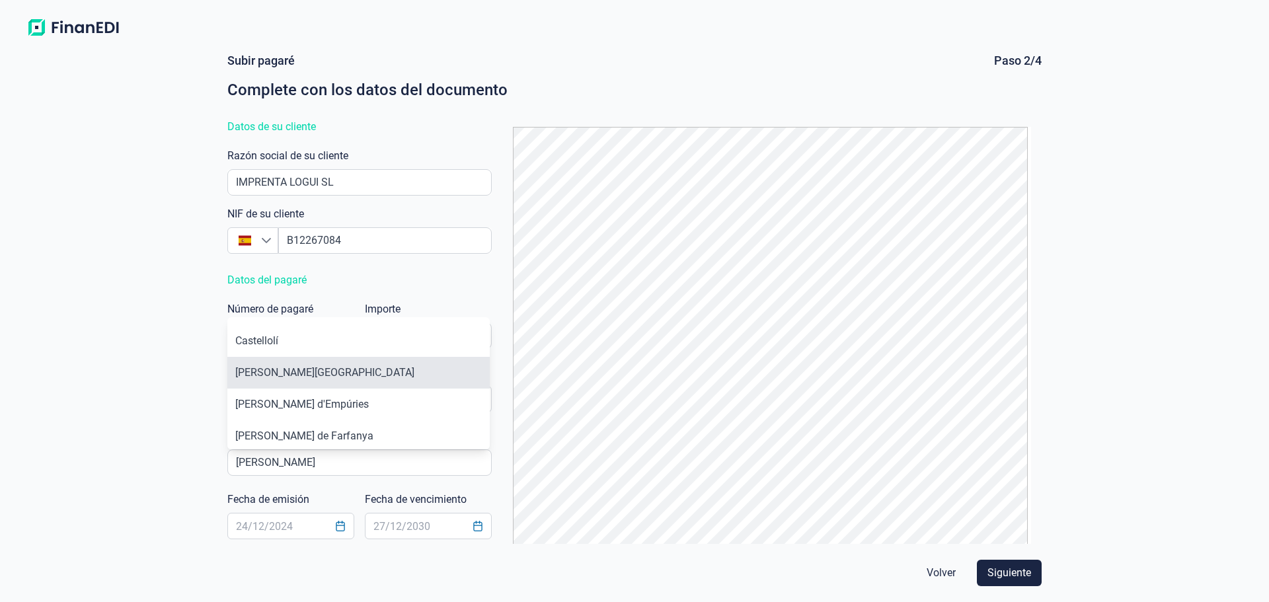
click at [276, 366] on li "[PERSON_NAME][GEOGRAPHIC_DATA]" at bounding box center [358, 373] width 262 height 32
type input "[PERSON_NAME][GEOGRAPHIC_DATA]"
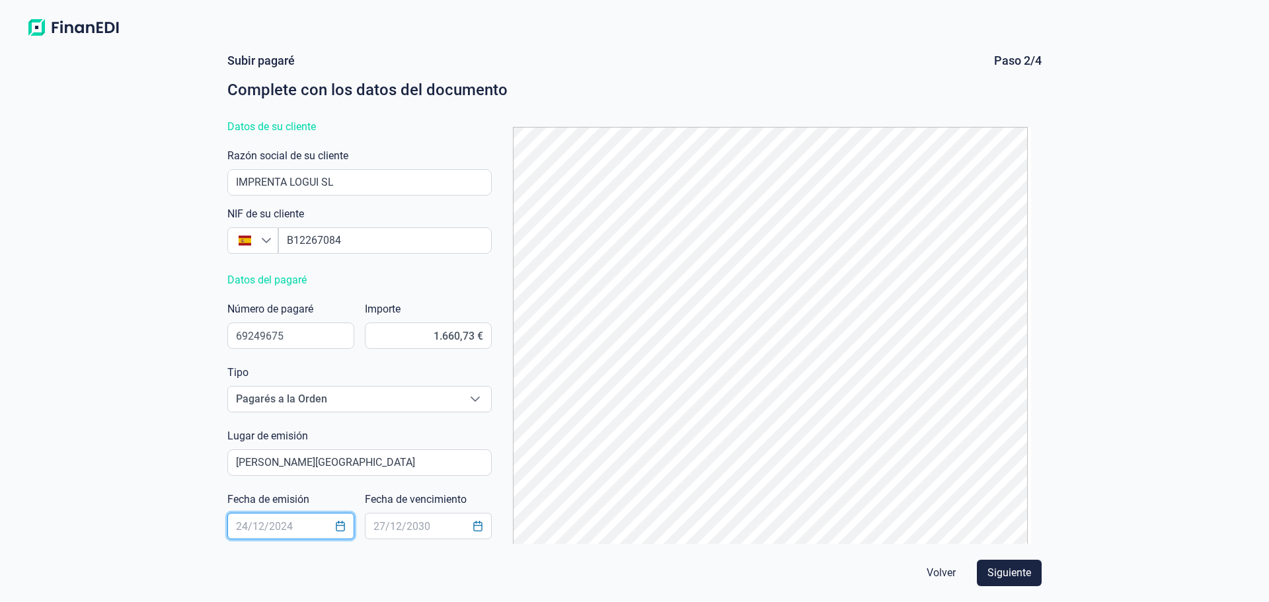
click at [295, 524] on input "text" at bounding box center [290, 526] width 127 height 26
click at [323, 520] on input "text" at bounding box center [290, 526] width 127 height 26
click at [331, 524] on button "Choose Date" at bounding box center [340, 526] width 25 height 24
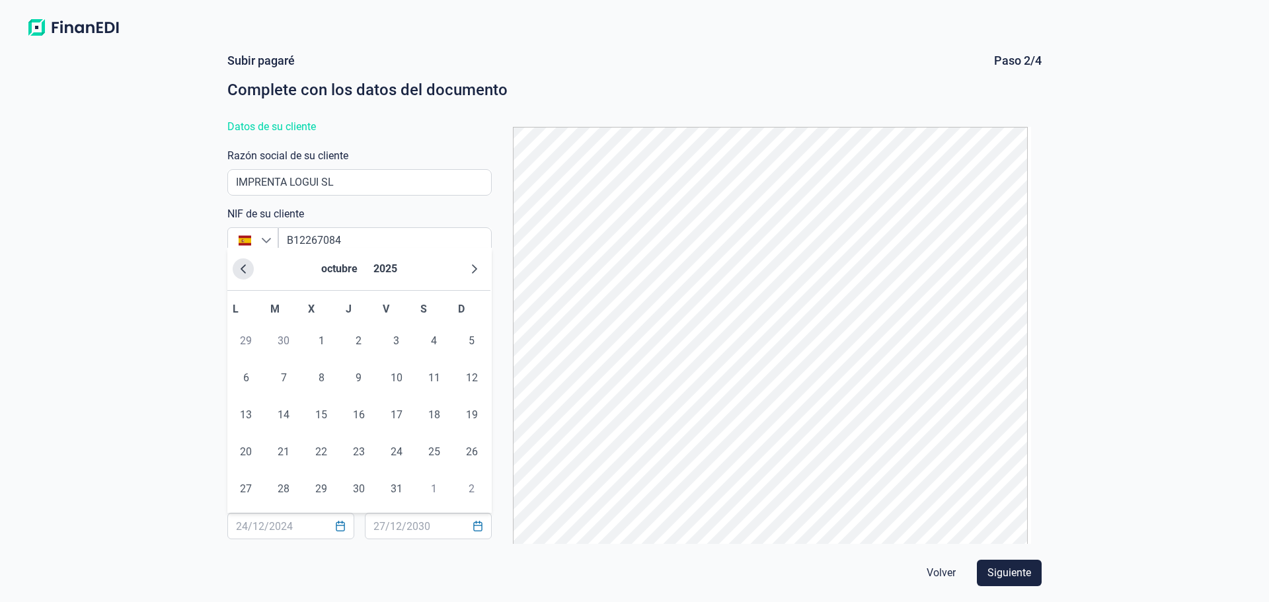
click at [247, 274] on icon "Previous Month" at bounding box center [243, 269] width 11 height 11
click at [253, 417] on span "15" at bounding box center [246, 415] width 26 height 26
type input "[DATE]"
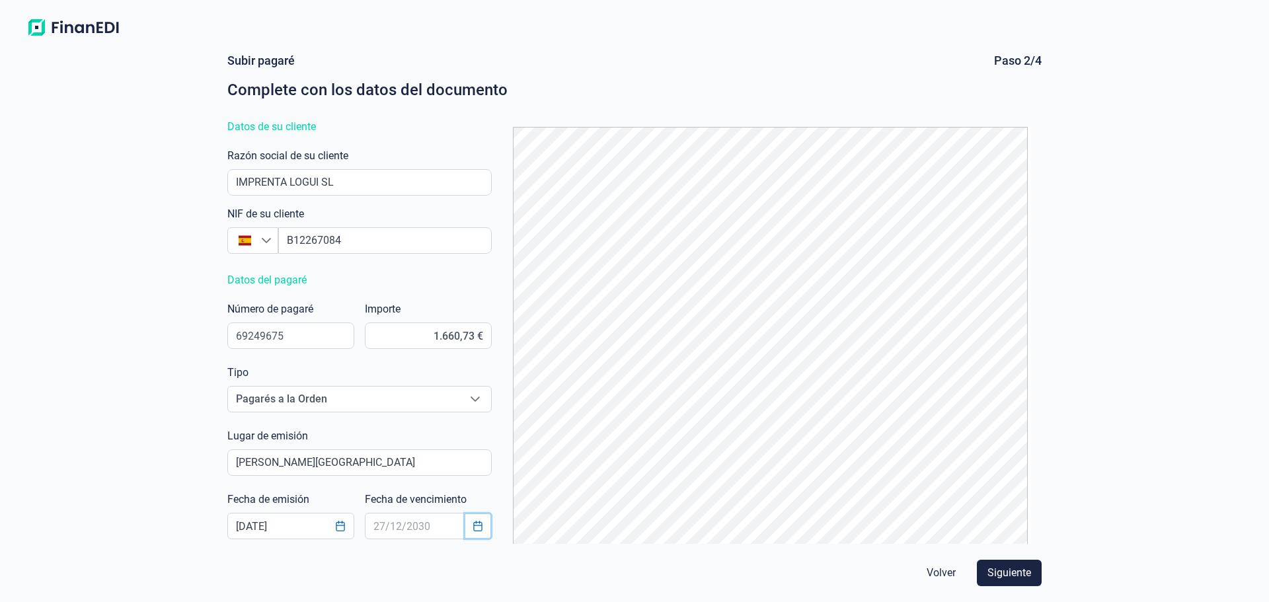
click at [470, 532] on button "Choose Date" at bounding box center [477, 526] width 25 height 24
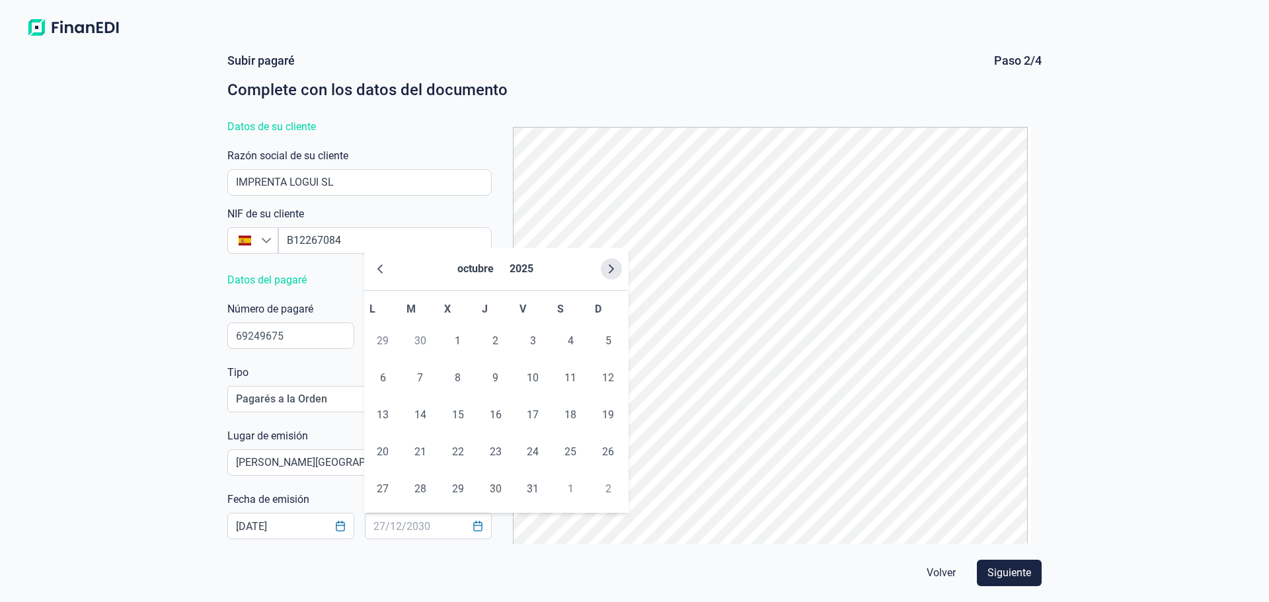
click at [613, 266] on icon "Next Month" at bounding box center [611, 269] width 11 height 11
click at [499, 448] on span "25" at bounding box center [496, 452] width 26 height 26
type input "[DATE]"
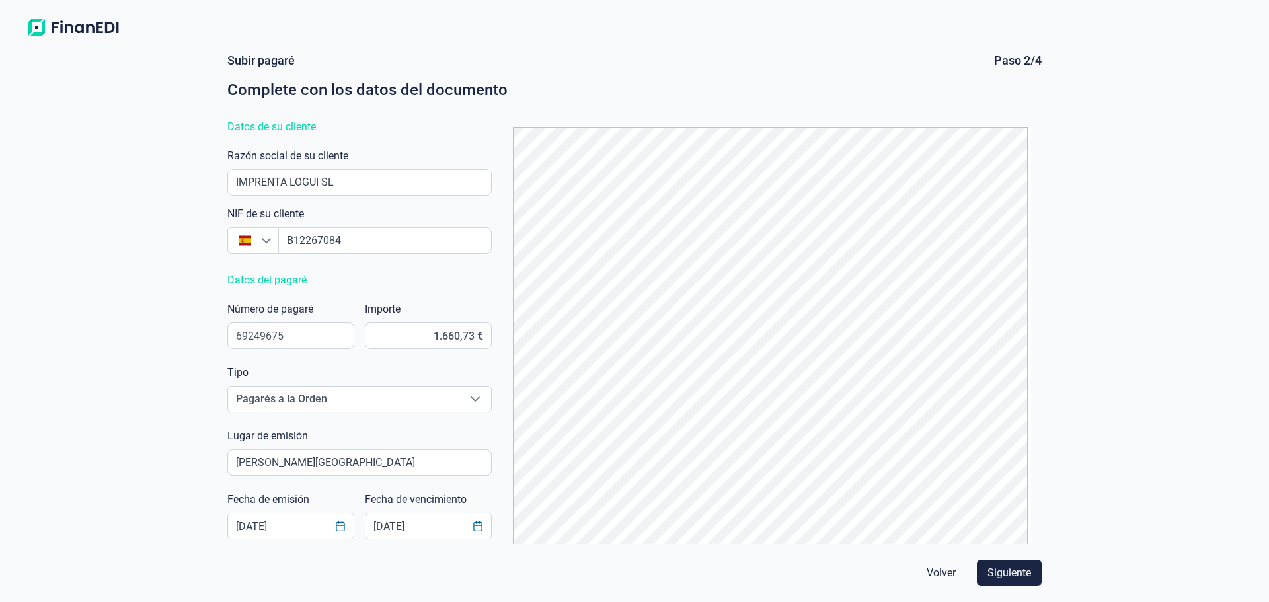
click at [144, 387] on div "Subir pagaré Paso 2/4 Complete con los datos del documento Datos de su cliente …" at bounding box center [634, 322] width 1269 height 560
click at [1007, 576] on span "Siguiente" at bounding box center [1010, 573] width 44 height 16
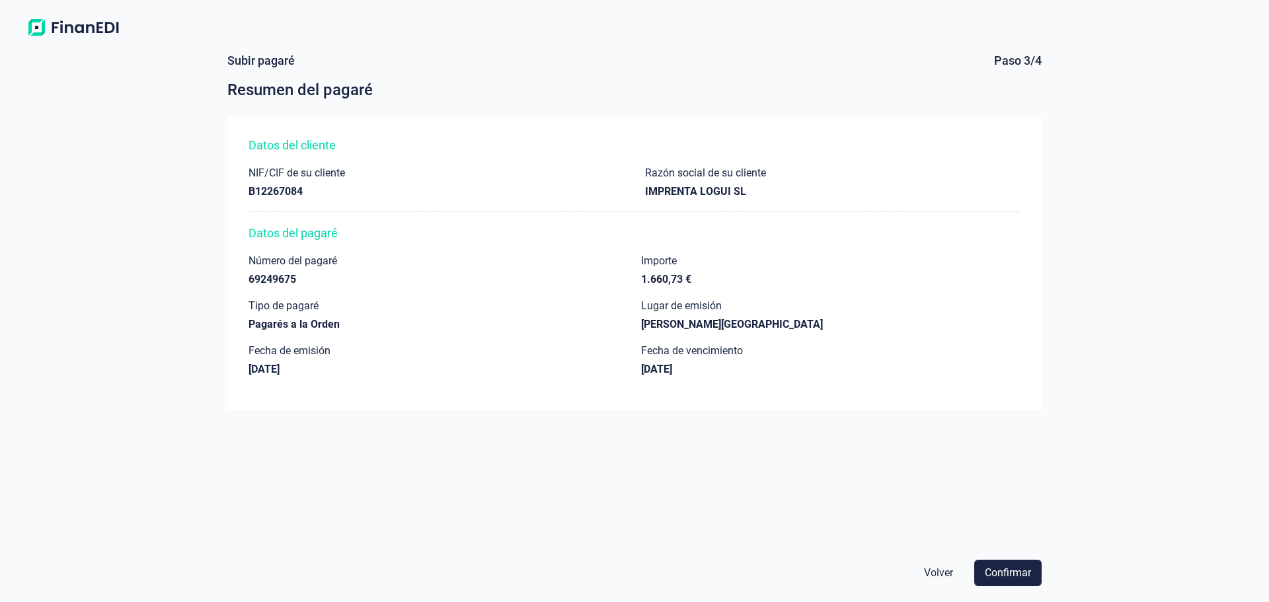
click at [1007, 576] on span "Confirmar" at bounding box center [1008, 573] width 46 height 16
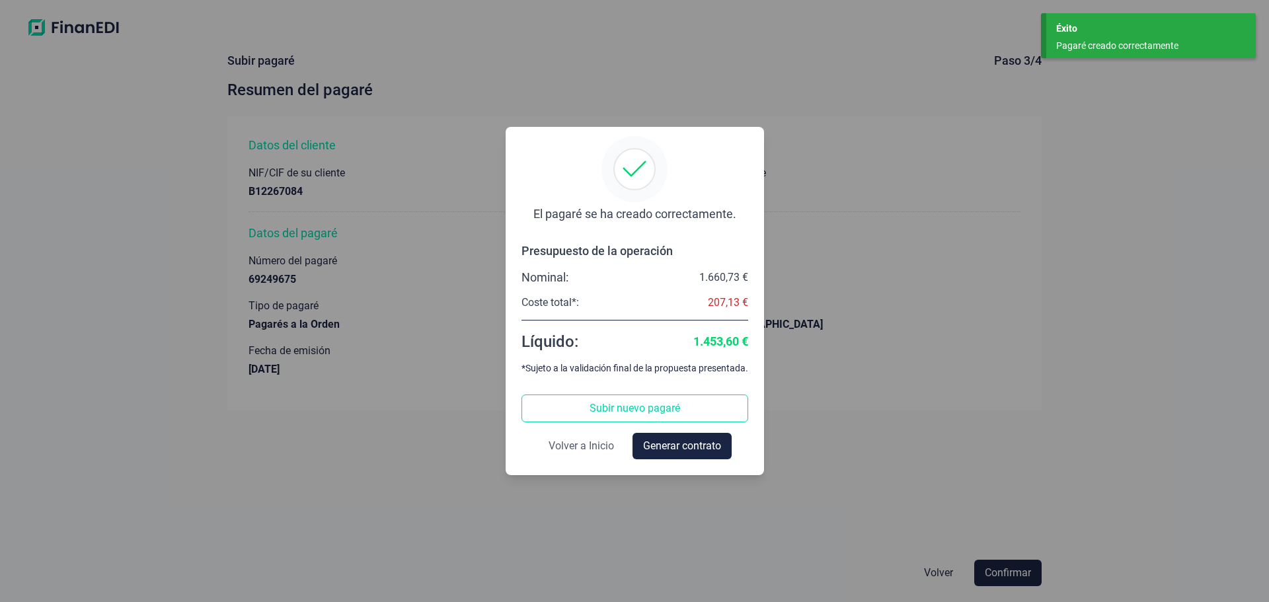
click at [569, 443] on span "Volver a Inicio" at bounding box center [581, 446] width 65 height 16
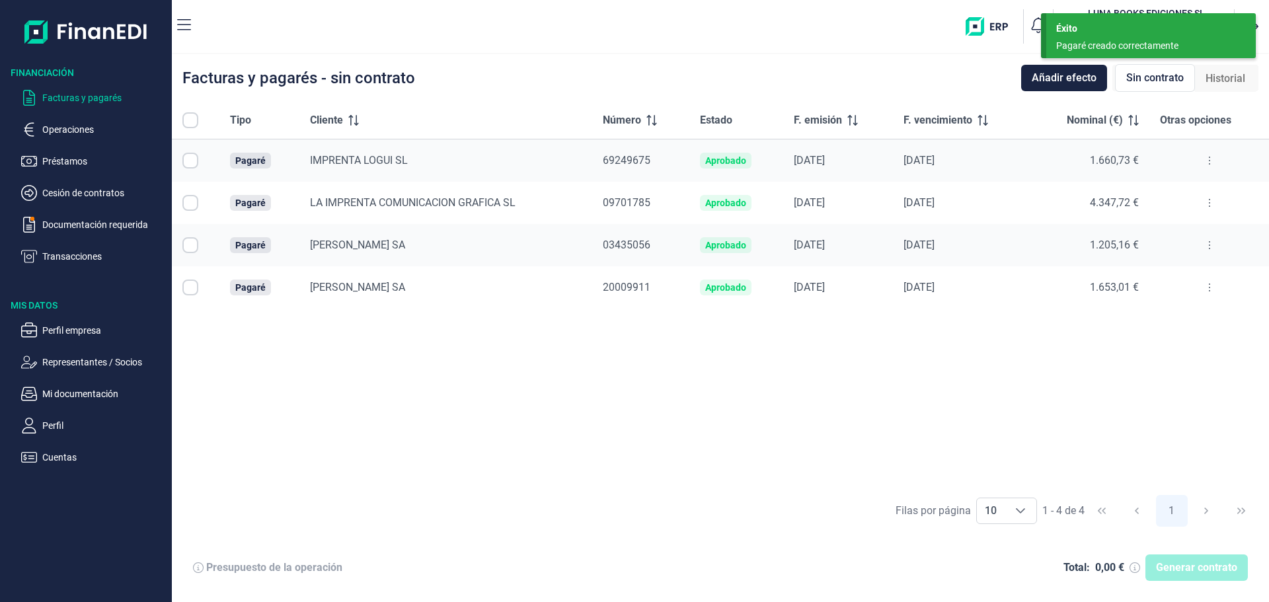
checkbox input "true"
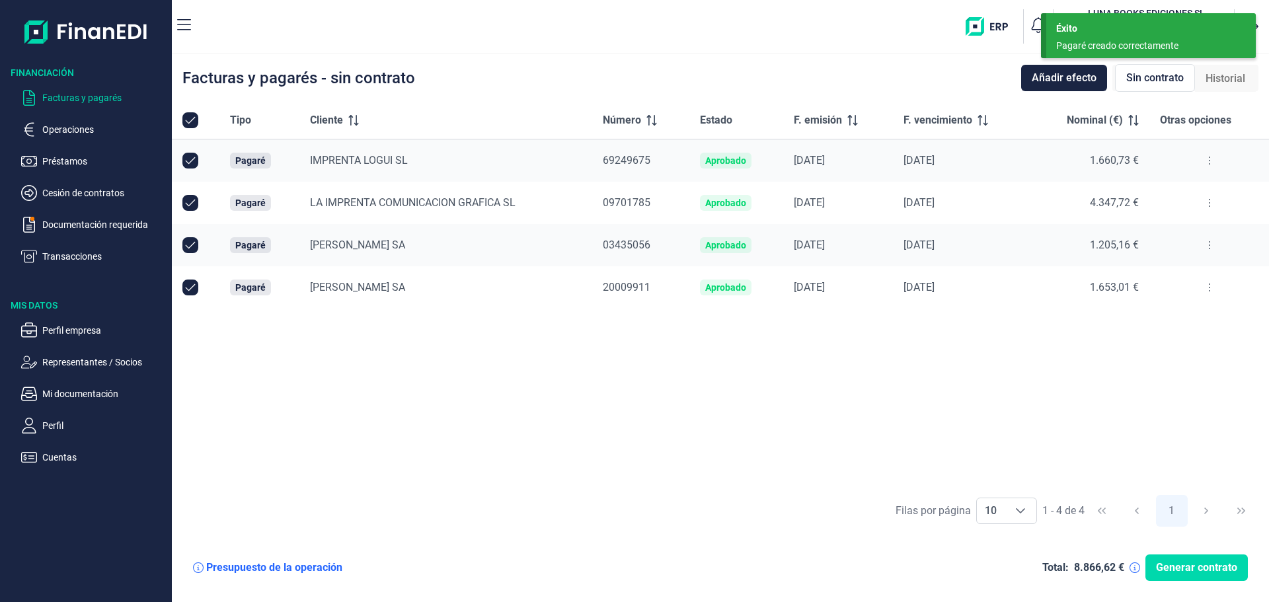
click at [967, 428] on div "Tipo Cliente Número Estado F. emisión F. vencimiento Nominal (€) Otras opciones…" at bounding box center [720, 295] width 1097 height 386
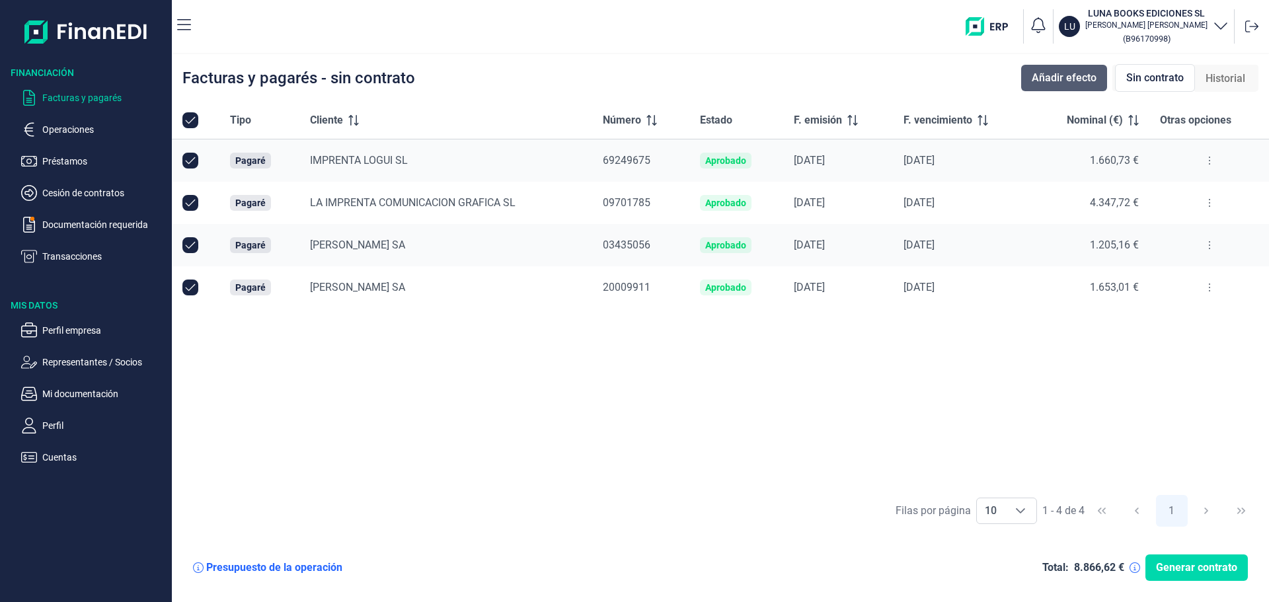
click at [1042, 77] on span "Añadir efecto" at bounding box center [1064, 78] width 65 height 16
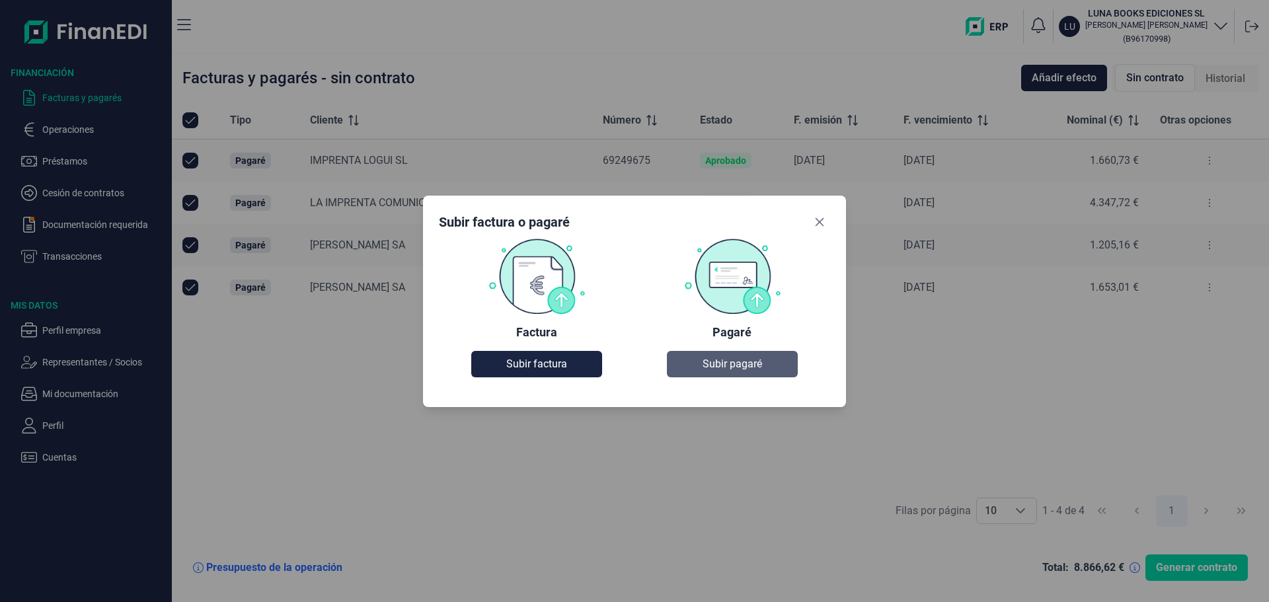
click at [767, 355] on button "Subir pagaré" at bounding box center [732, 364] width 130 height 26
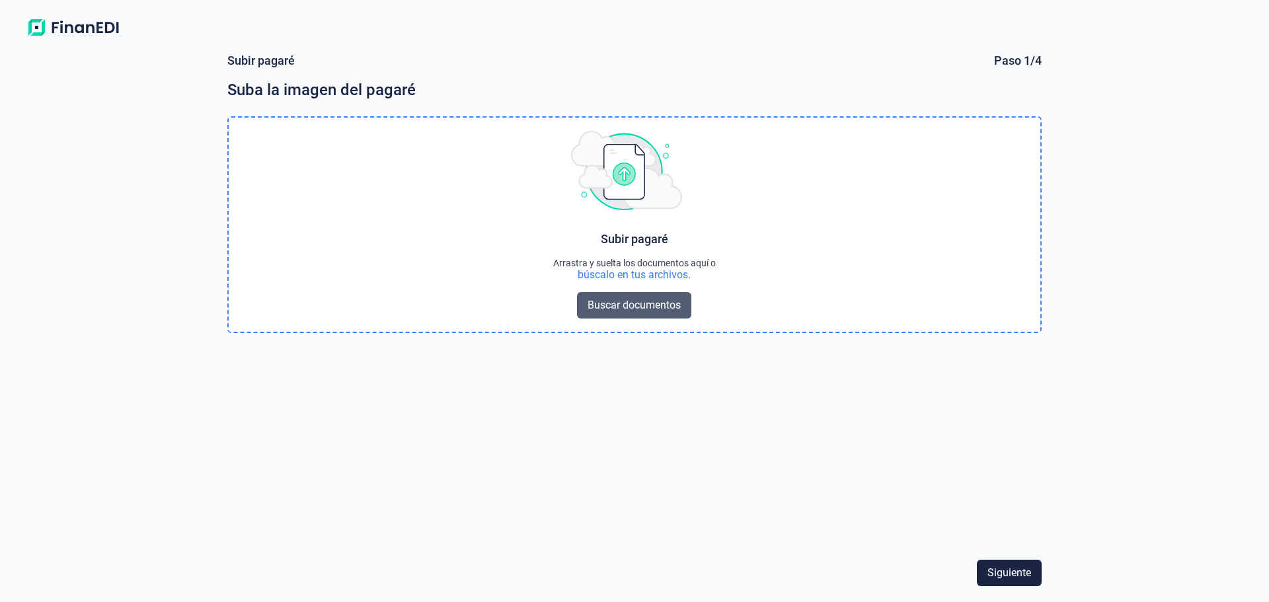
click at [647, 309] on span "Buscar documentos" at bounding box center [634, 305] width 93 height 16
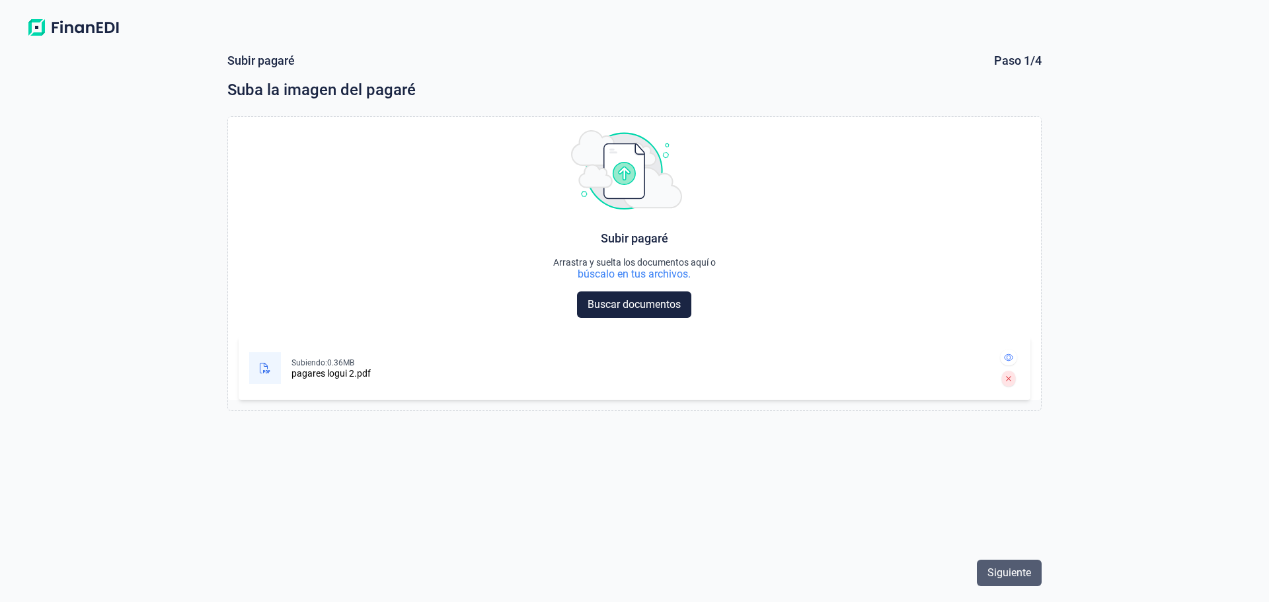
click at [993, 560] on button "Siguiente" at bounding box center [1009, 573] width 65 height 26
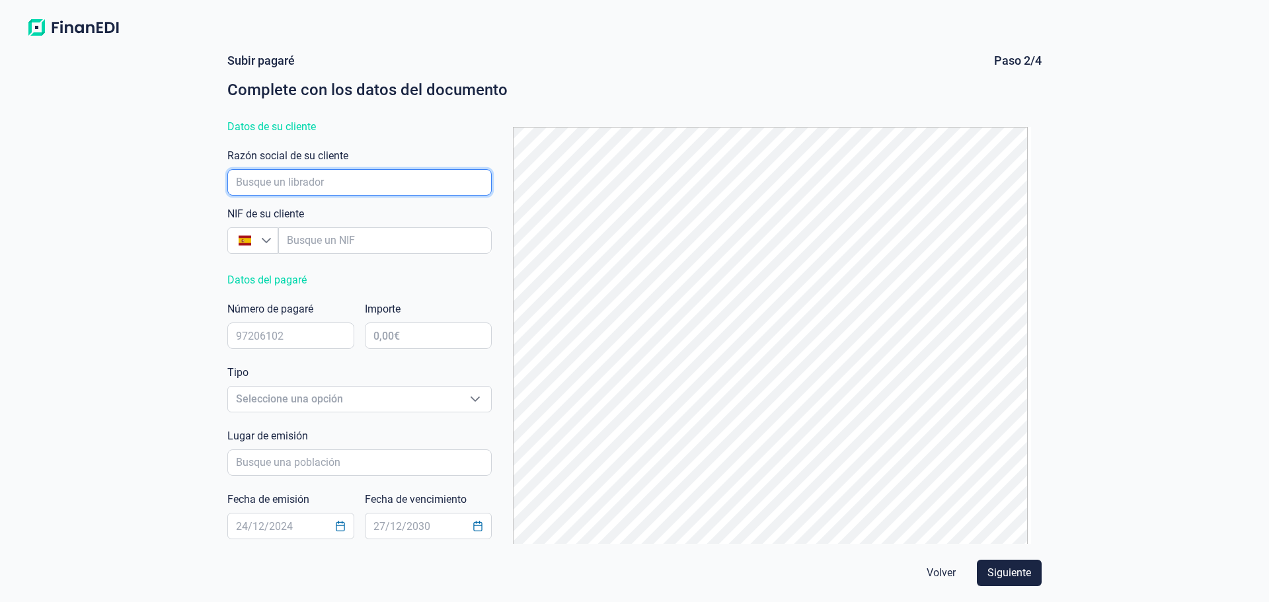
click at [292, 179] on input "empresaAutocomplete" at bounding box center [359, 182] width 264 height 26
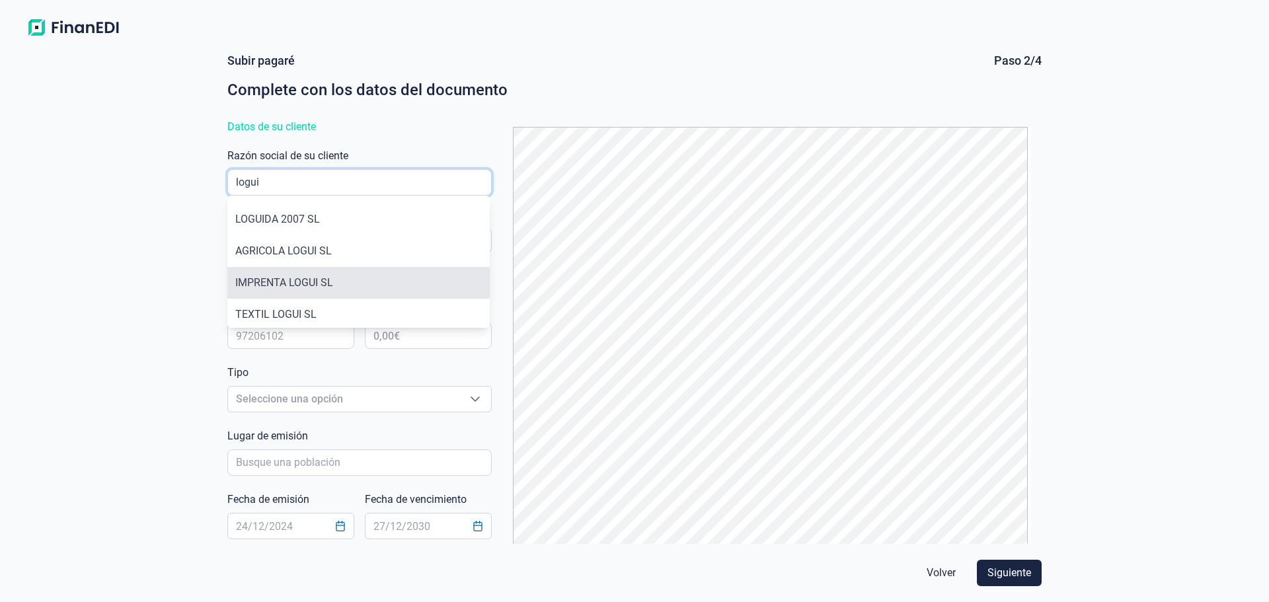
type input "logui"
click at [319, 284] on li "IMPRENTA LOGUI SL" at bounding box center [358, 283] width 262 height 32
type input "B12267084"
type input "IMPRENTA LOGUI SL"
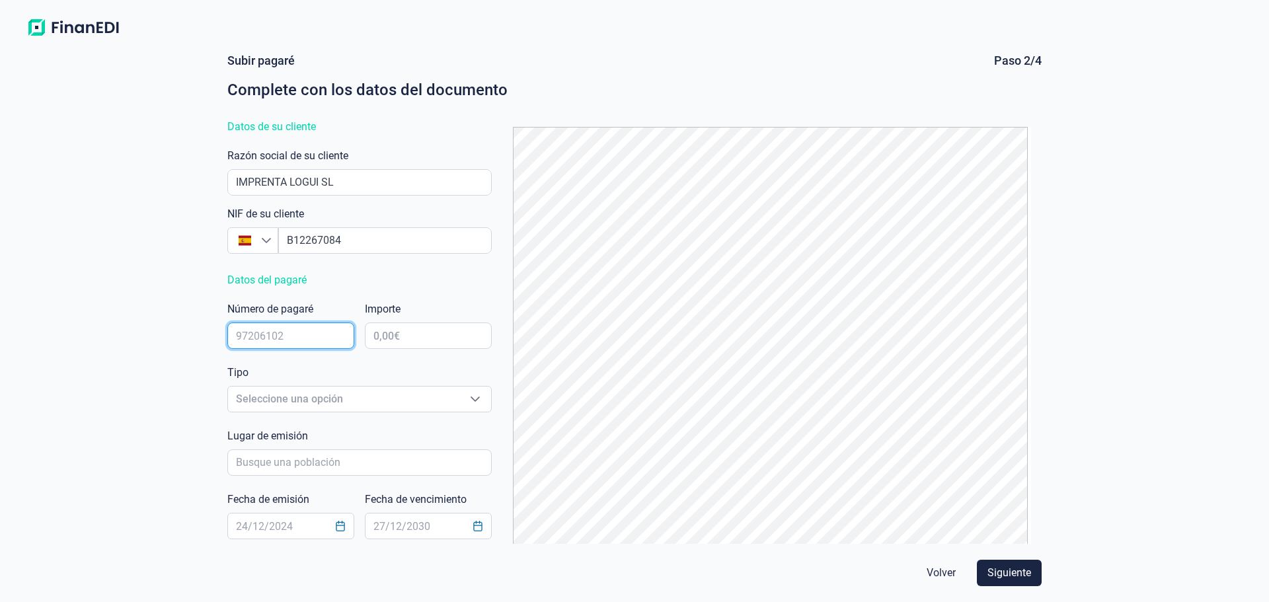
click at [258, 325] on input "text" at bounding box center [290, 336] width 127 height 26
type input "69249690"
click at [413, 341] on input "text" at bounding box center [428, 336] width 127 height 26
click at [428, 325] on input "text" at bounding box center [428, 336] width 127 height 26
type input "3.090,17 €"
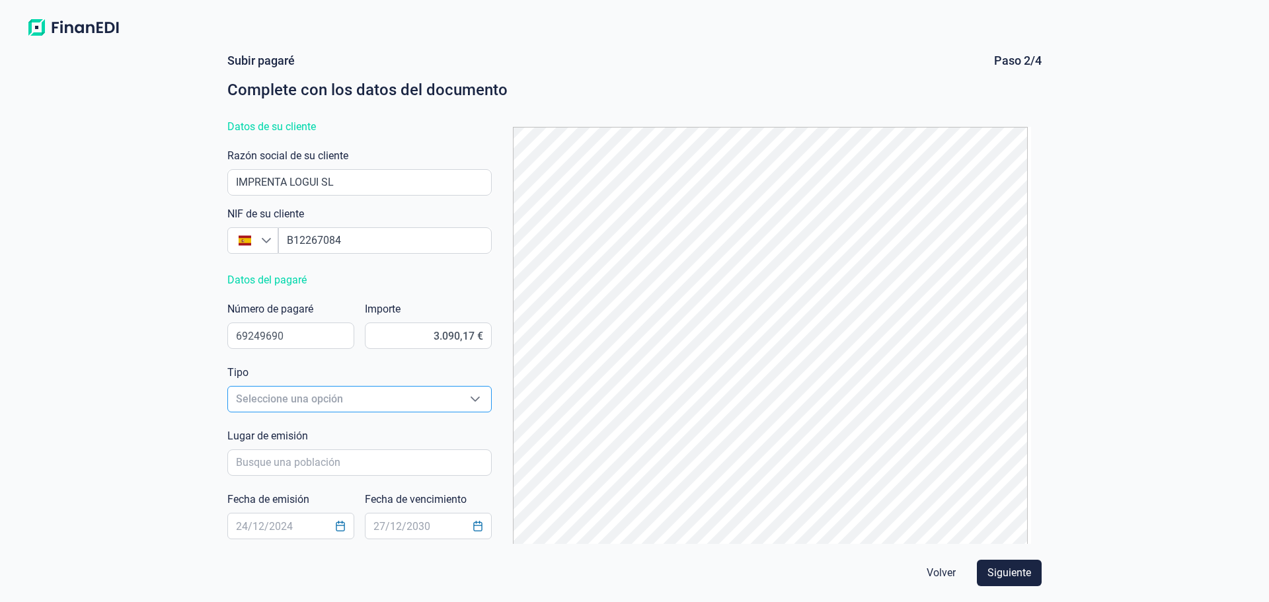
click at [312, 397] on span "Seleccione una opción" at bounding box center [343, 399] width 231 height 25
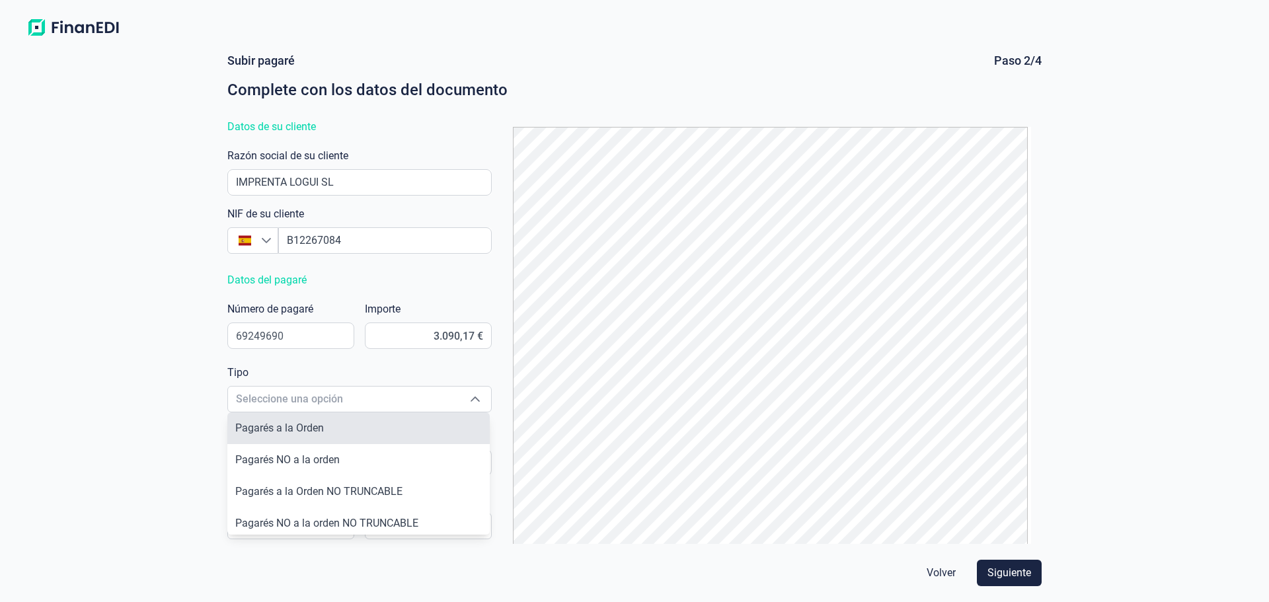
click at [309, 423] on span "Pagarés a la Orden" at bounding box center [279, 428] width 89 height 13
type input "Pagarés a la Orden"
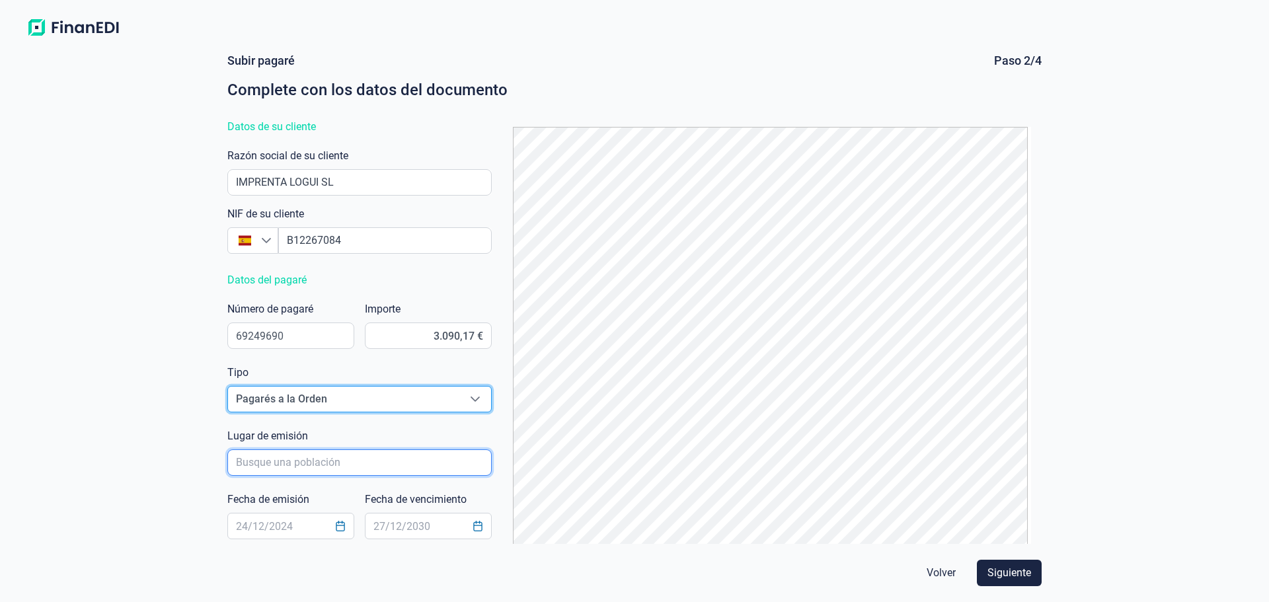
click at [276, 462] on input "poblacionAutocomplete" at bounding box center [359, 463] width 264 height 26
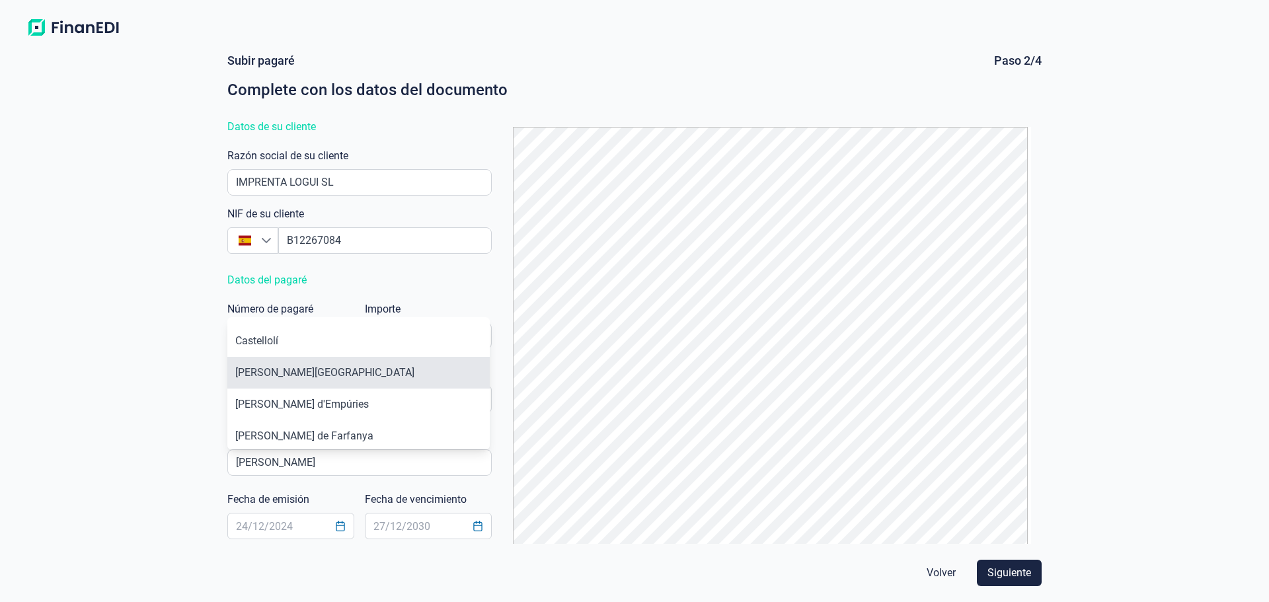
click at [279, 371] on li "[PERSON_NAME][GEOGRAPHIC_DATA]" at bounding box center [358, 373] width 262 height 32
type input "[PERSON_NAME][GEOGRAPHIC_DATA]"
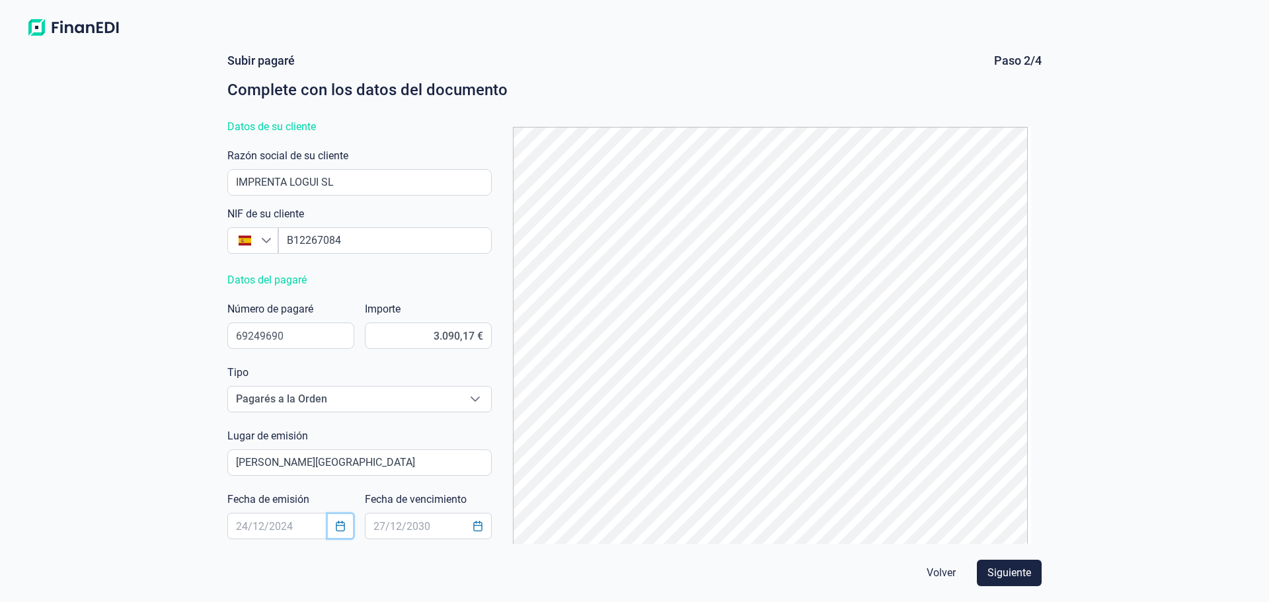
click at [338, 528] on icon "Choose Date" at bounding box center [340, 526] width 11 height 11
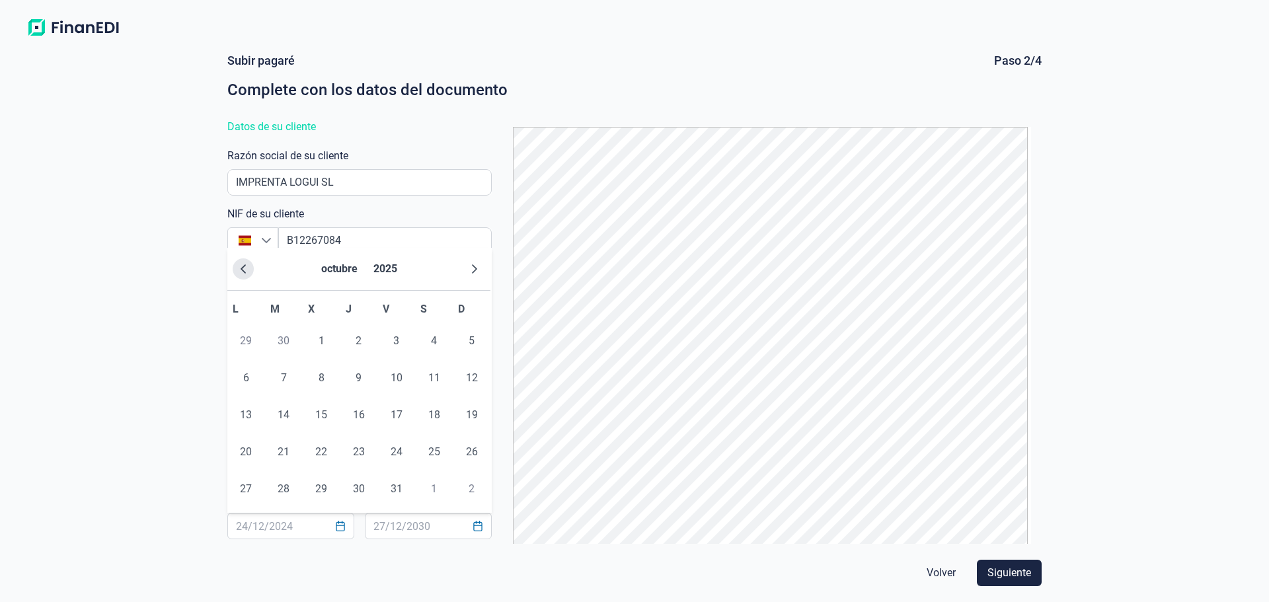
click at [241, 263] on button "Previous Month" at bounding box center [243, 268] width 21 height 21
click at [356, 449] on span "25" at bounding box center [359, 452] width 26 height 26
type input "[DATE]"
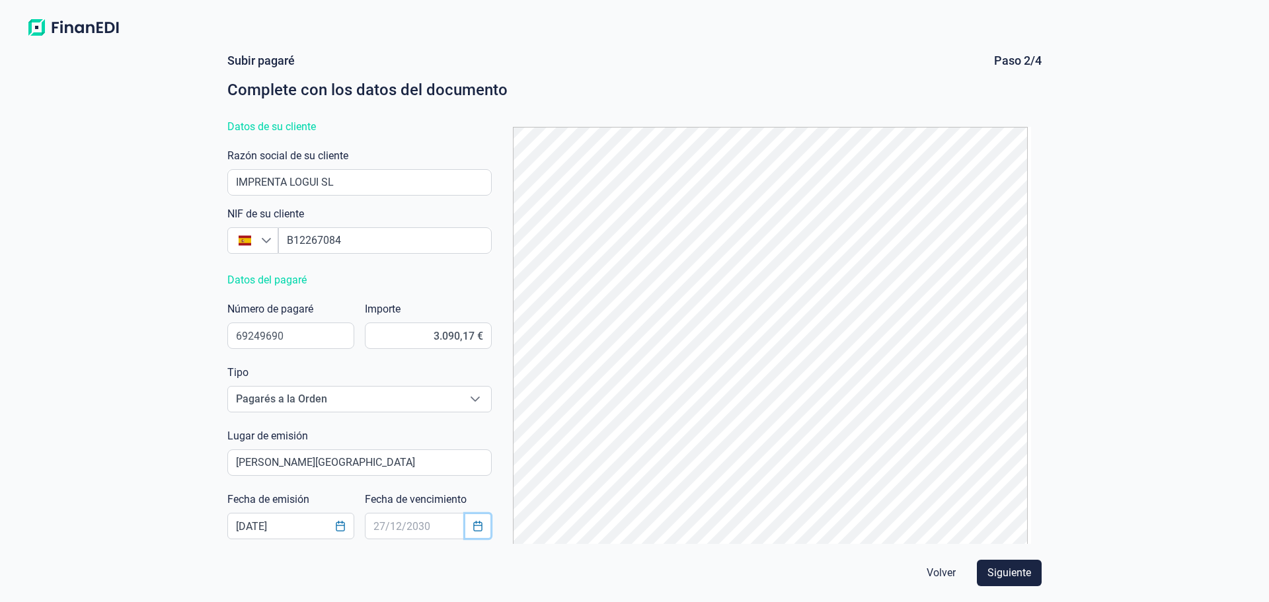
click at [478, 520] on button "Choose Date" at bounding box center [477, 526] width 25 height 24
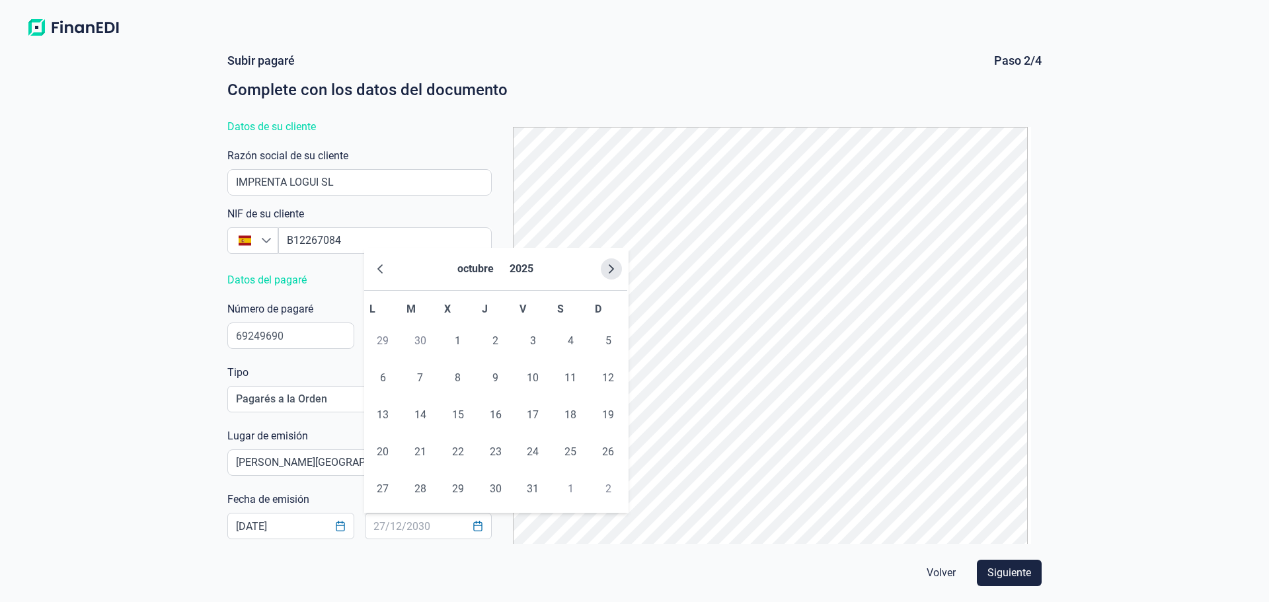
click at [604, 274] on button "Next Month" at bounding box center [611, 268] width 21 height 21
click at [496, 454] on span "25" at bounding box center [496, 452] width 26 height 26
type input "[DATE]"
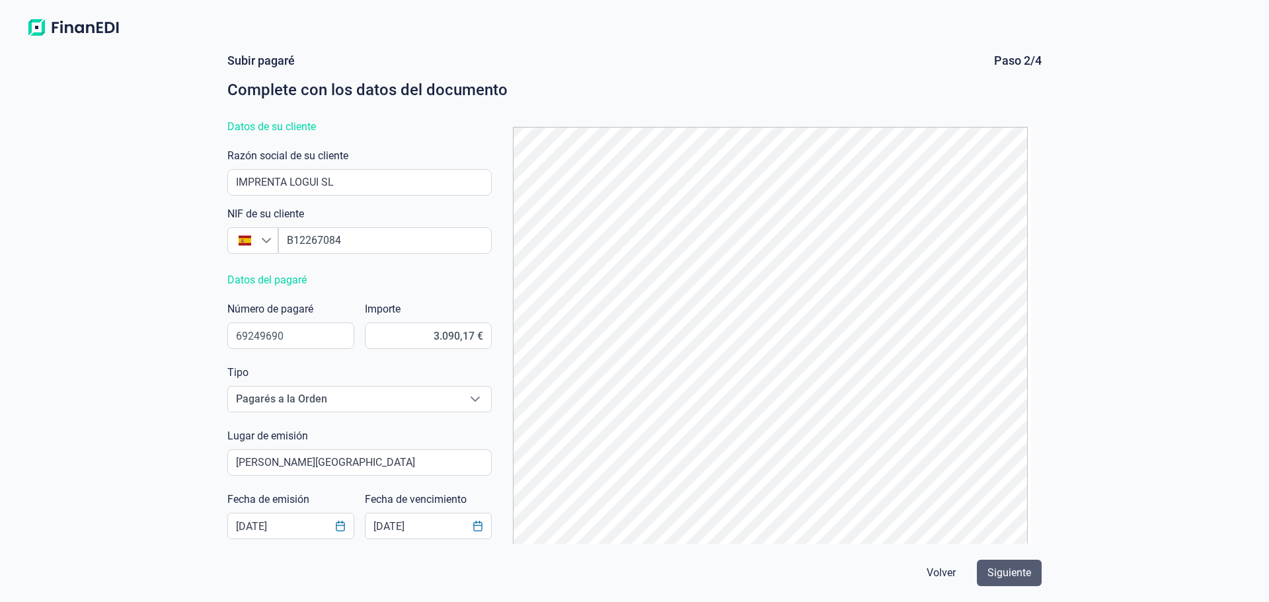
click at [1031, 574] on button "Siguiente" at bounding box center [1009, 573] width 65 height 26
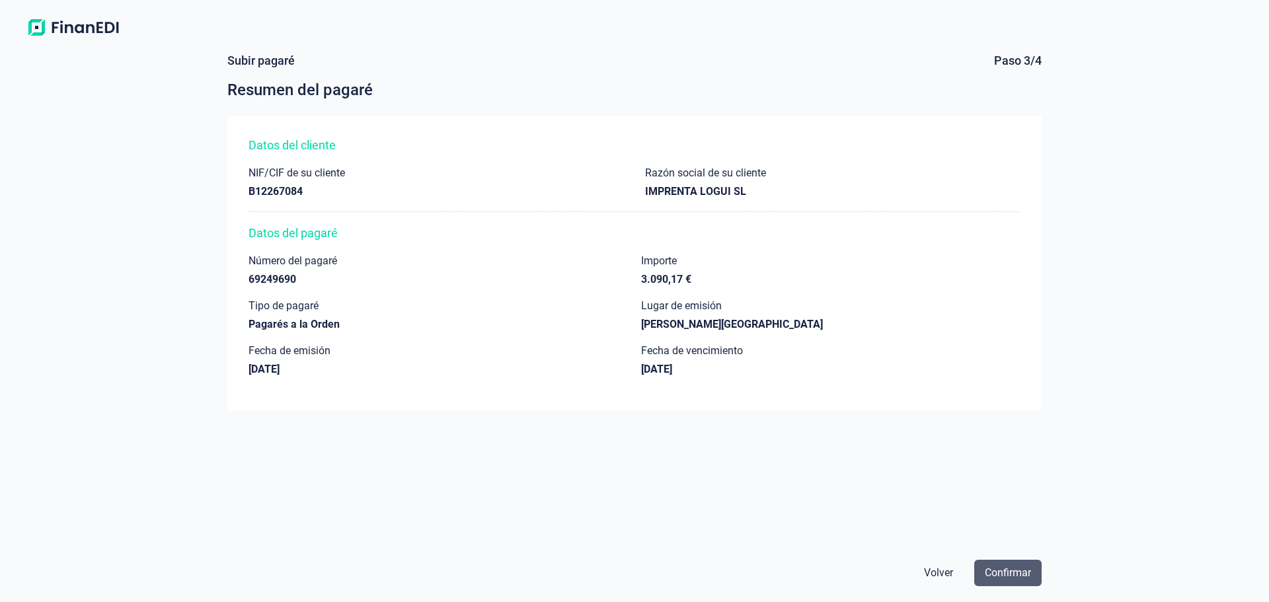
click at [1034, 578] on button "Confirmar" at bounding box center [1007, 573] width 67 height 26
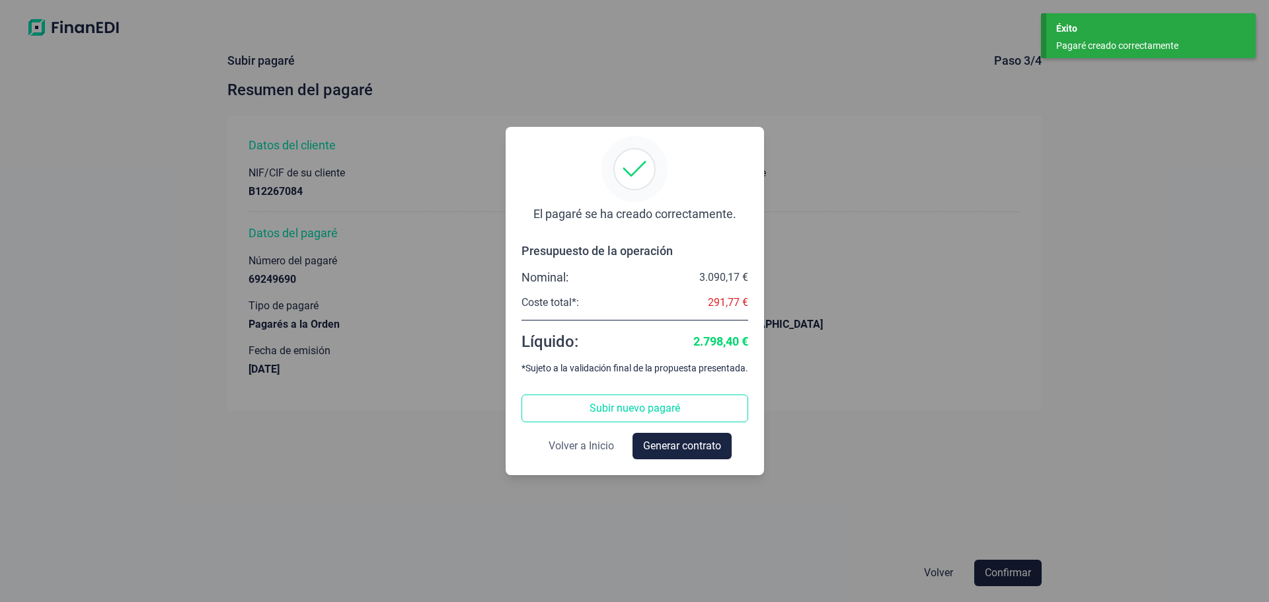
click at [586, 447] on span "Volver a Inicio" at bounding box center [581, 446] width 65 height 16
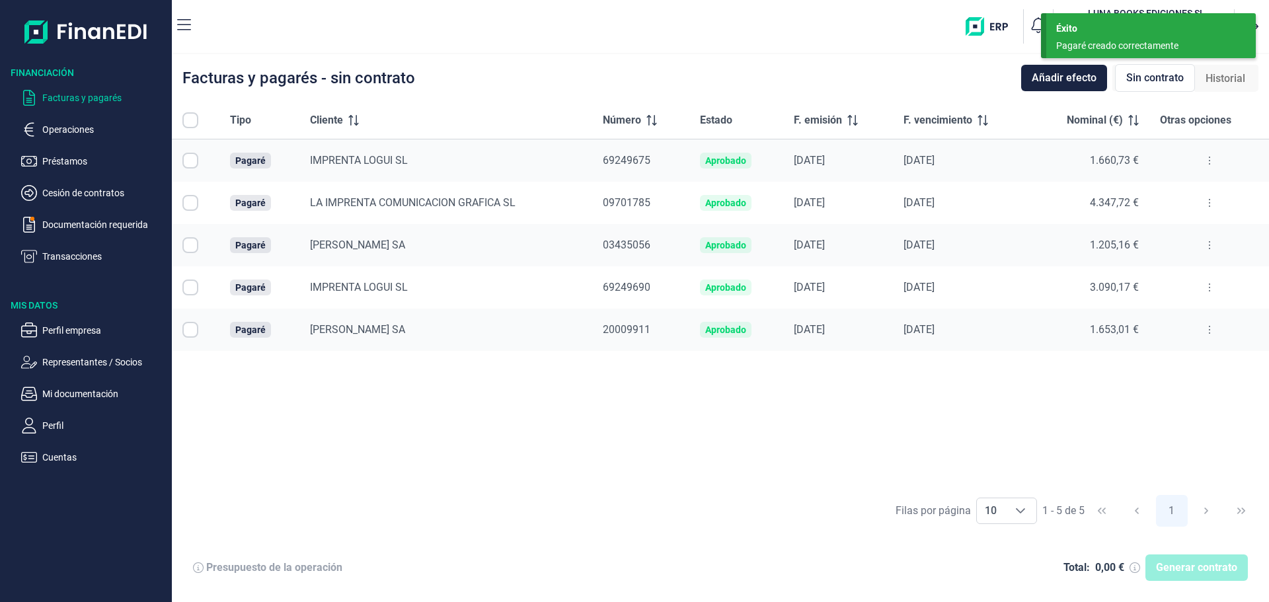
checkbox input "true"
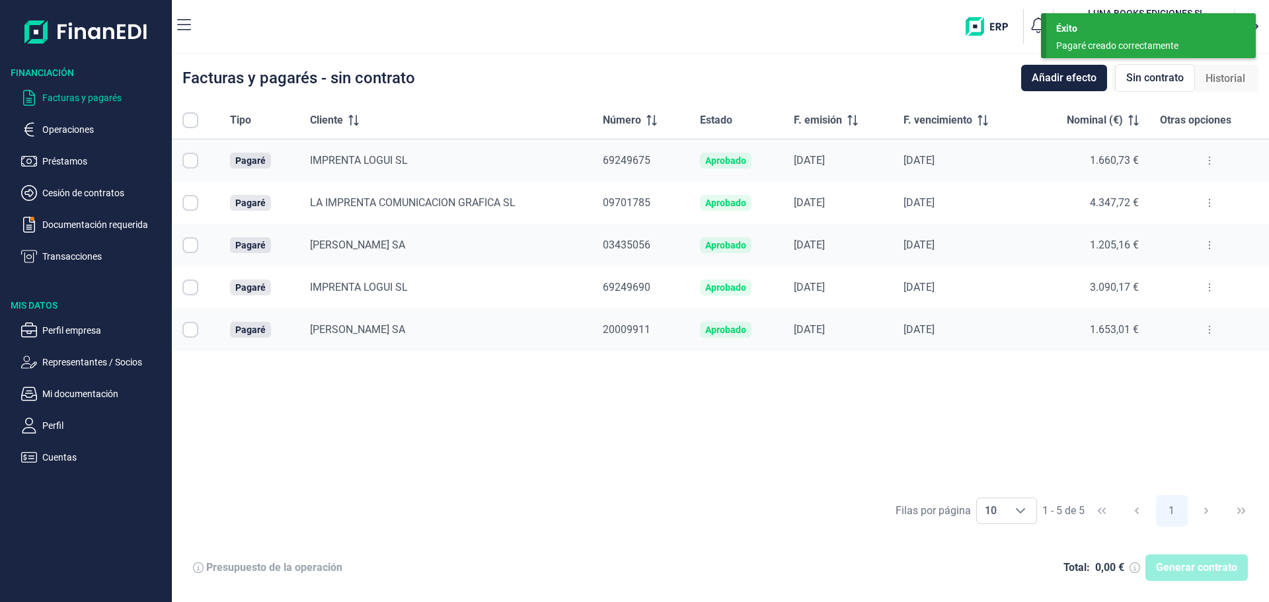
checkbox input "true"
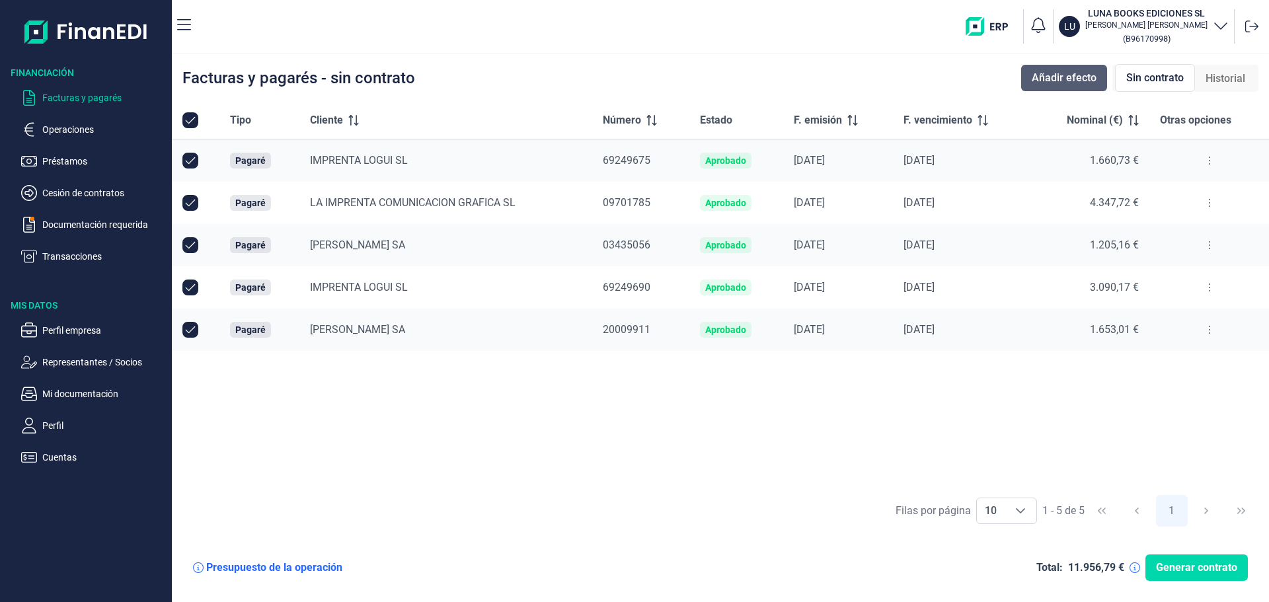
click at [1070, 79] on span "Añadir efecto" at bounding box center [1064, 78] width 65 height 16
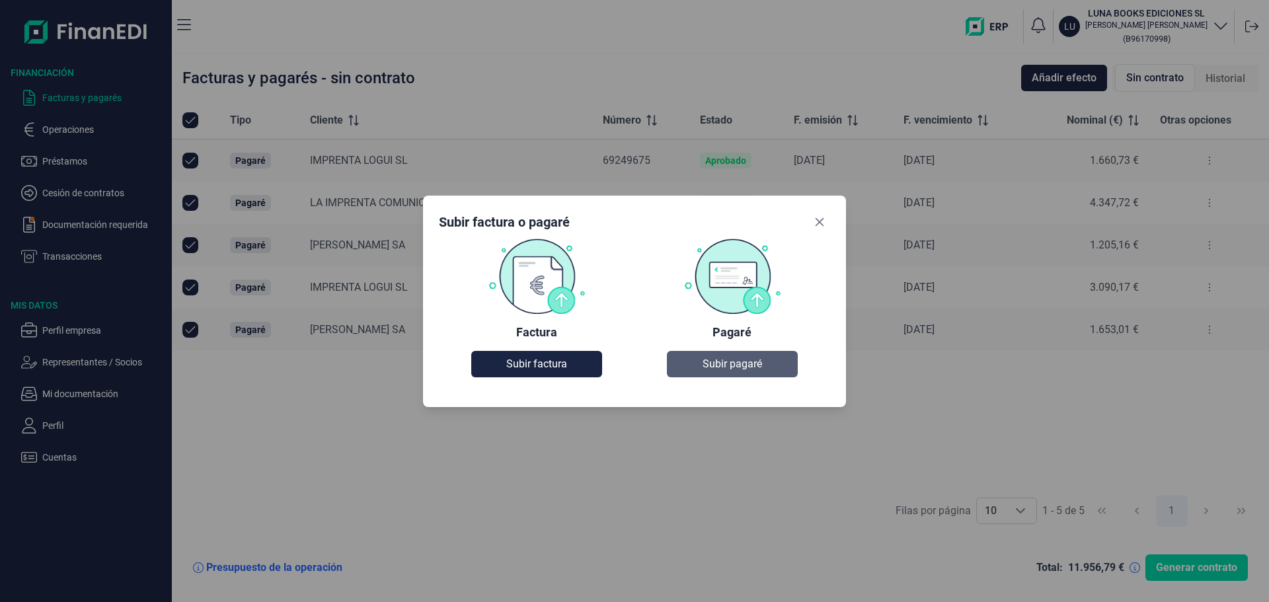
click at [733, 358] on span "Subir pagaré" at bounding box center [732, 364] width 59 height 16
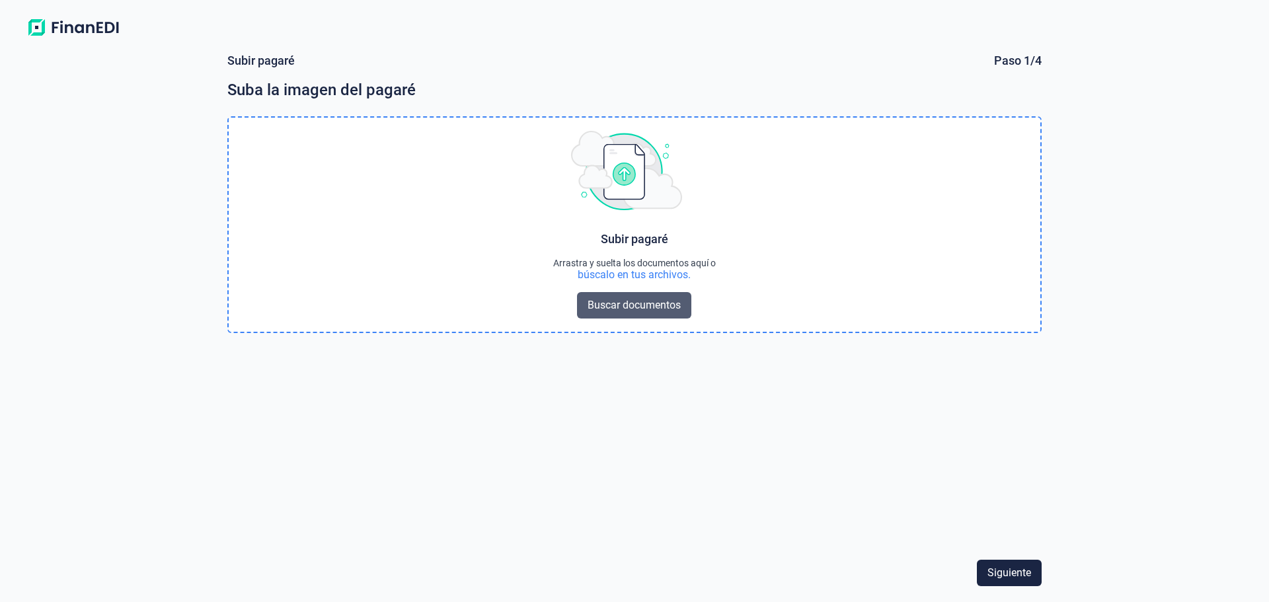
click at [613, 301] on span "Buscar documentos" at bounding box center [634, 305] width 93 height 16
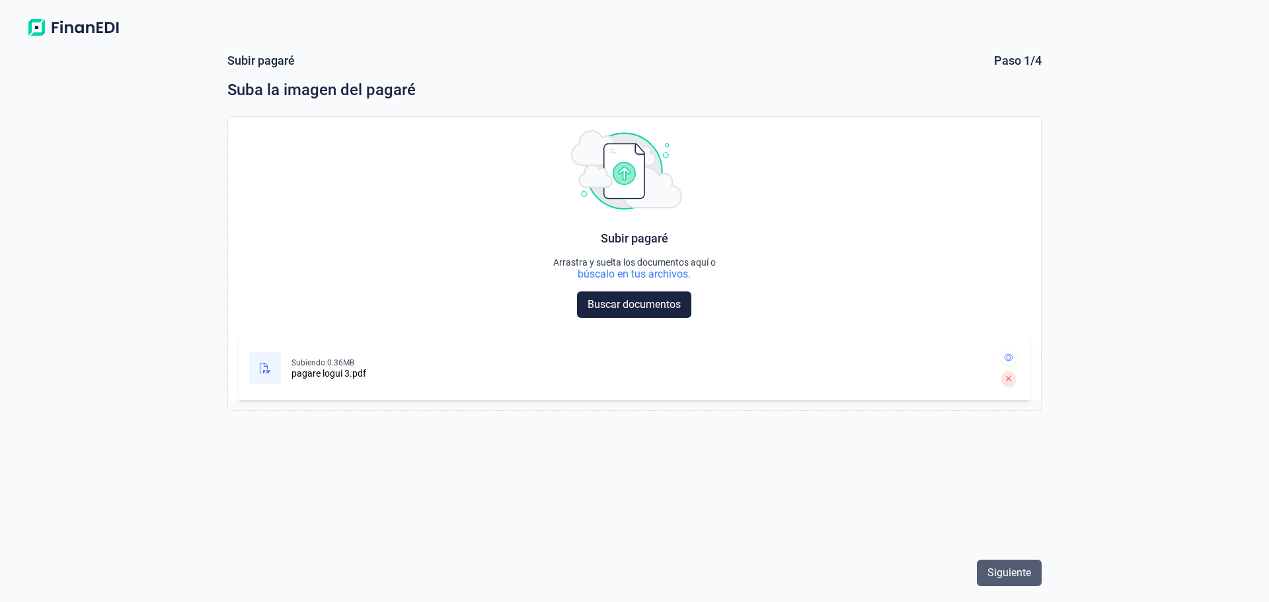
click at [1025, 576] on span "Siguiente" at bounding box center [1010, 573] width 44 height 16
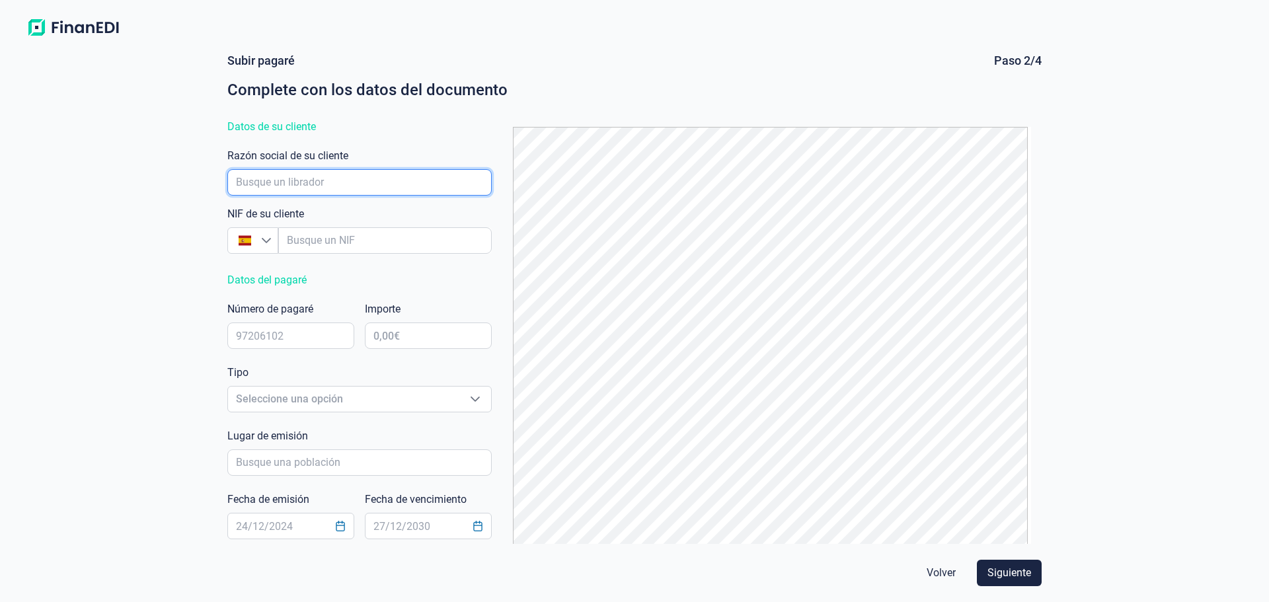
click at [317, 185] on input "empresaAutocomplete" at bounding box center [359, 182] width 264 height 26
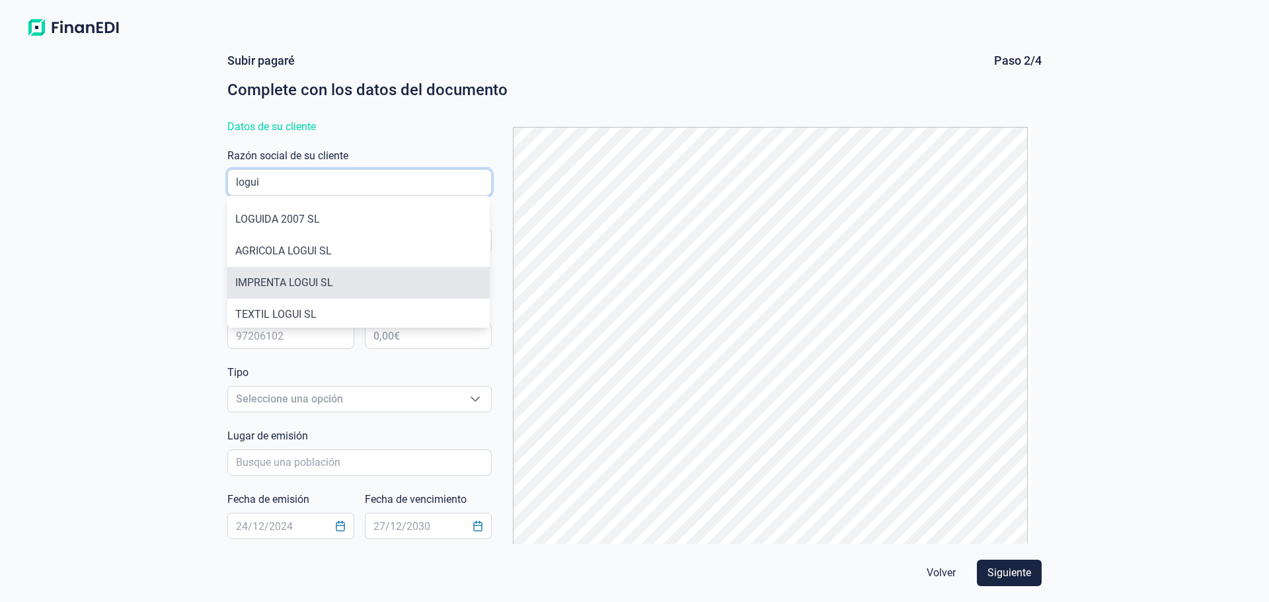
type input "logui"
click at [317, 278] on li "IMPRENTA LOGUI SL" at bounding box center [358, 283] width 262 height 32
type input "B12267084"
type input "IMPRENTA LOGUI SL"
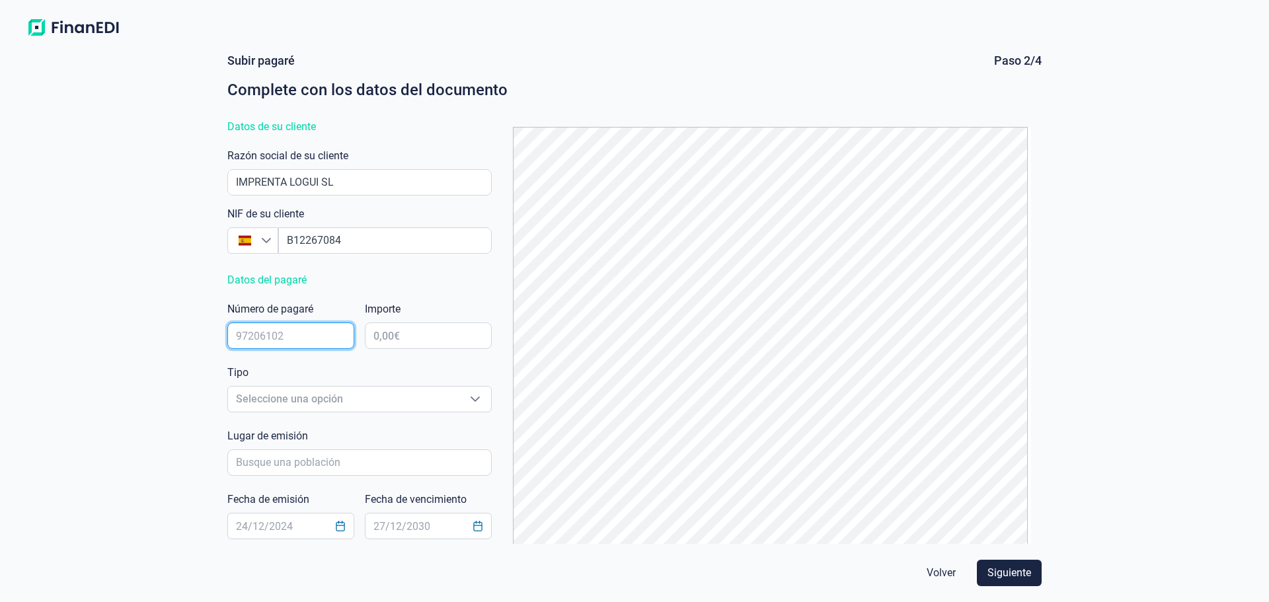
click at [257, 335] on input "text" at bounding box center [290, 336] width 127 height 26
type input "69249686"
click at [434, 335] on input "text" at bounding box center [428, 336] width 127 height 26
click at [375, 323] on input "text" at bounding box center [428, 336] width 127 height 26
type input "6.349,50 €"
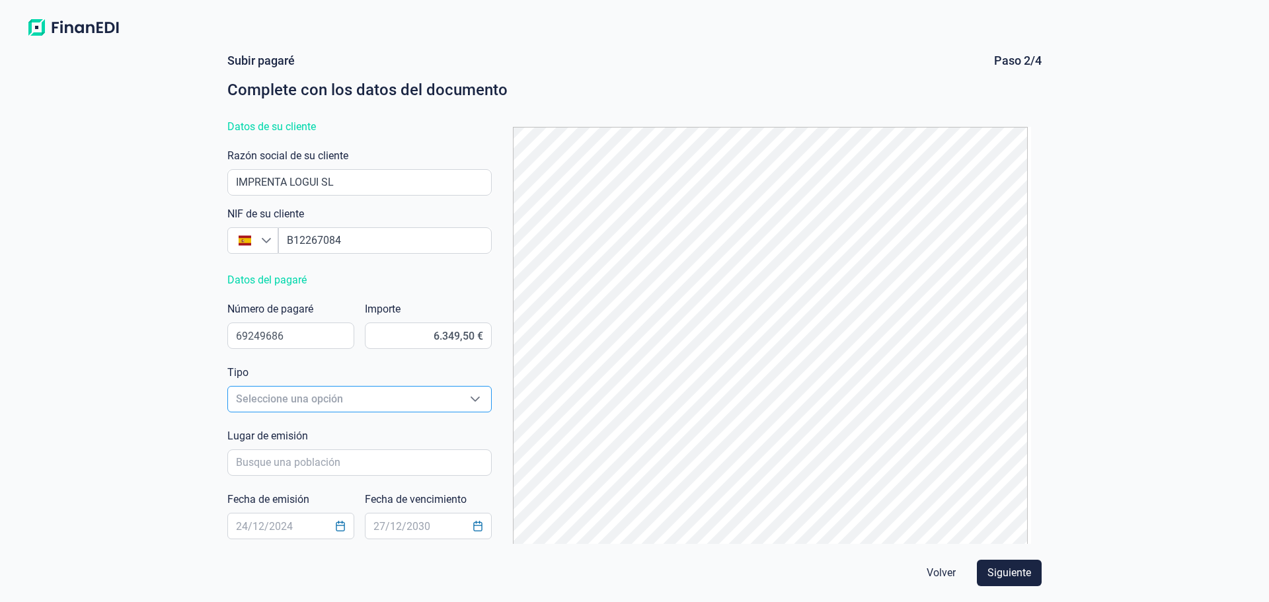
click at [299, 409] on span "Seleccione una opción" at bounding box center [343, 399] width 231 height 25
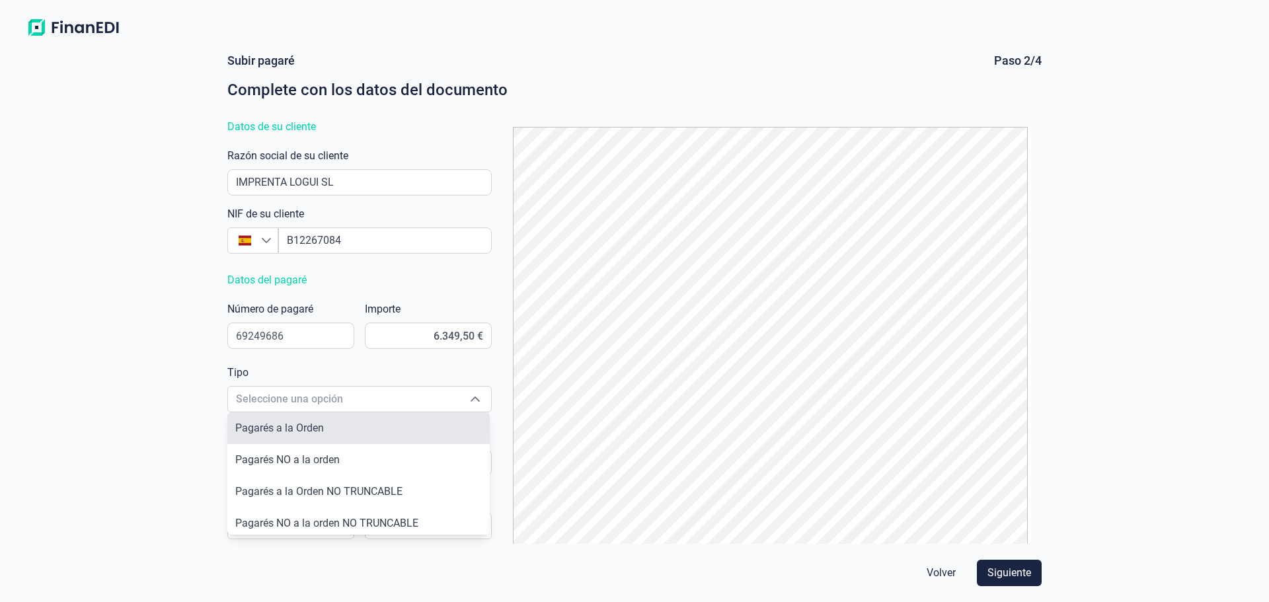
click at [321, 422] on span "Pagarés a la Orden" at bounding box center [279, 428] width 89 height 13
type input "Pagarés a la Orden"
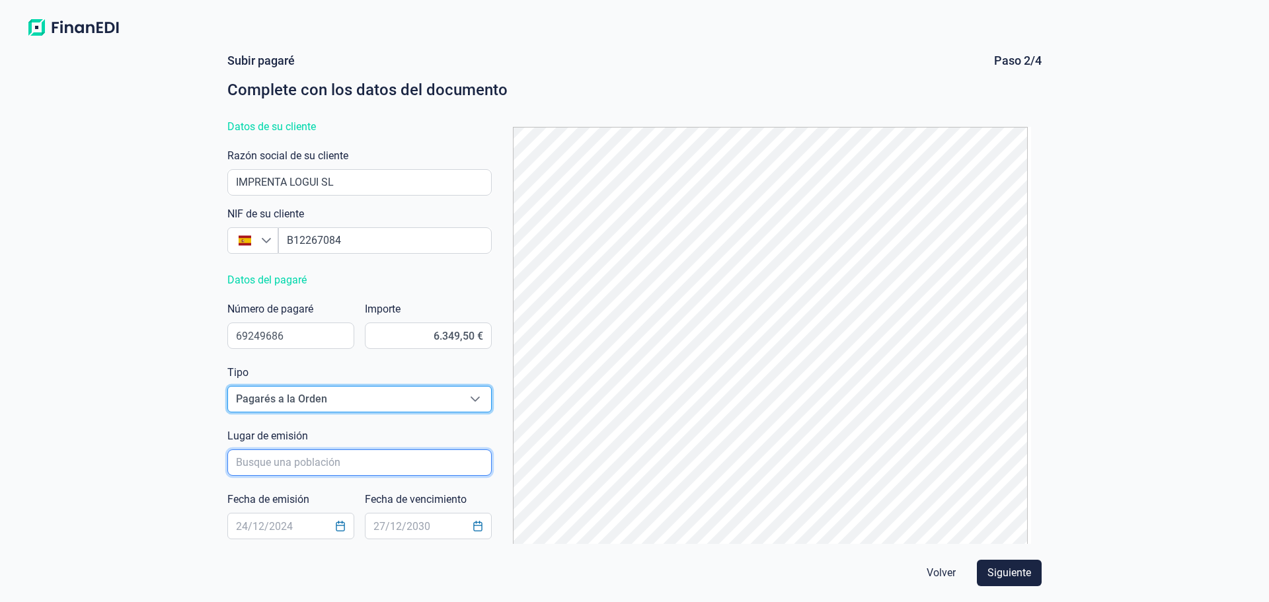
click at [271, 463] on input "poblacionAutocomplete" at bounding box center [359, 463] width 264 height 26
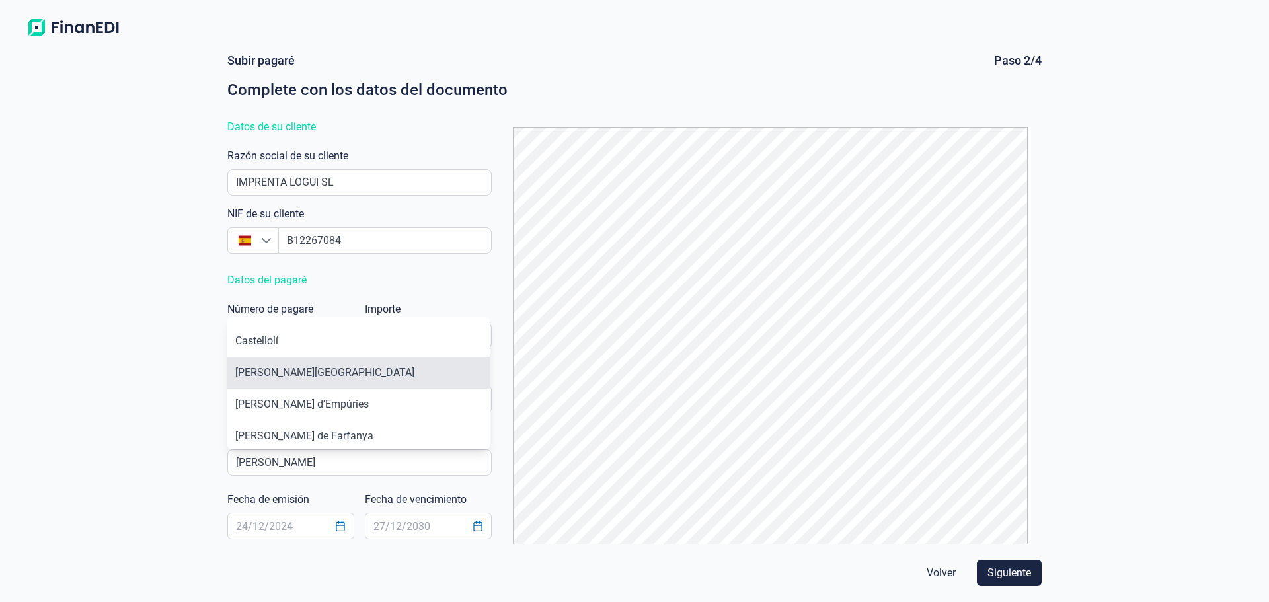
click at [300, 369] on li "[PERSON_NAME][GEOGRAPHIC_DATA]" at bounding box center [358, 373] width 262 height 32
type input "[PERSON_NAME][GEOGRAPHIC_DATA]"
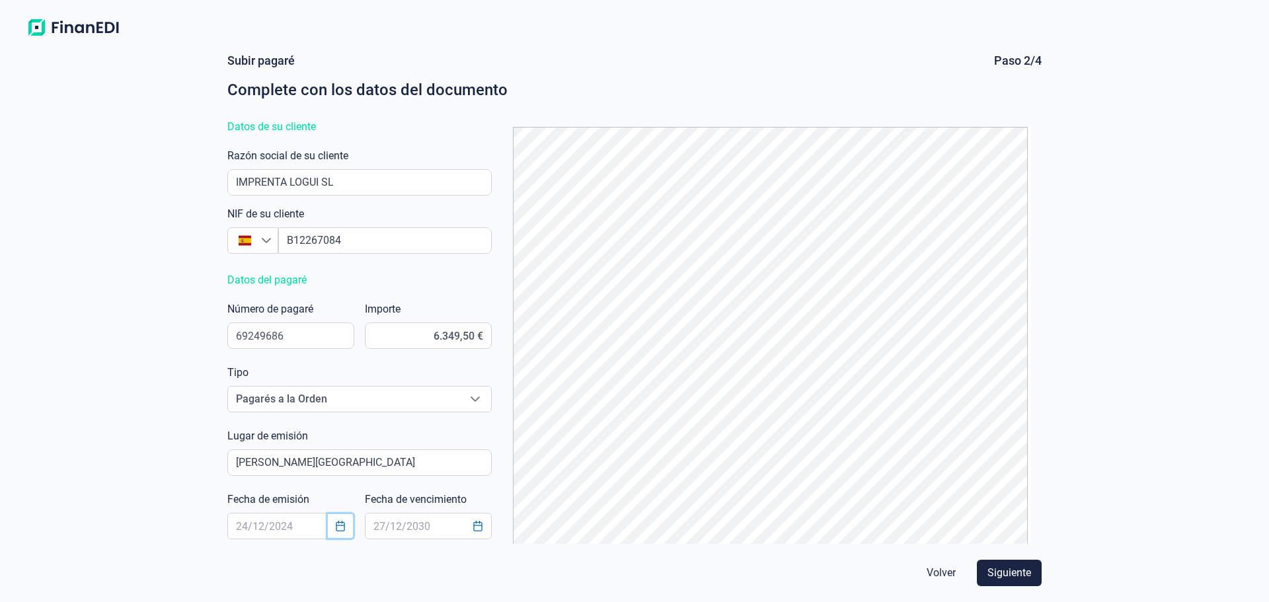
click at [342, 528] on icon "Choose Date" at bounding box center [340, 526] width 11 height 11
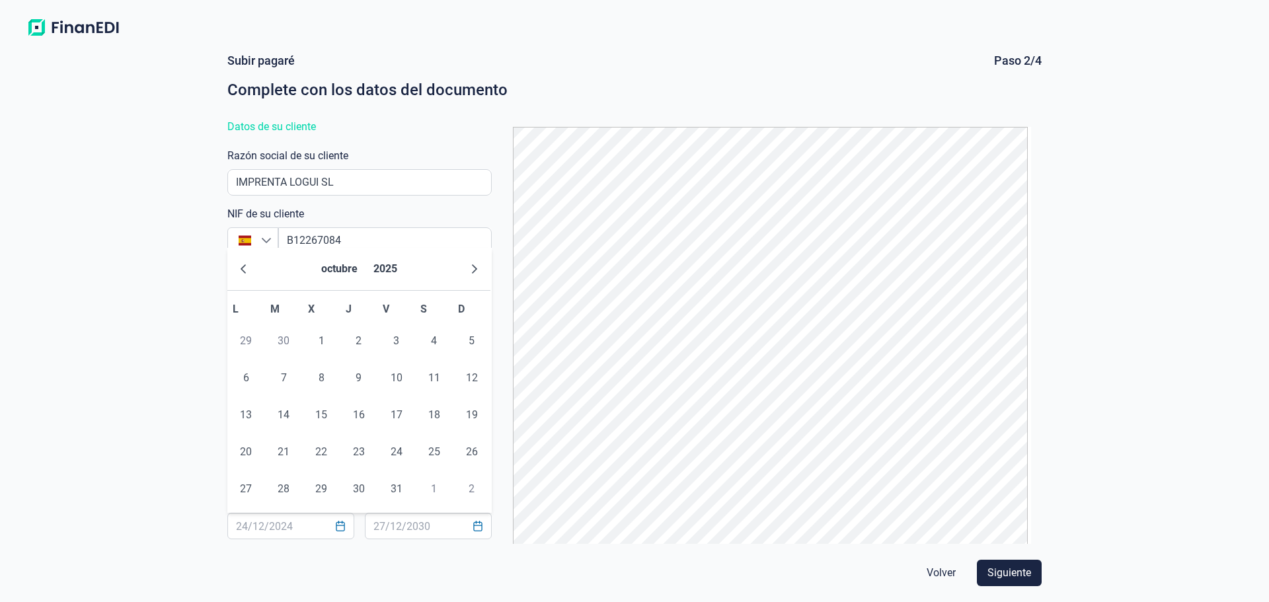
click at [232, 266] on div "octubre 2025" at bounding box center [358, 269] width 263 height 43
click at [243, 270] on icon "Previous Month" at bounding box center [243, 269] width 11 height 11
click at [436, 417] on span "20" at bounding box center [434, 415] width 26 height 26
type input "[DATE]"
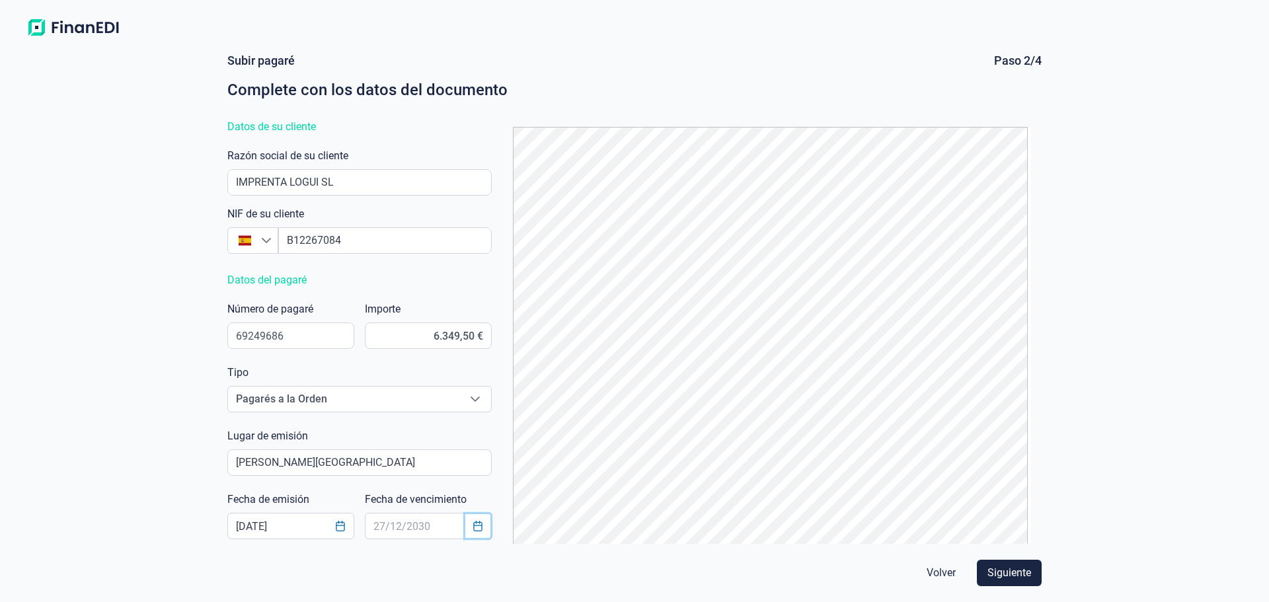
click at [476, 529] on icon "Choose Date" at bounding box center [478, 526] width 11 height 11
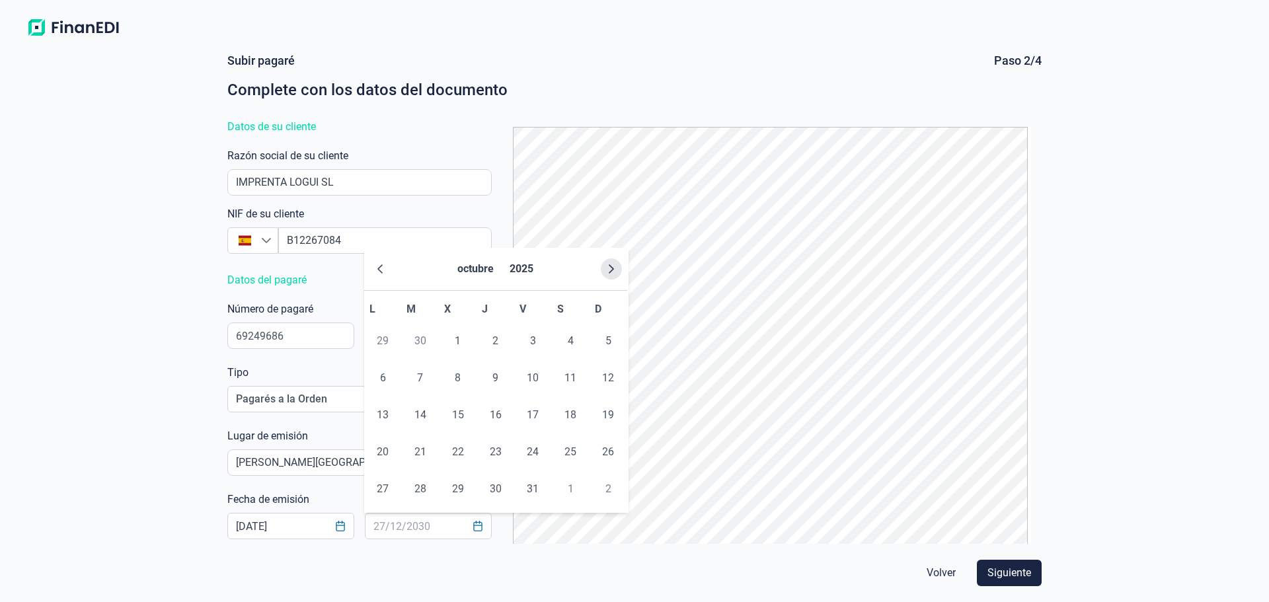
click at [613, 268] on icon "Next Month" at bounding box center [611, 269] width 11 height 11
click at [496, 459] on span "25" at bounding box center [496, 452] width 26 height 26
type input "[DATE]"
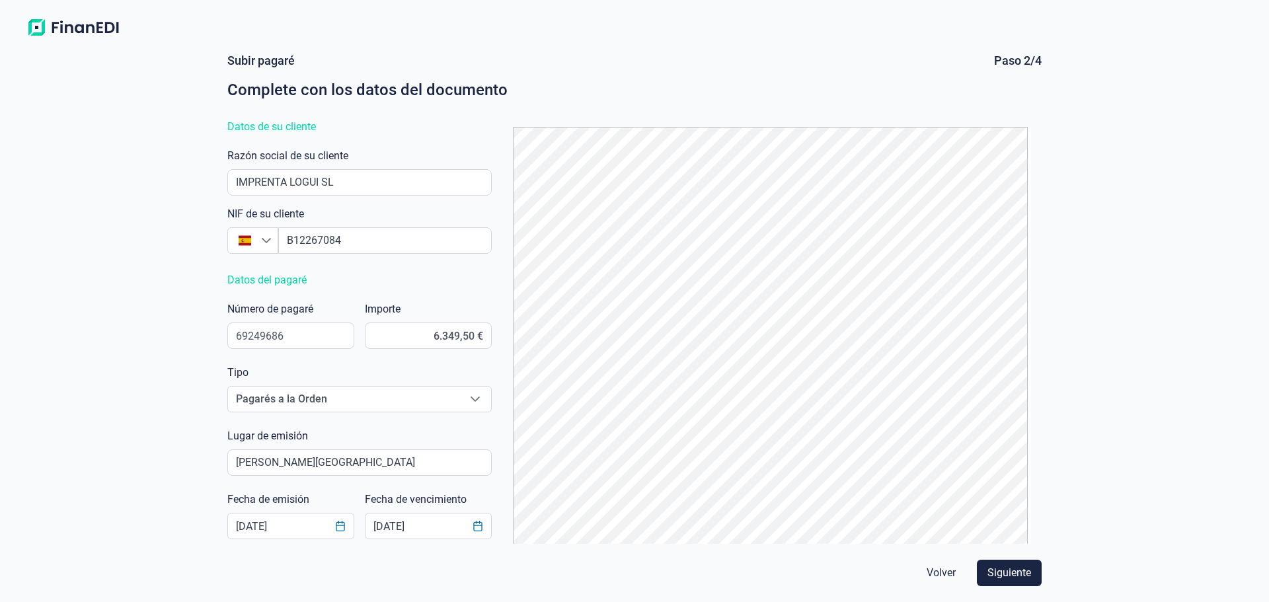
click at [1204, 445] on div "Subir pagaré Paso 2/4 Complete con los datos del documento Datos de su cliente …" at bounding box center [634, 322] width 1269 height 560
click at [1019, 567] on span "Siguiente" at bounding box center [1010, 573] width 44 height 16
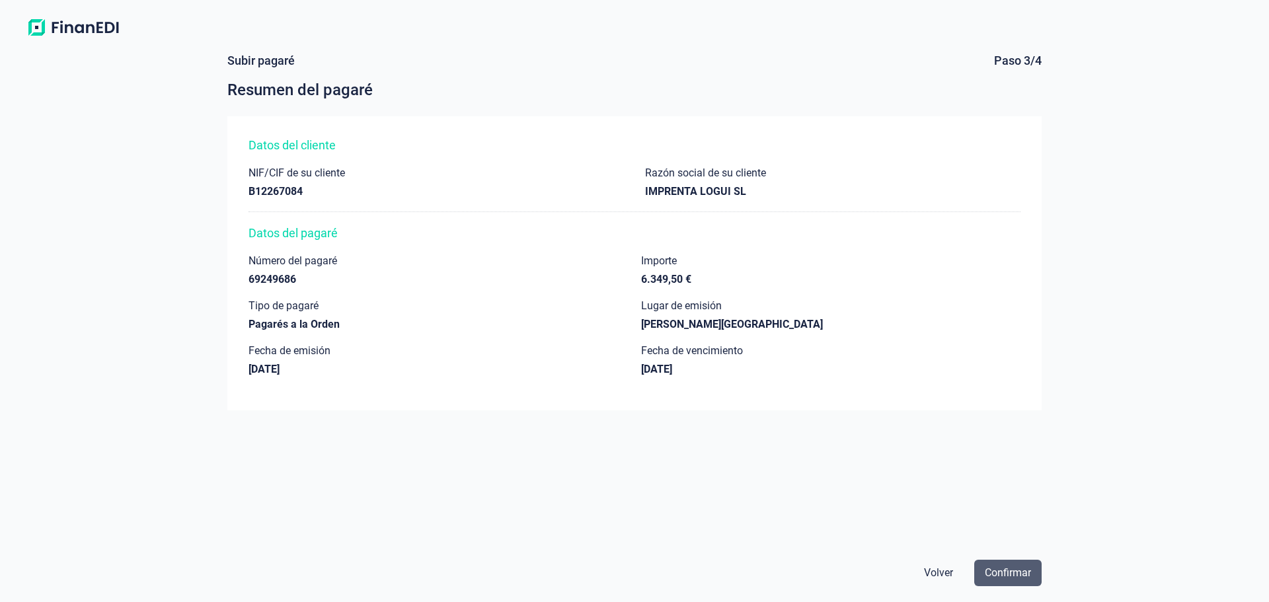
click at [1021, 567] on span "Confirmar" at bounding box center [1008, 573] width 46 height 16
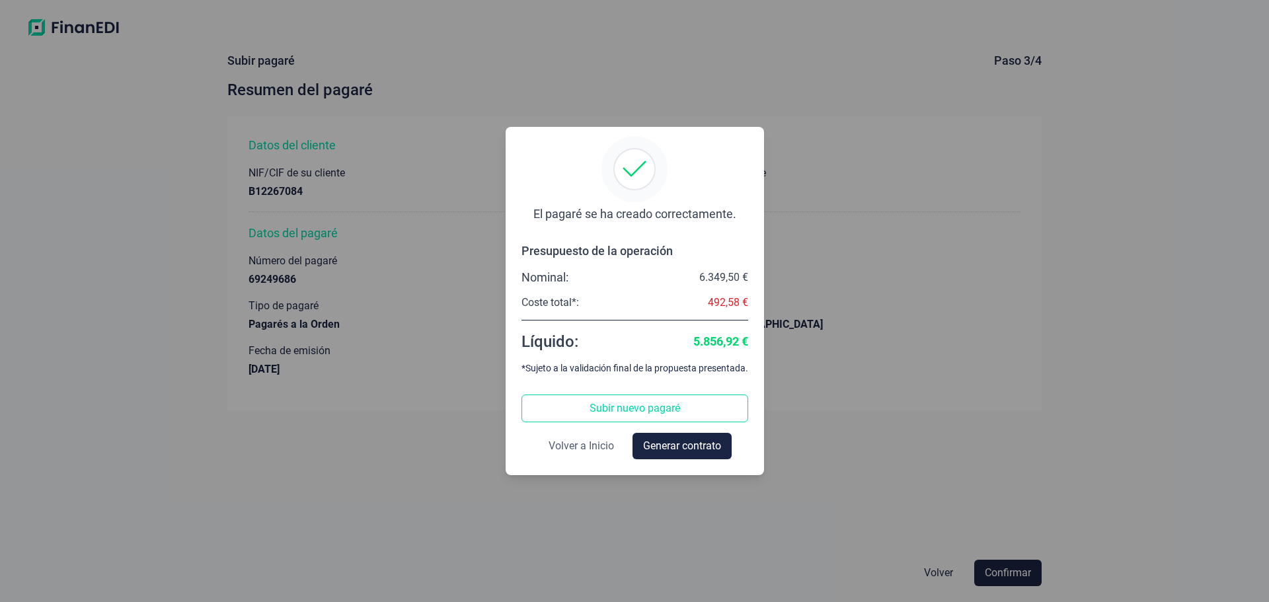
click at [588, 445] on span "Volver a Inicio" at bounding box center [581, 446] width 65 height 16
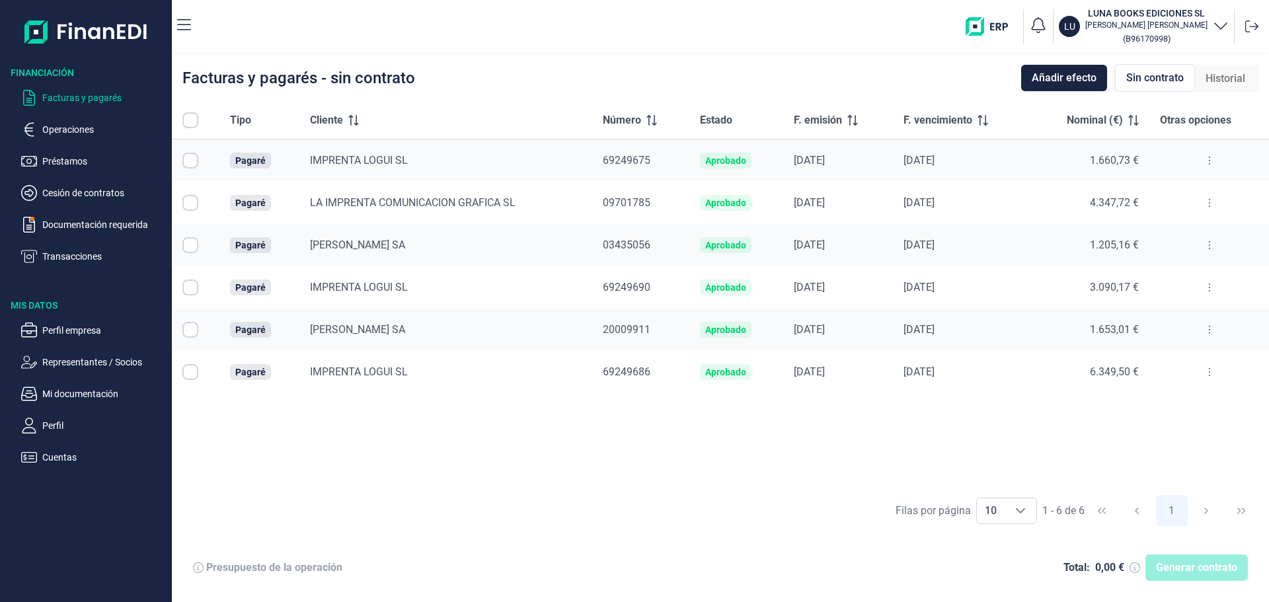
checkbox input "true"
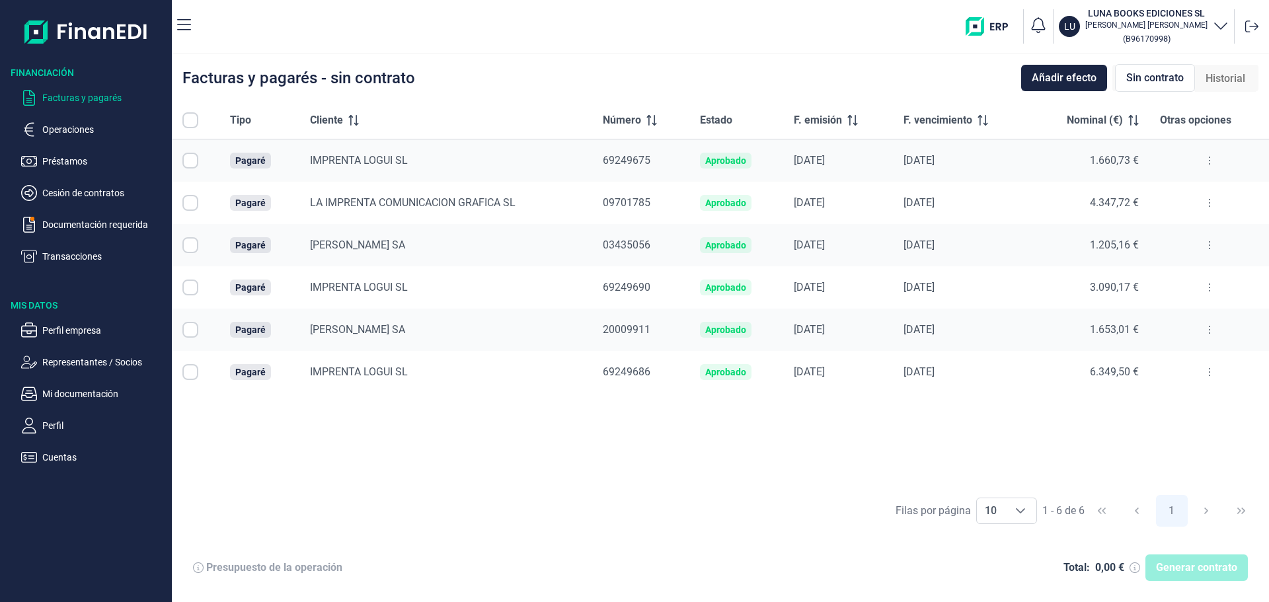
checkbox input "true"
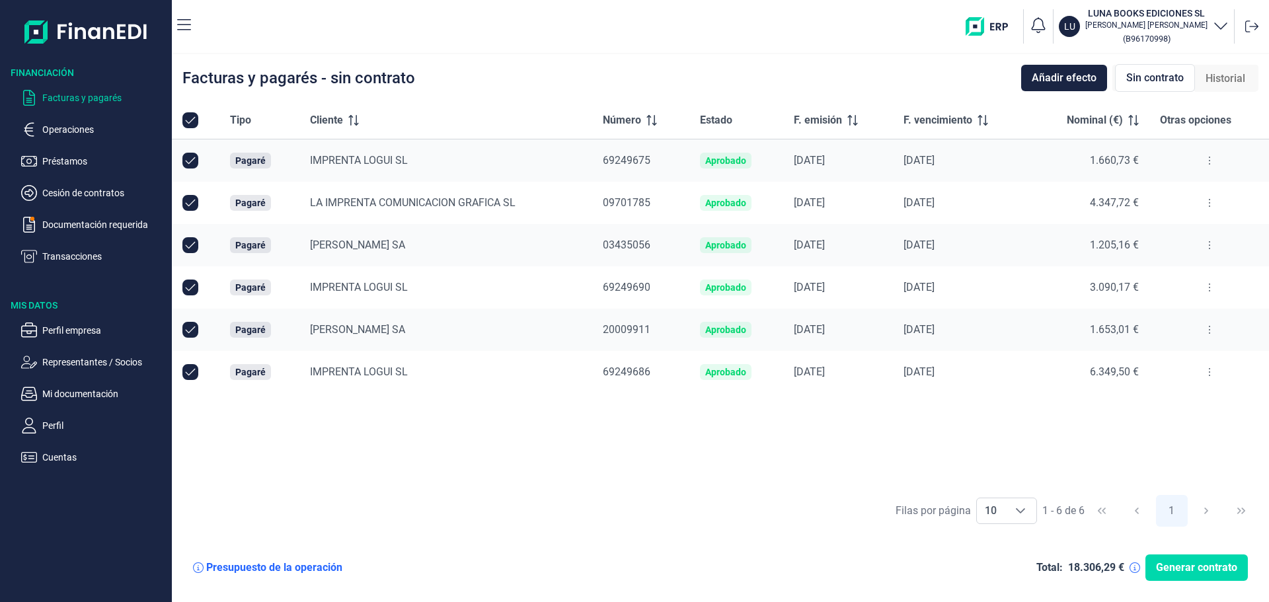
click at [1208, 165] on icon at bounding box center [1209, 160] width 3 height 11
click at [1097, 434] on div "Tipo Cliente Número Estado F. emisión F. vencimiento Nominal (€) Otras opciones…" at bounding box center [720, 295] width 1097 height 386
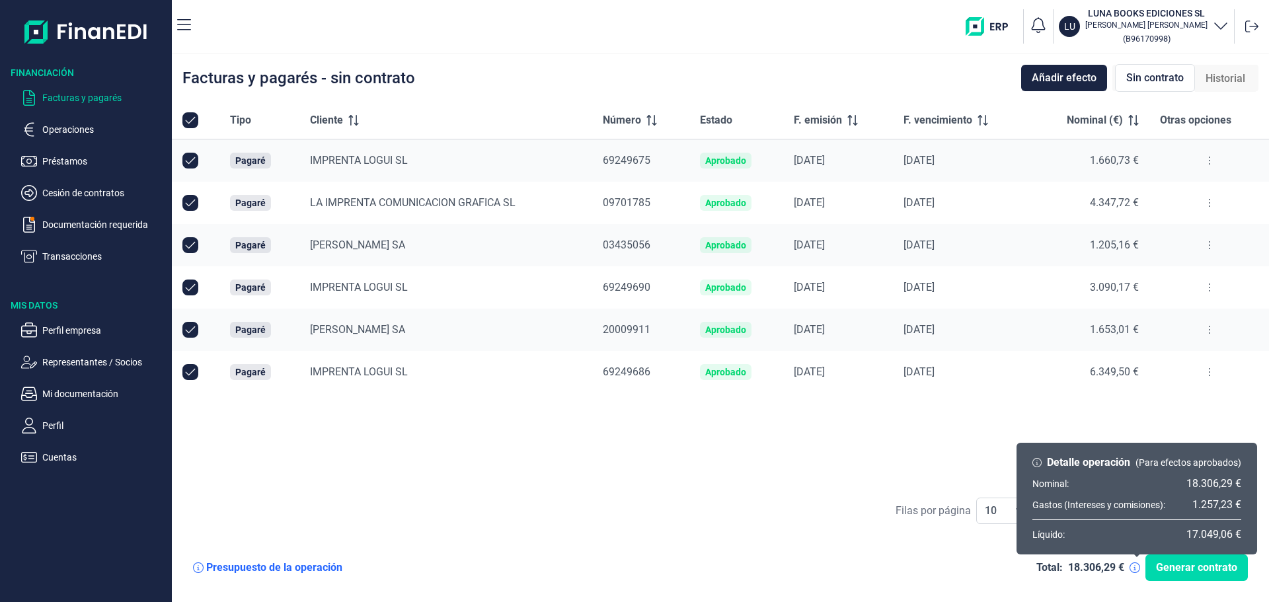
click at [1136, 569] on icon at bounding box center [1135, 568] width 11 height 11
click at [1136, 570] on icon at bounding box center [1135, 568] width 11 height 11
click at [1130, 568] on icon at bounding box center [1135, 568] width 11 height 11
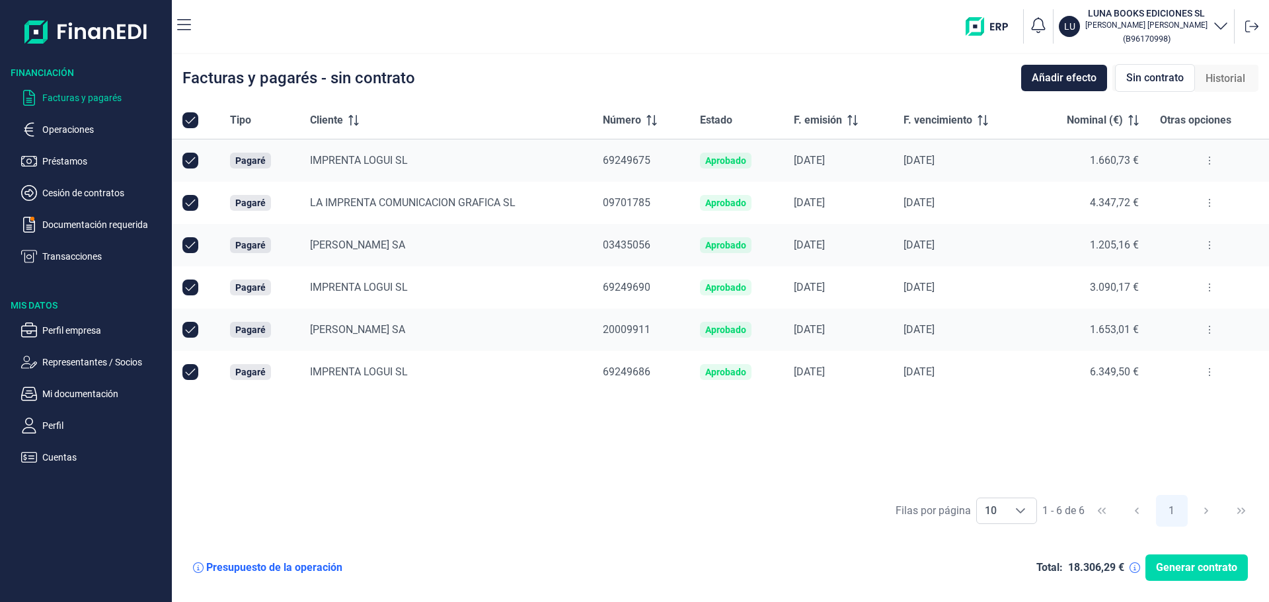
click at [1135, 571] on icon at bounding box center [1135, 568] width 11 height 11
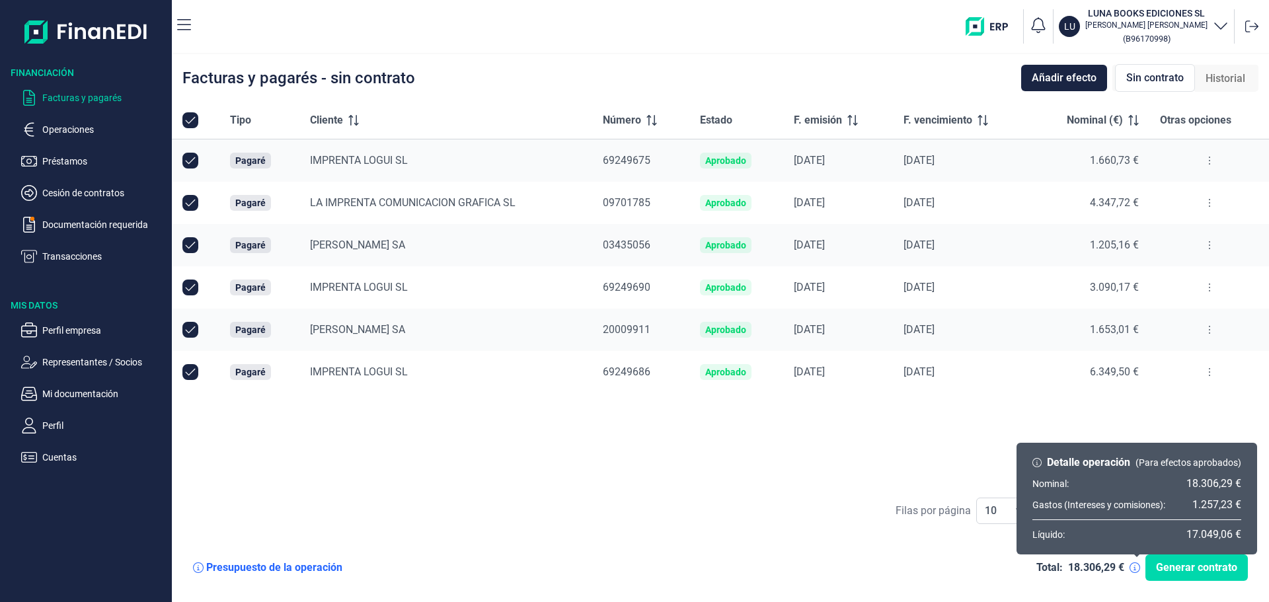
click at [1136, 570] on icon at bounding box center [1135, 568] width 11 height 11
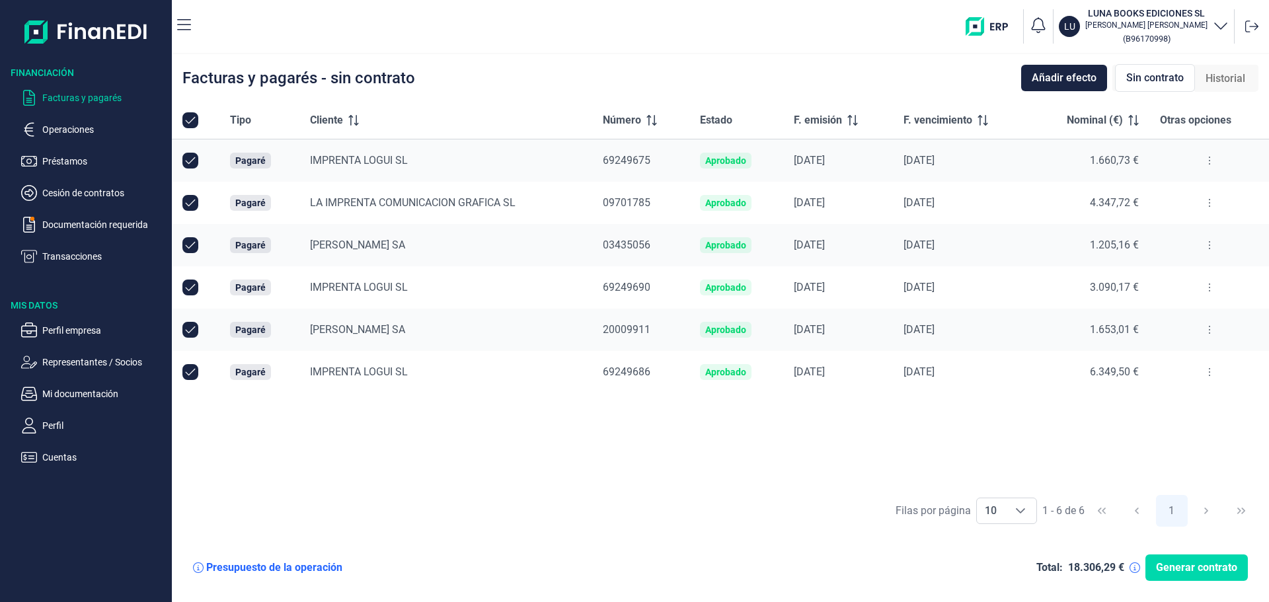
click at [1044, 420] on div "Tipo Cliente Número Estado F. emisión F. vencimiento Nominal (€) Otras opciones…" at bounding box center [720, 295] width 1097 height 386
click at [1134, 570] on icon at bounding box center [1135, 568] width 11 height 11
click at [853, 438] on div "Tipo Cliente Número Estado F. emisión F. vencimiento Nominal (€) Otras opciones…" at bounding box center [720, 295] width 1097 height 386
click at [553, 420] on div "Tipo Cliente Número Estado F. emisión F. vencimiento Nominal (€) Otras opciones…" at bounding box center [720, 295] width 1097 height 386
click at [249, 570] on div "Presupuesto de la operación" at bounding box center [274, 567] width 136 height 13
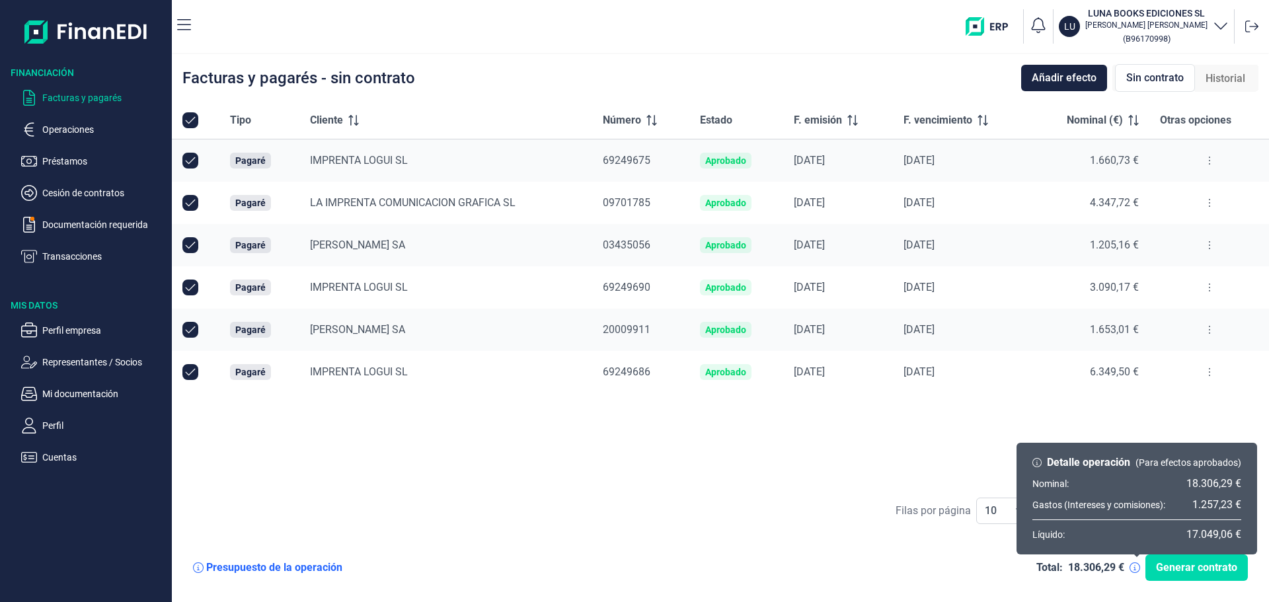
click at [1136, 566] on icon at bounding box center [1135, 568] width 11 height 11
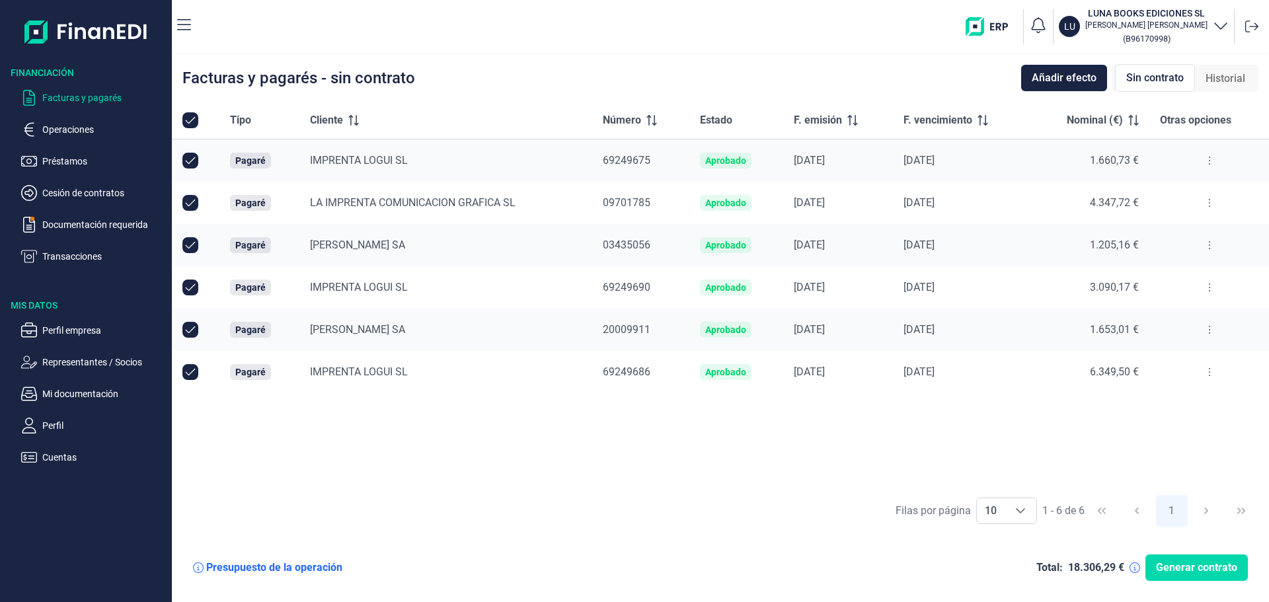
click at [1140, 571] on icon at bounding box center [1135, 568] width 11 height 11
click at [947, 73] on div "Facturas y pagarés - sin contrato Añadir efecto Sin contrato Historial" at bounding box center [720, 78] width 1097 height 48
click at [715, 479] on div "Tipo Cliente Número Estado F. emisión F. vencimiento Nominal (€) Otras opciones…" at bounding box center [720, 295] width 1097 height 386
click at [524, 438] on div "Tipo Cliente Número Estado F. emisión F. vencimiento Nominal (€) Otras opciones…" at bounding box center [720, 295] width 1097 height 386
click at [525, 438] on div "Tipo Cliente Número Estado F. emisión F. vencimiento Nominal (€) Otras opciones…" at bounding box center [720, 295] width 1097 height 386
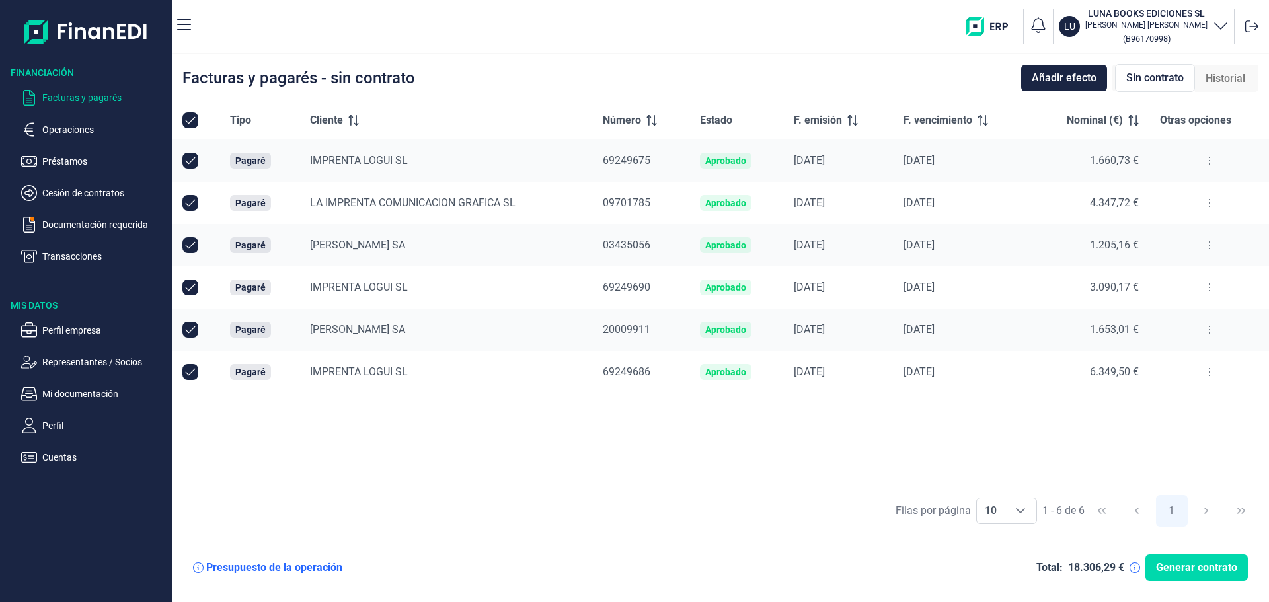
click at [485, 473] on div "Tipo Cliente Número Estado F. emisión F. vencimiento Nominal (€) Otras opciones…" at bounding box center [720, 295] width 1097 height 386
click at [374, 477] on div "Tipo Cliente Número Estado F. emisión F. vencimiento Nominal (€) Otras opciones…" at bounding box center [720, 295] width 1097 height 386
click at [567, 494] on div "Filas por página 10 10 10 1 - 6 de 6 1" at bounding box center [720, 511] width 1097 height 46
click at [517, 473] on div "Tipo Cliente Número Estado F. emisión F. vencimiento Nominal (€) Otras opciones…" at bounding box center [720, 295] width 1097 height 386
click at [800, 71] on div "Facturas y pagarés - sin contrato Añadir efecto Sin contrato Historial" at bounding box center [720, 78] width 1097 height 48
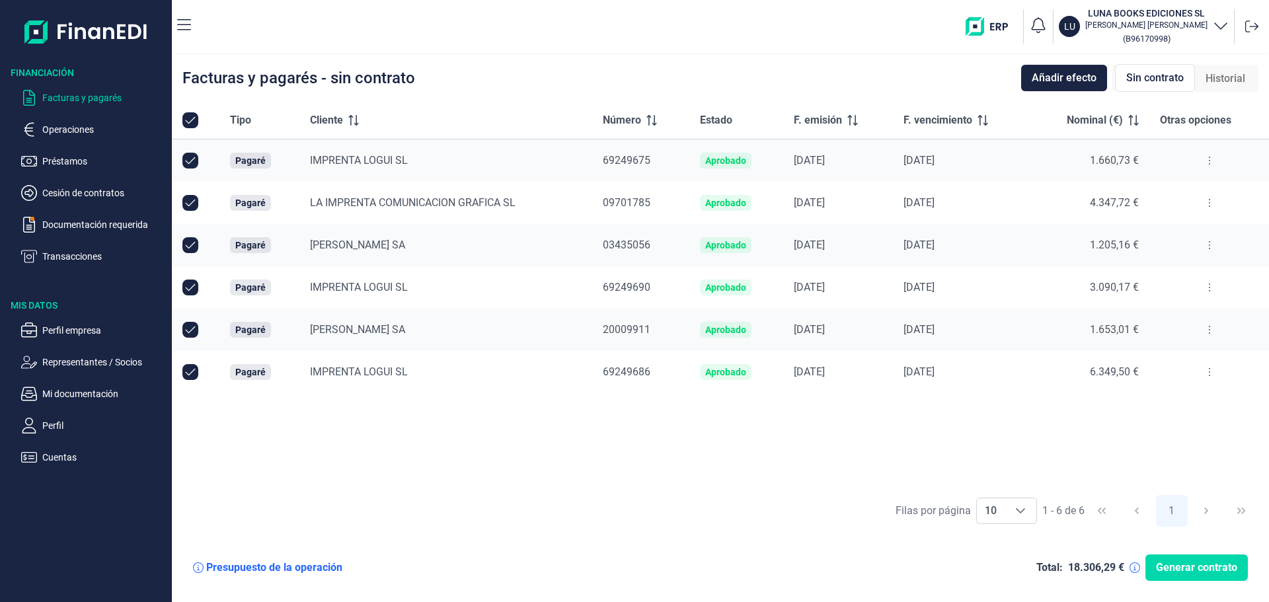
click at [859, 441] on div "Tipo Cliente Número Estado F. emisión F. vencimiento Nominal (€) Otras opciones…" at bounding box center [720, 295] width 1097 height 386
click at [769, 436] on div "Tipo Cliente Número Estado F. emisión F. vencimiento Nominal (€) Otras opciones…" at bounding box center [720, 295] width 1097 height 386
click at [647, 419] on div "Tipo Cliente Número Estado F. emisión F. vencimiento Nominal (€) Otras opciones…" at bounding box center [720, 295] width 1097 height 386
click at [582, 502] on div "Filas por página 10 10 10 1 - 6 de 6 1" at bounding box center [720, 511] width 1097 height 46
click at [619, 477] on div "Tipo Cliente Número Estado F. emisión F. vencimiento Nominal (€) Otras opciones…" at bounding box center [720, 295] width 1097 height 386
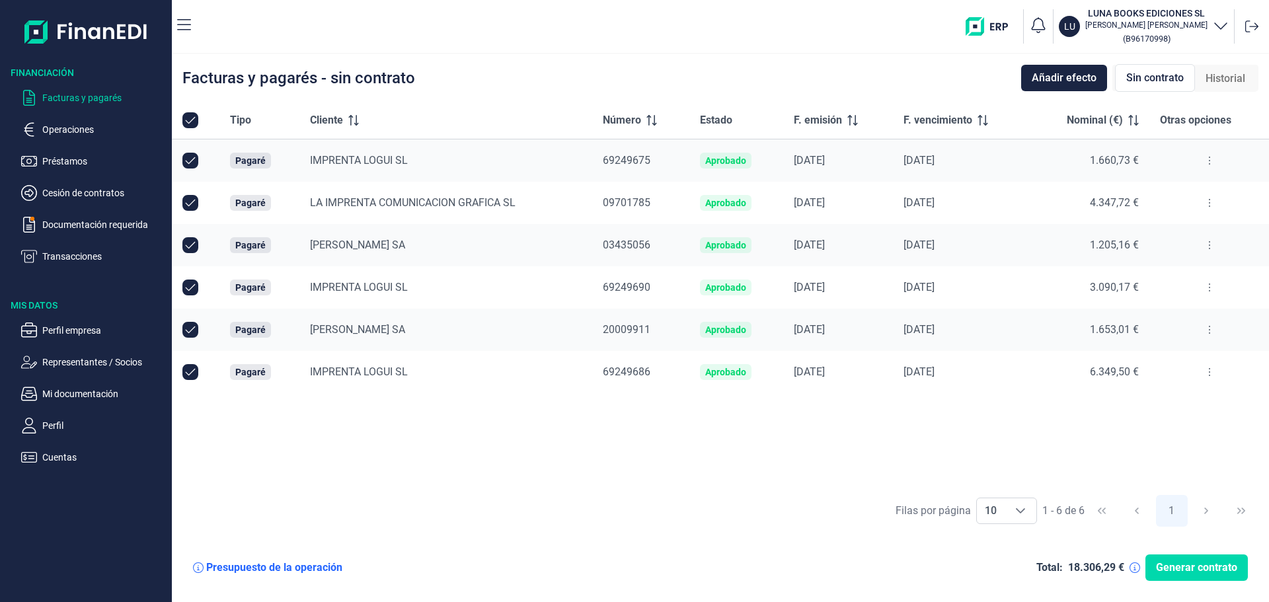
click at [823, 513] on div "Filas por página 10 10 10 1 - 6 de 6 1" at bounding box center [720, 511] width 1097 height 46
click at [595, 470] on div "Tipo Cliente Número Estado F. emisión F. vencimiento Nominal (€) Otras opciones…" at bounding box center [720, 295] width 1097 height 386
click at [594, 428] on div "Tipo Cliente Número Estado F. emisión F. vencimiento Nominal (€) Otras opciones…" at bounding box center [720, 295] width 1097 height 386
click at [263, 564] on div "Presupuesto de la operación" at bounding box center [274, 567] width 136 height 13
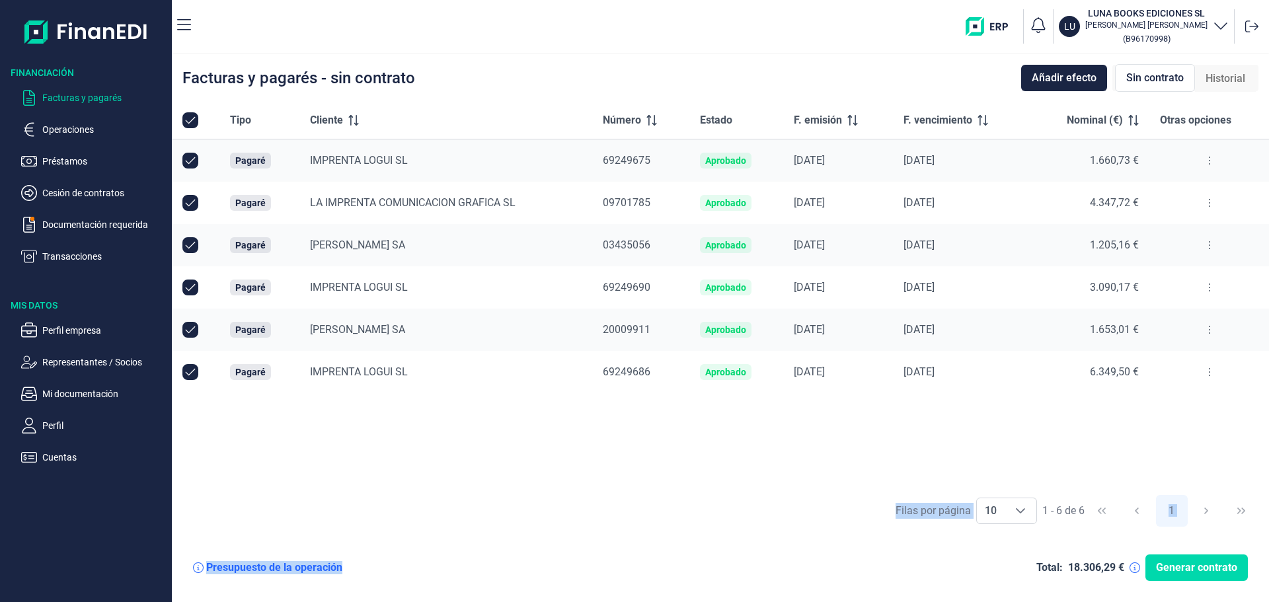
drag, startPoint x: 389, startPoint y: 576, endPoint x: 399, endPoint y: 553, distance: 25.8
click at [397, 575] on div "Facturas y pagarés - sin contrato Añadir efecto Sin contrato Historial Tipo Cli…" at bounding box center [720, 328] width 1097 height 548
click at [336, 472] on div "Tipo Cliente Número Estado F. emisión F. vencimiento Nominal (€) Otras opciones…" at bounding box center [720, 295] width 1097 height 386
click at [728, 492] on div "Filas por página 10 10 10 1 - 6 de 6 1" at bounding box center [720, 511] width 1097 height 46
click at [385, 469] on div "Tipo Cliente Número Estado F. emisión F. vencimiento Nominal (€) Otras opciones…" at bounding box center [720, 295] width 1097 height 386
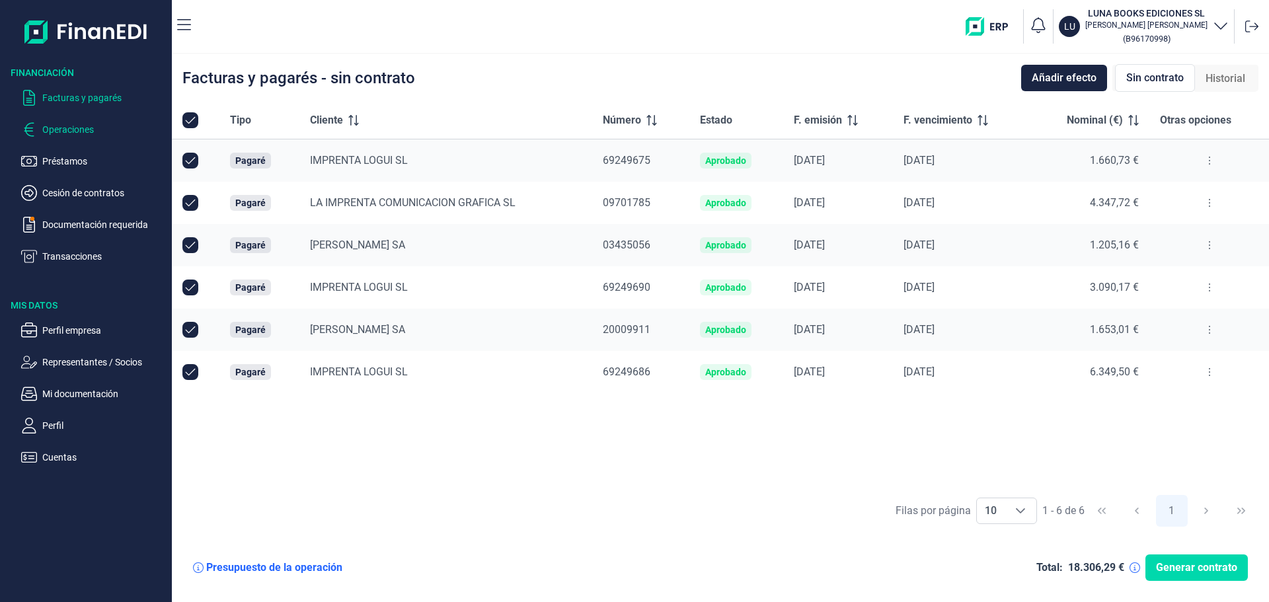
click at [72, 127] on p "Operaciones" at bounding box center [104, 130] width 124 height 16
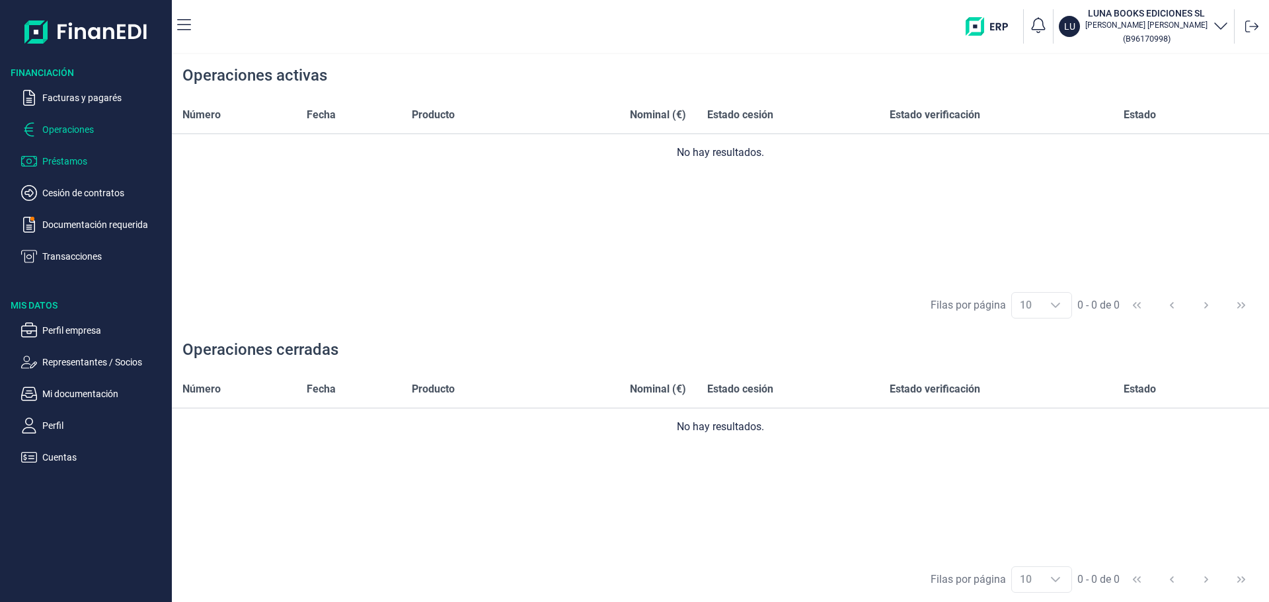
click at [73, 168] on p "Préstamos" at bounding box center [104, 161] width 124 height 16
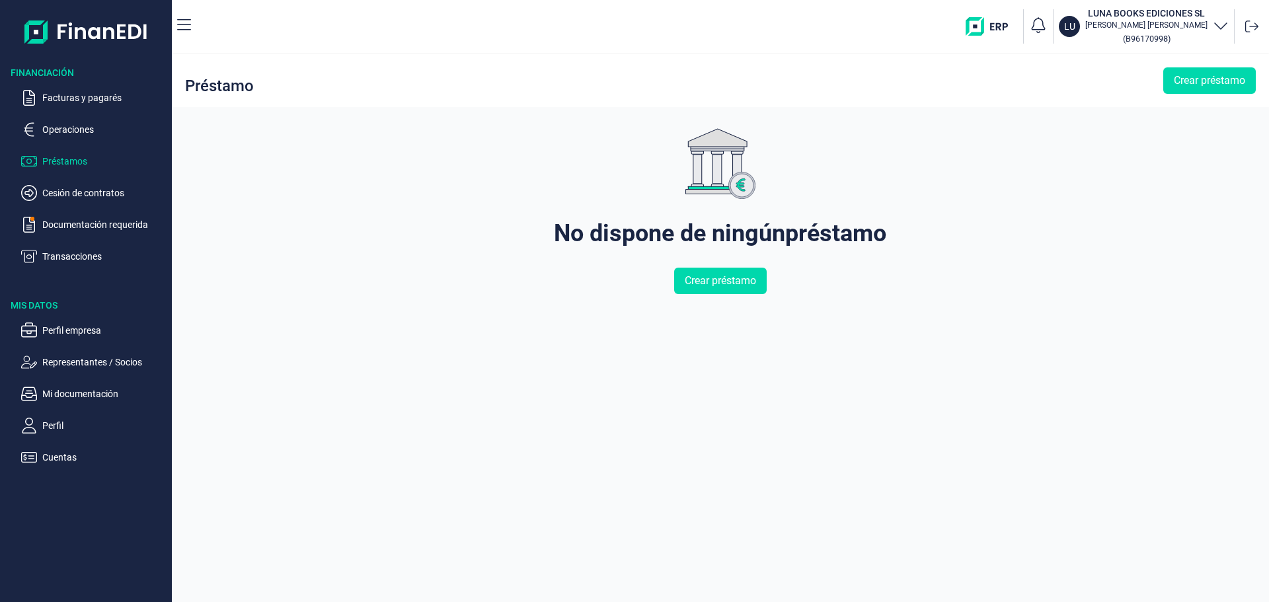
click at [74, 192] on p "Cesión de contratos" at bounding box center [104, 193] width 124 height 16
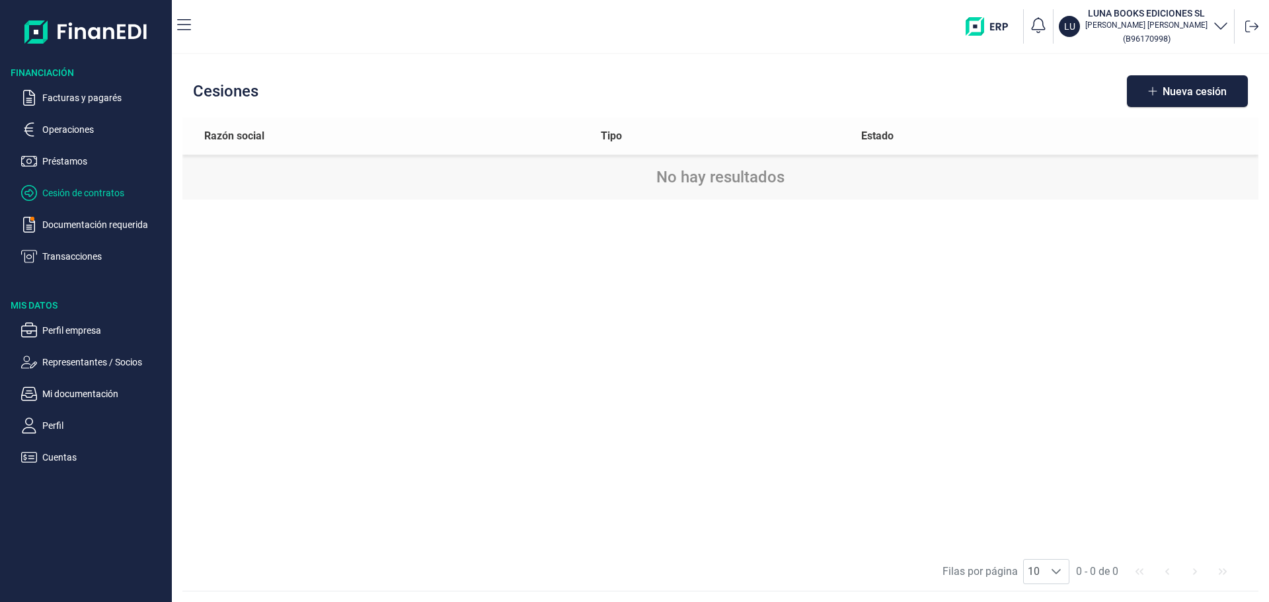
click at [78, 215] on ul "Facturas y pagarés Operaciones Préstamos Cesión de contratos Documentación requ…" at bounding box center [86, 171] width 172 height 185
click at [79, 221] on p "Documentación requerida" at bounding box center [104, 225] width 124 height 16
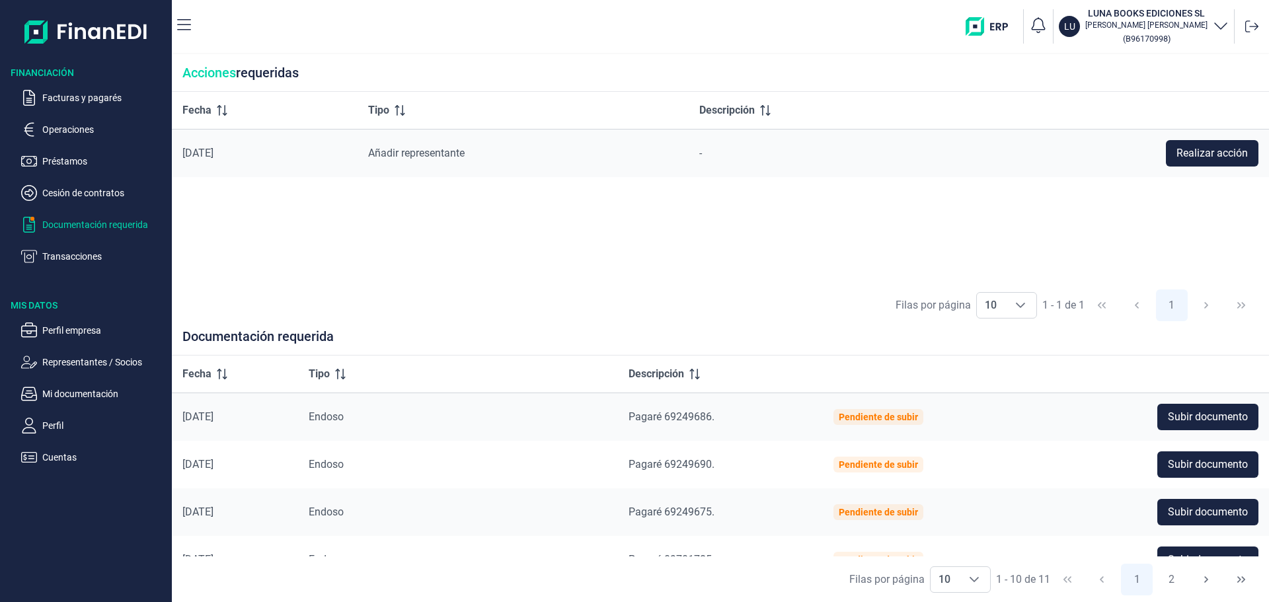
click at [770, 320] on div "Filas por página 10 10 10 1 - 1 de 1 1" at bounding box center [720, 306] width 1097 height 46
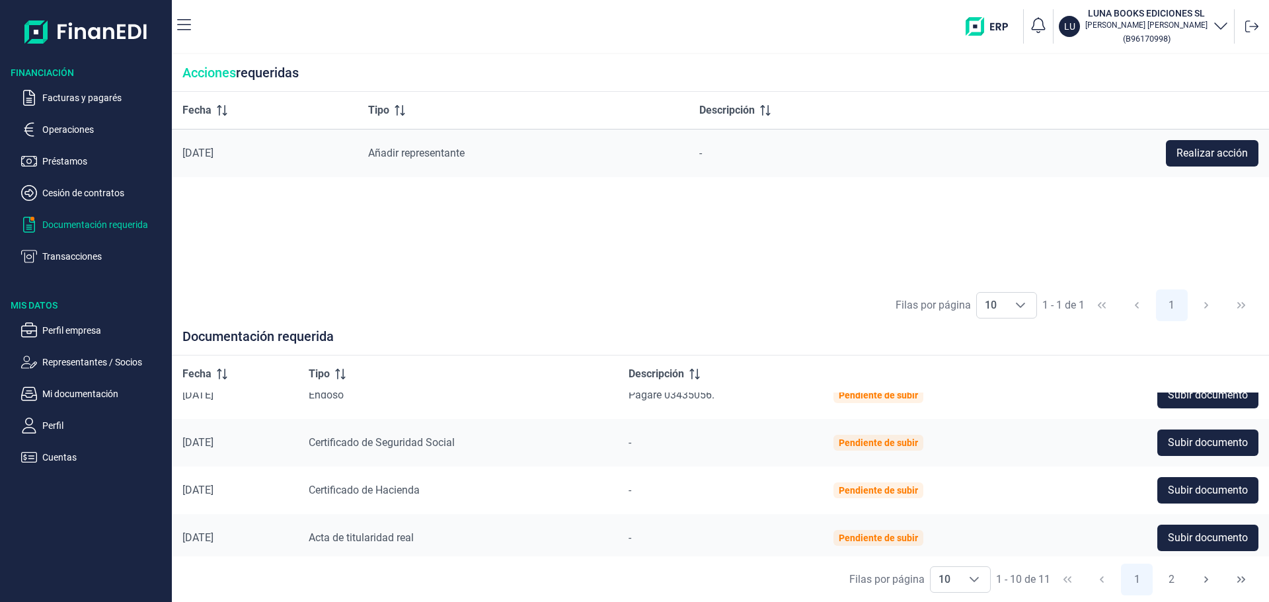
scroll to position [247, 0]
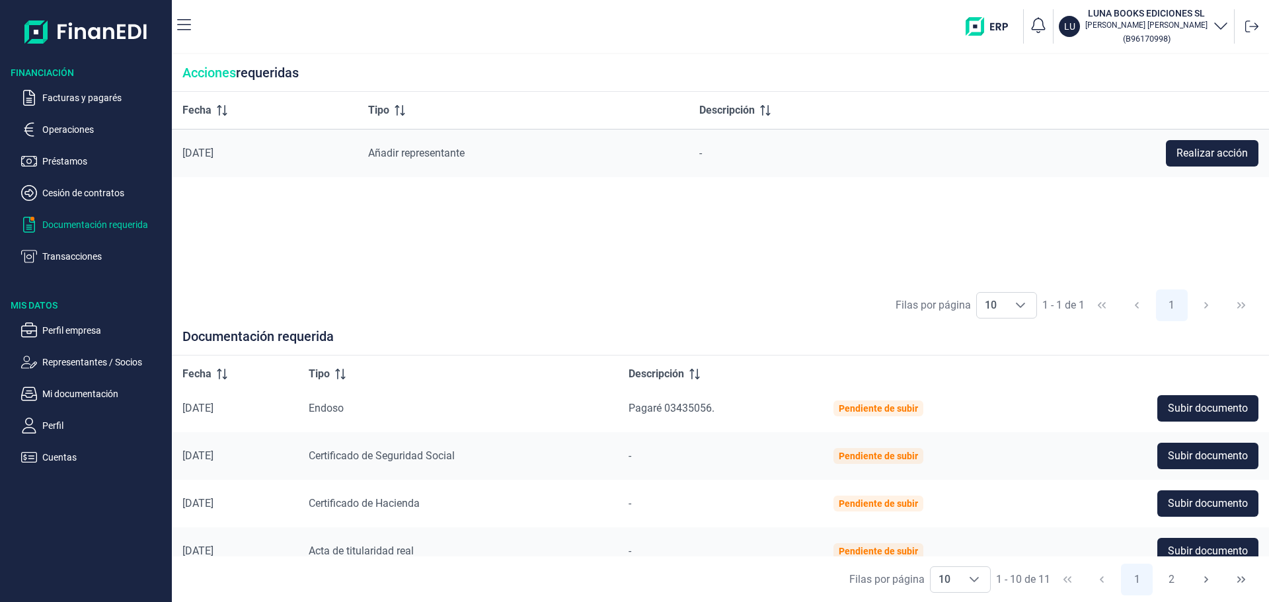
click at [629, 277] on div "Fecha Tipo Descripción [DATE] Añadir representante - Realizar acción" at bounding box center [720, 187] width 1097 height 191
click at [830, 248] on div "Fecha Tipo Descripción [DATE] Añadir representante - Realizar acción" at bounding box center [720, 187] width 1097 height 191
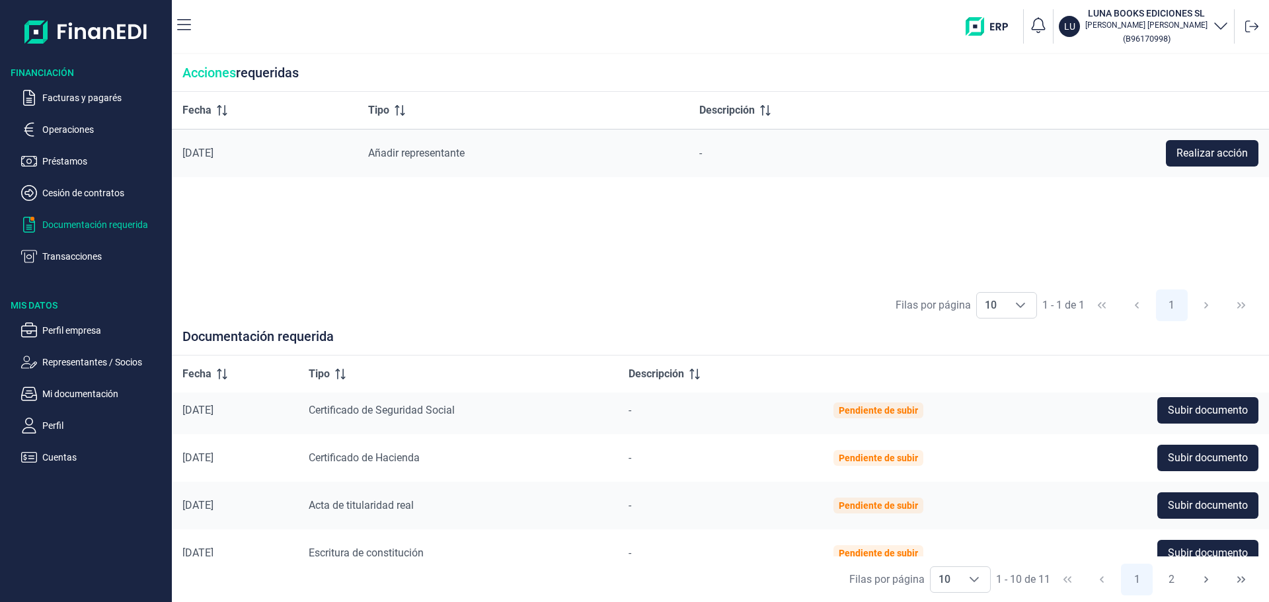
scroll to position [312, 0]
